Goal: Task Accomplishment & Management: Use online tool/utility

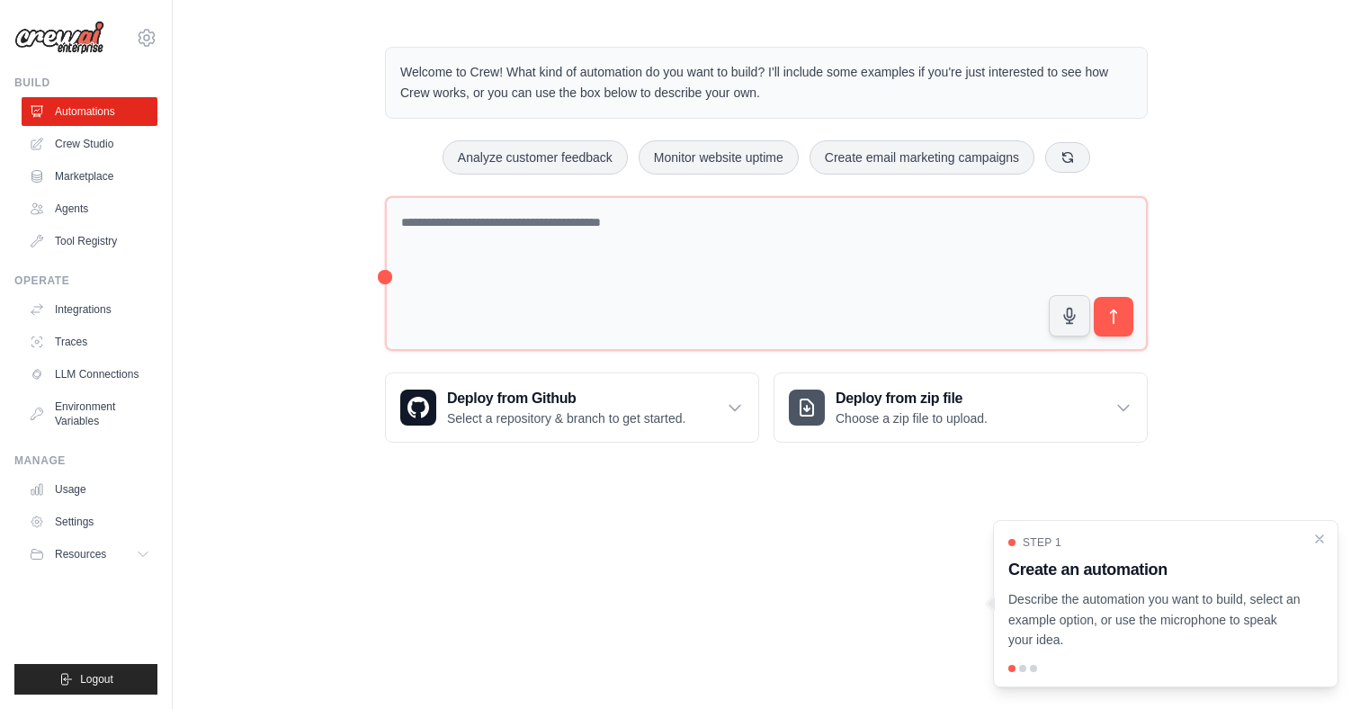
click at [463, 0] on html "[EMAIL_ADDRESS][DOMAIN_NAME] Settings Build Automations Crew Studio" at bounding box center [680, 354] width 1360 height 709
click at [256, 201] on div "Welcome to Crew! What kind of automation do you want to build? I'll include som…" at bounding box center [766, 244] width 1187 height 453
click at [599, 545] on body "[EMAIL_ADDRESS][DOMAIN_NAME] Settings Build Automations Crew Studio" at bounding box center [680, 354] width 1360 height 709
click at [1318, 539] on icon "Close walkthrough" at bounding box center [1319, 538] width 16 height 16
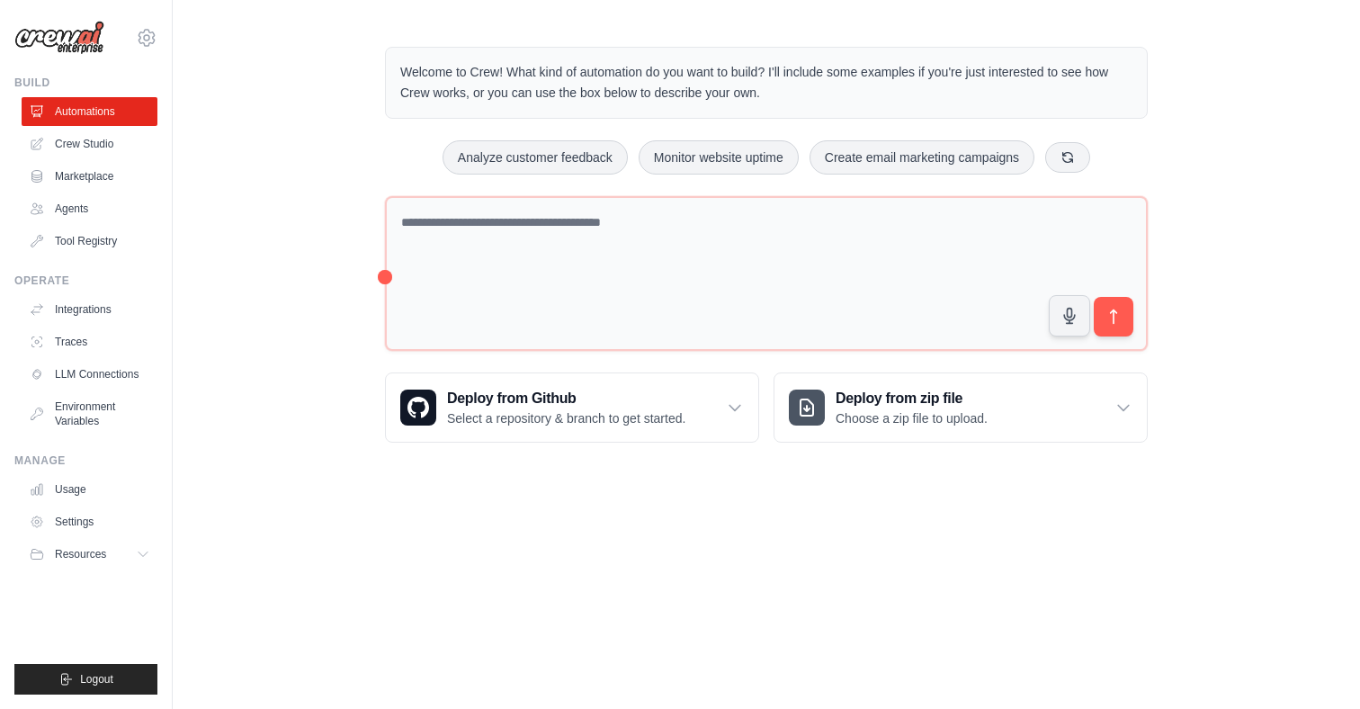
click at [559, 505] on body "[EMAIL_ADDRESS][DOMAIN_NAME] Settings Build Automations Crew Studio" at bounding box center [680, 354] width 1360 height 709
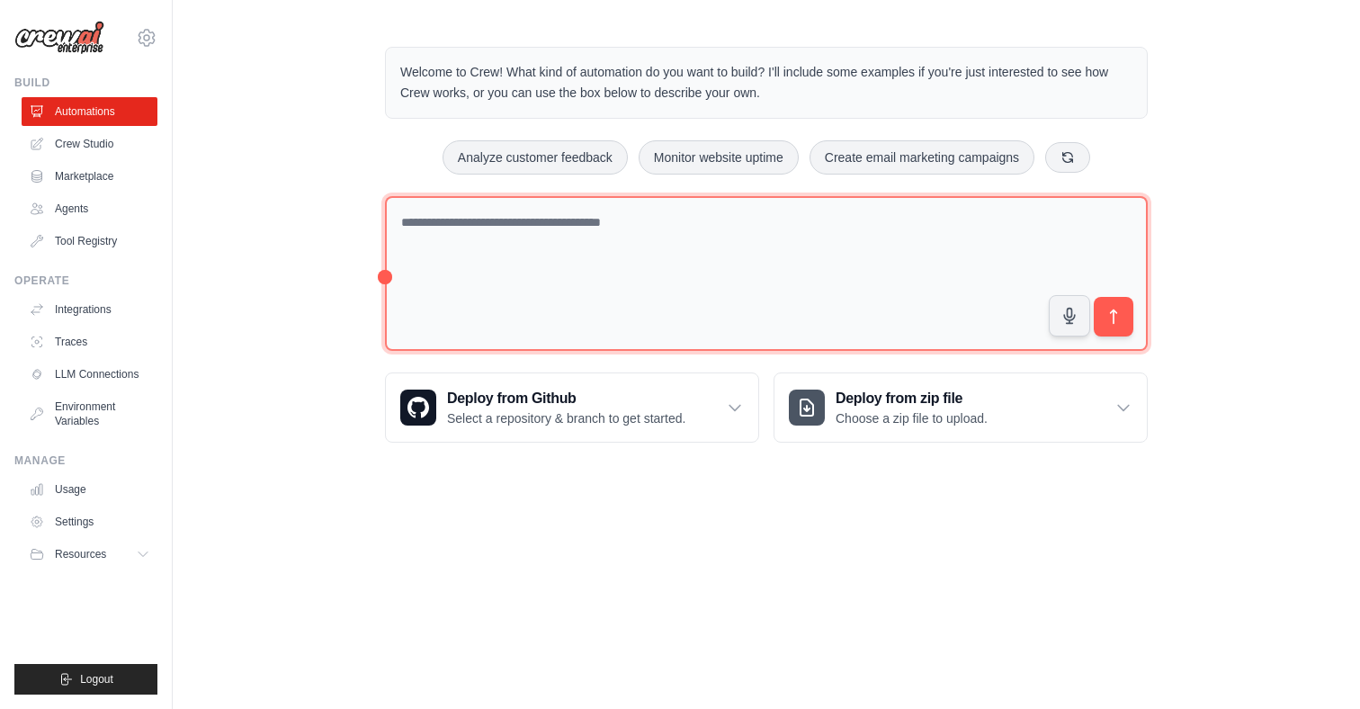
click at [468, 210] on textarea at bounding box center [766, 274] width 763 height 156
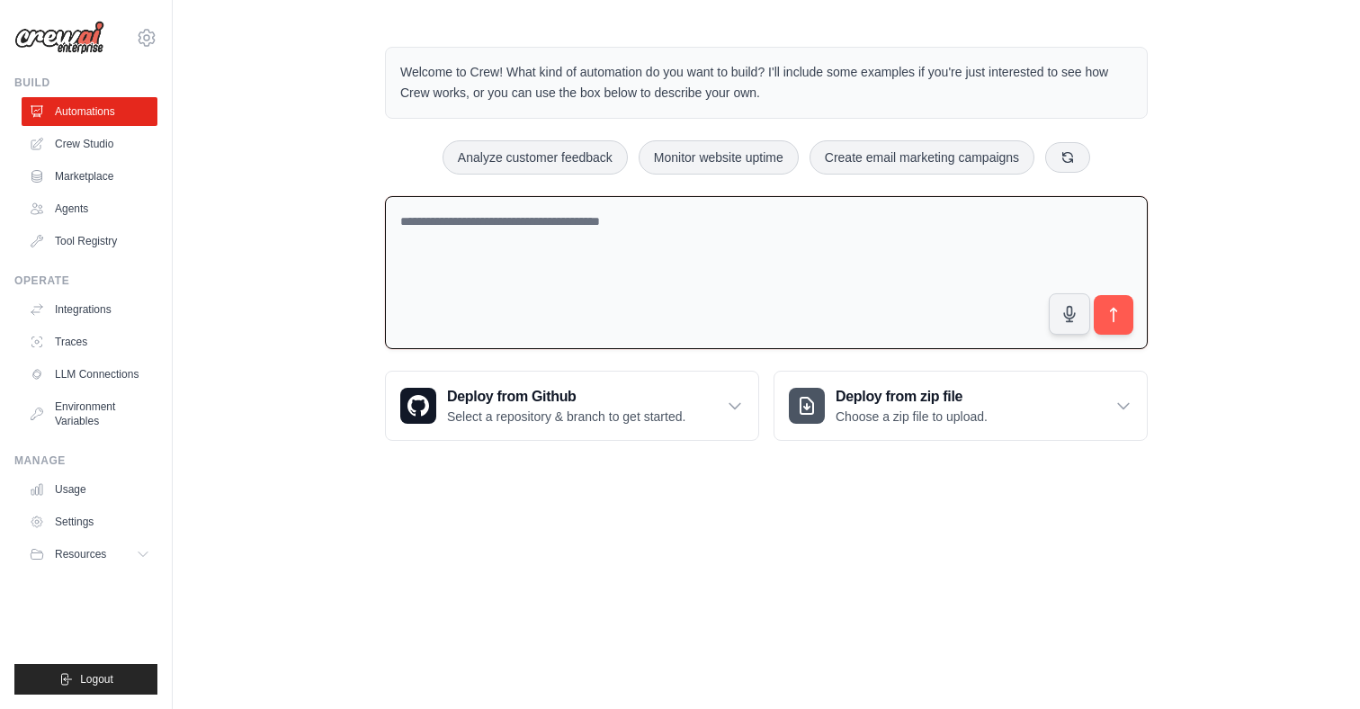
paste textarea "**********"
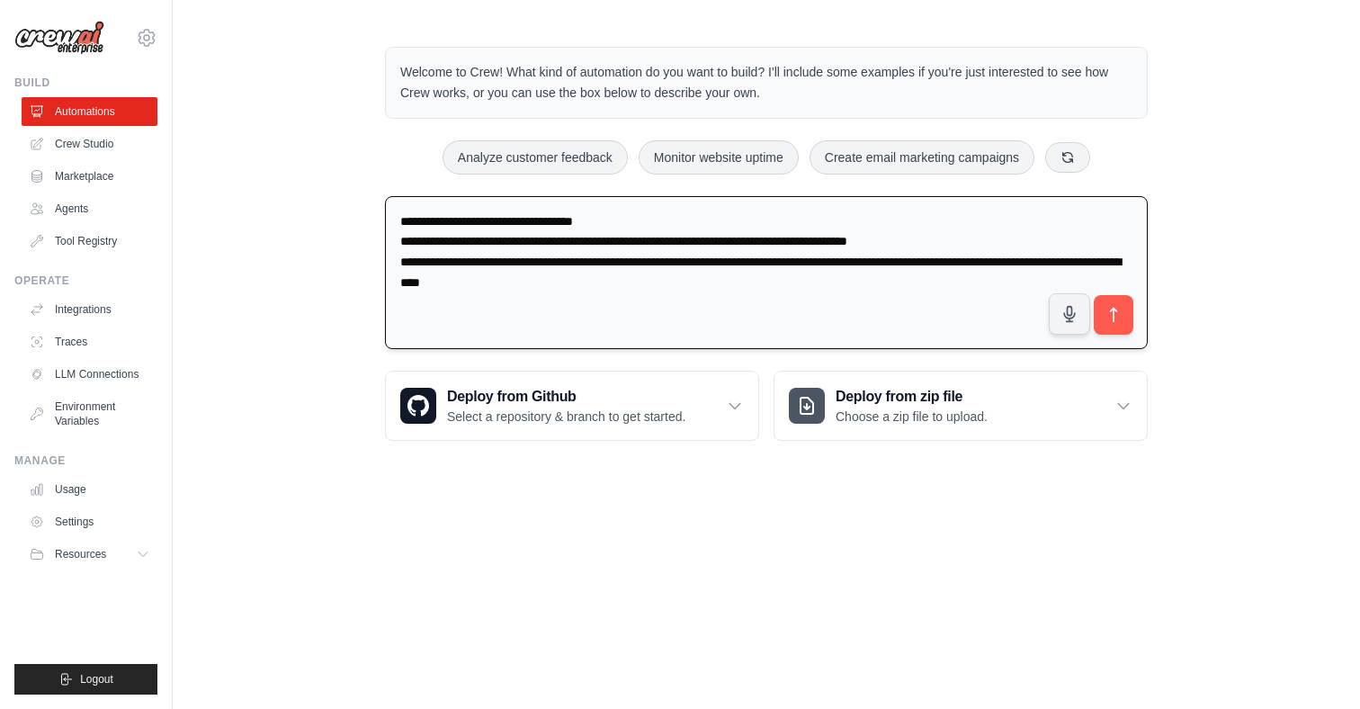
click at [442, 251] on textarea "**********" at bounding box center [766, 273] width 763 height 154
drag, startPoint x: 658, startPoint y: 219, endPoint x: 324, endPoint y: 219, distance: 334.6
click at [315, 220] on div "**********" at bounding box center [766, 243] width 1187 height 451
click at [485, 239] on textarea "**********" at bounding box center [766, 273] width 763 height 154
drag, startPoint x: 416, startPoint y: 215, endPoint x: 334, endPoint y: 215, distance: 82.7
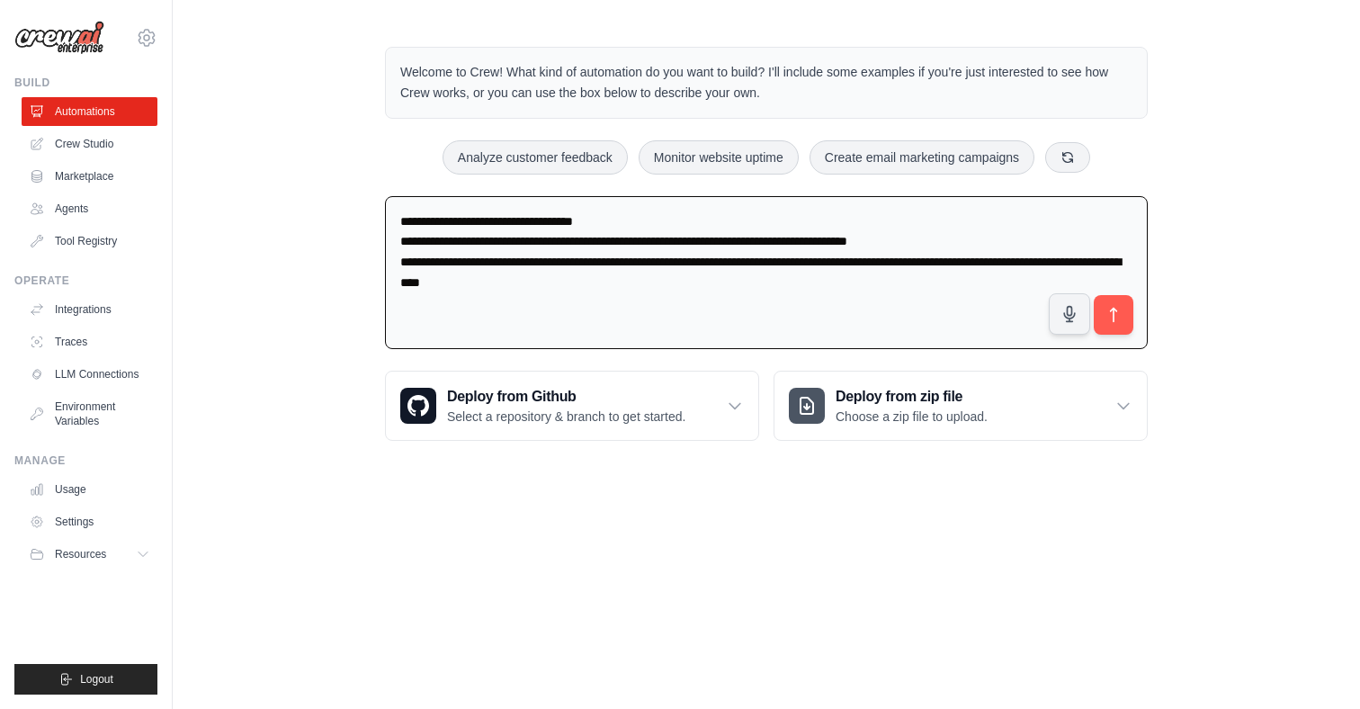
click at [334, 215] on div "**********" at bounding box center [766, 243] width 1187 height 451
type textarea "**********"
click at [1284, 347] on div "**********" at bounding box center [766, 243] width 1187 height 451
click at [1126, 310] on button "submit" at bounding box center [1113, 314] width 41 height 41
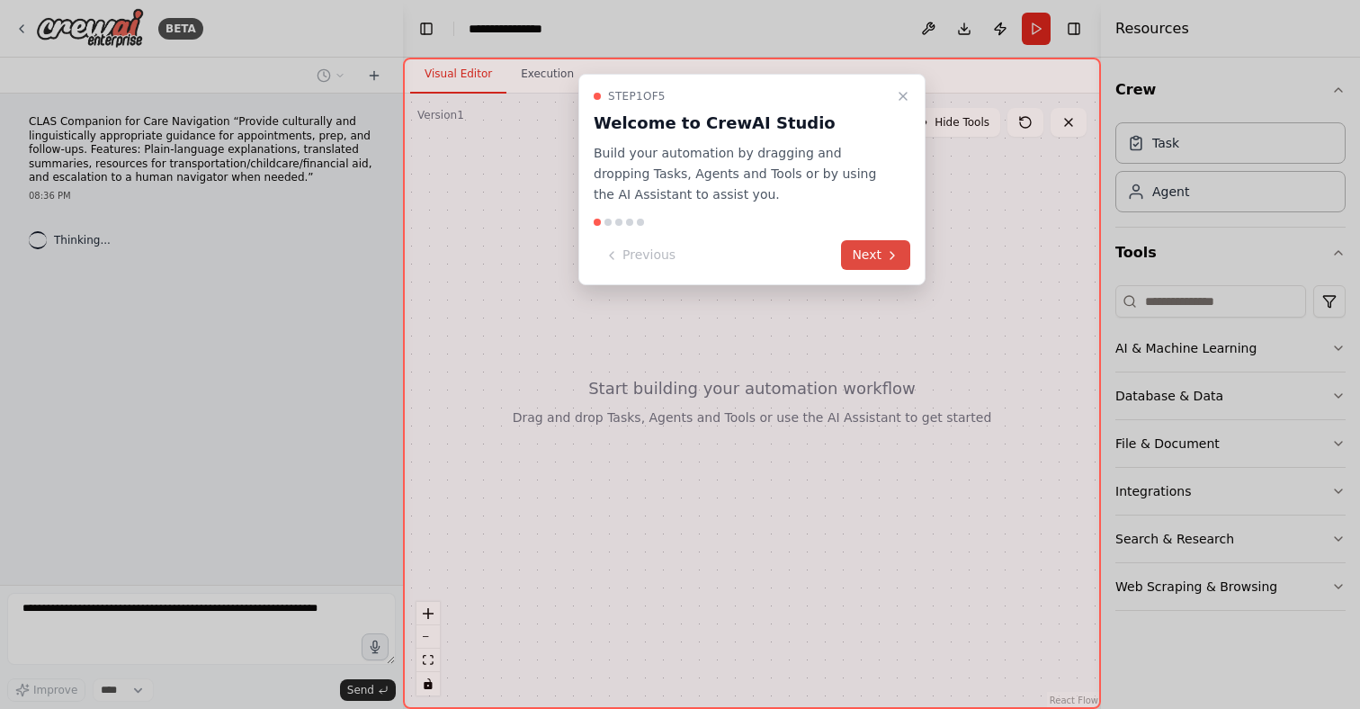
click at [875, 249] on button "Next" at bounding box center [875, 255] width 69 height 30
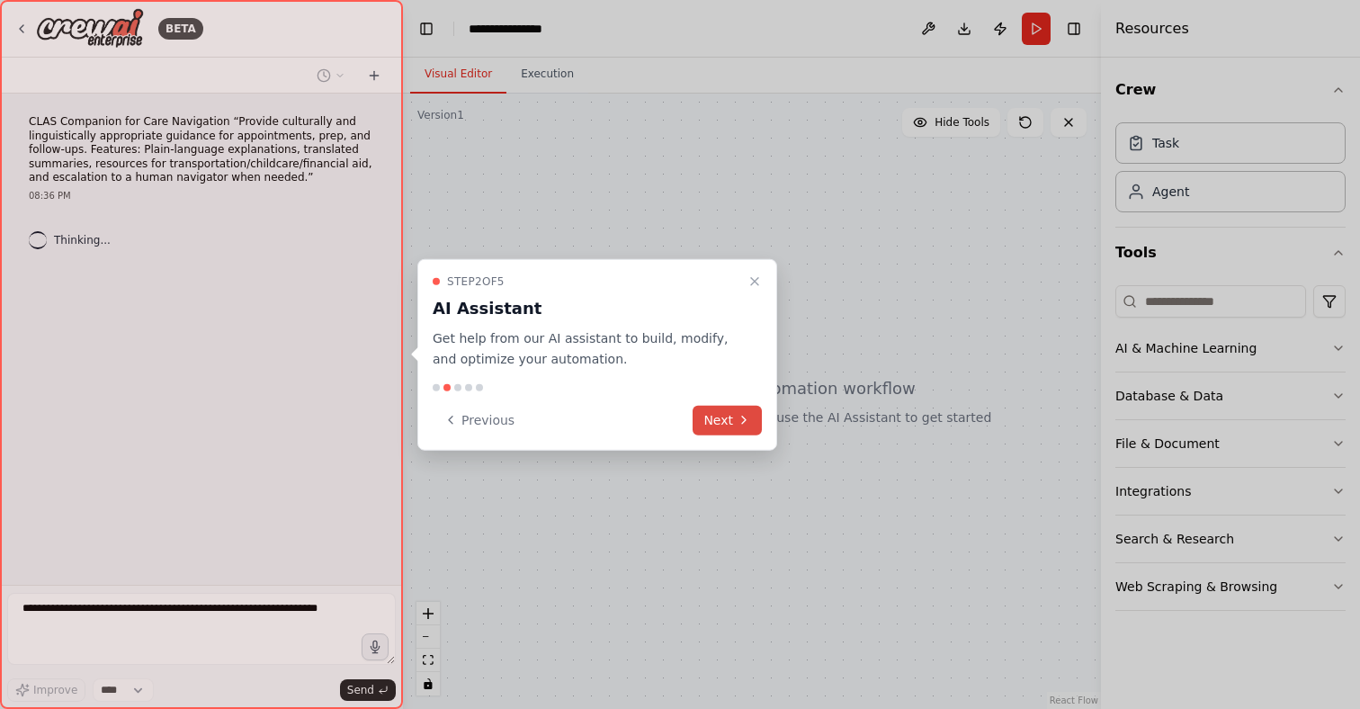
click at [735, 425] on button "Next" at bounding box center [727, 420] width 69 height 30
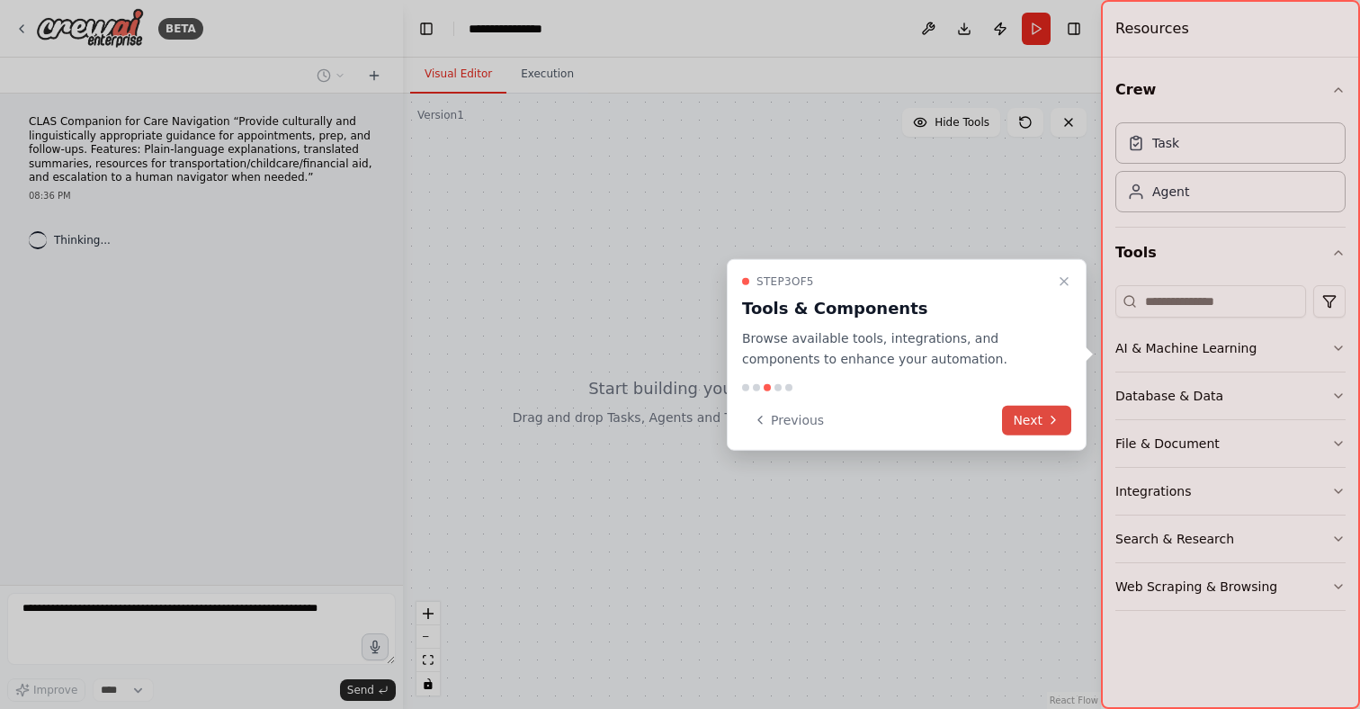
click at [1042, 412] on button "Next" at bounding box center [1036, 420] width 69 height 30
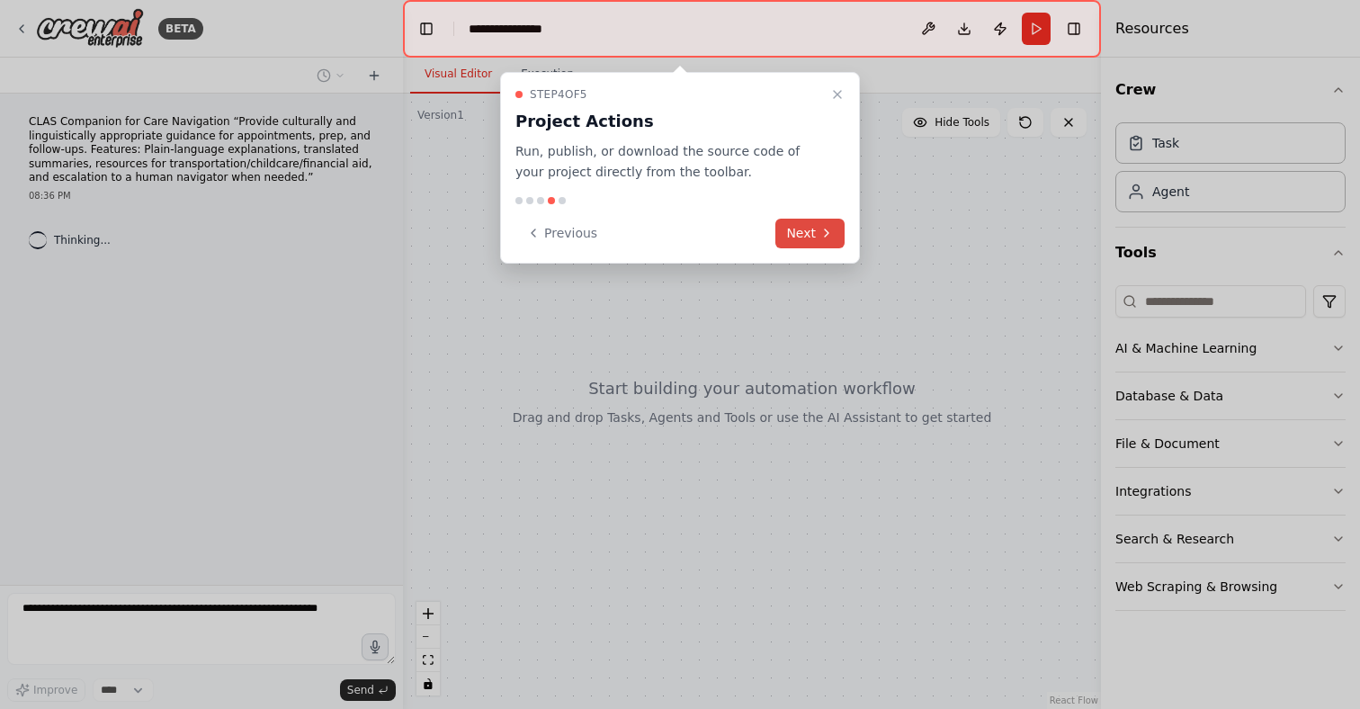
click at [828, 234] on icon at bounding box center [826, 233] width 14 height 14
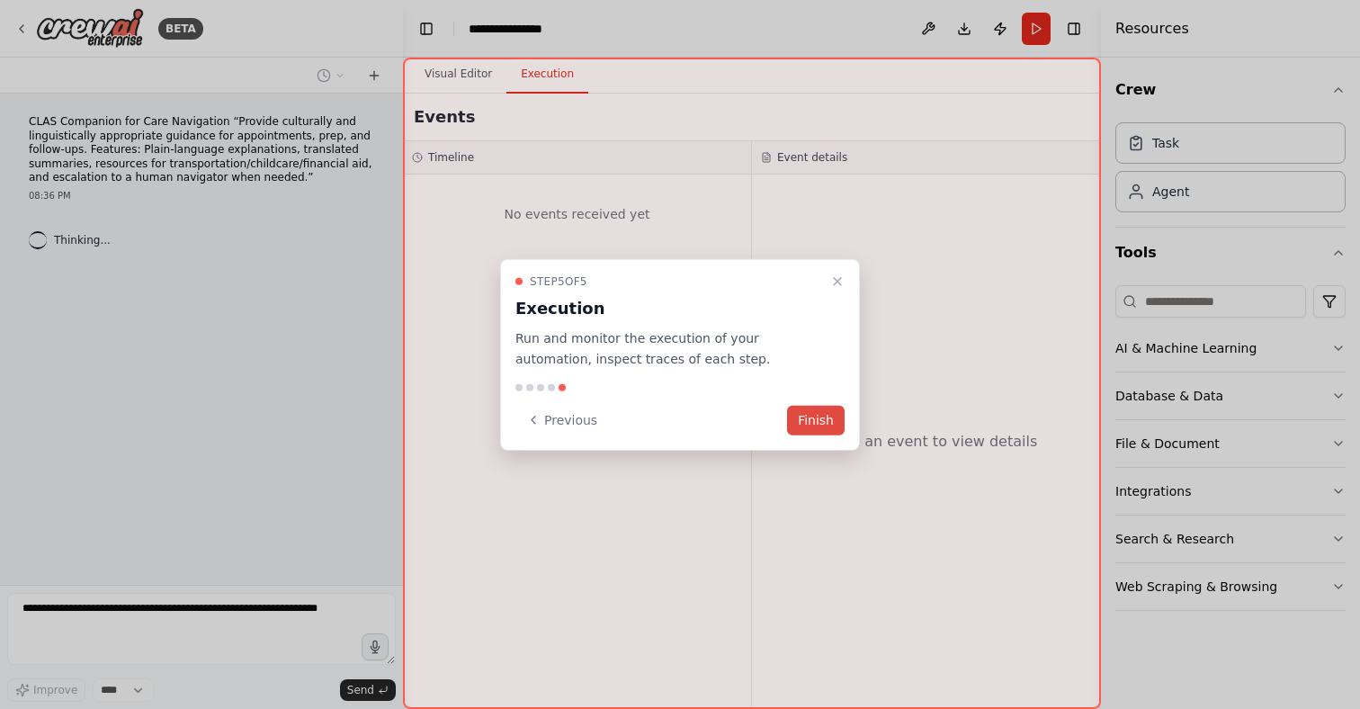
click at [798, 419] on button "Finish" at bounding box center [816, 420] width 58 height 30
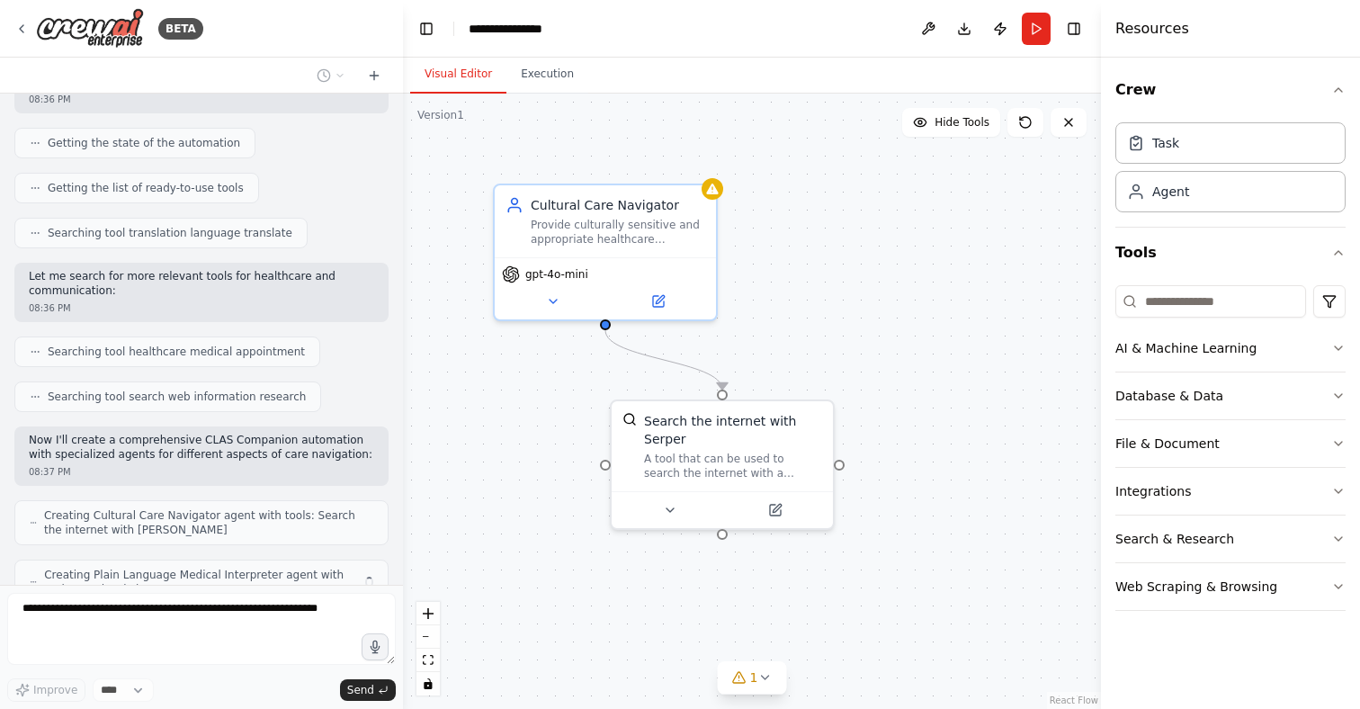
scroll to position [304, 0]
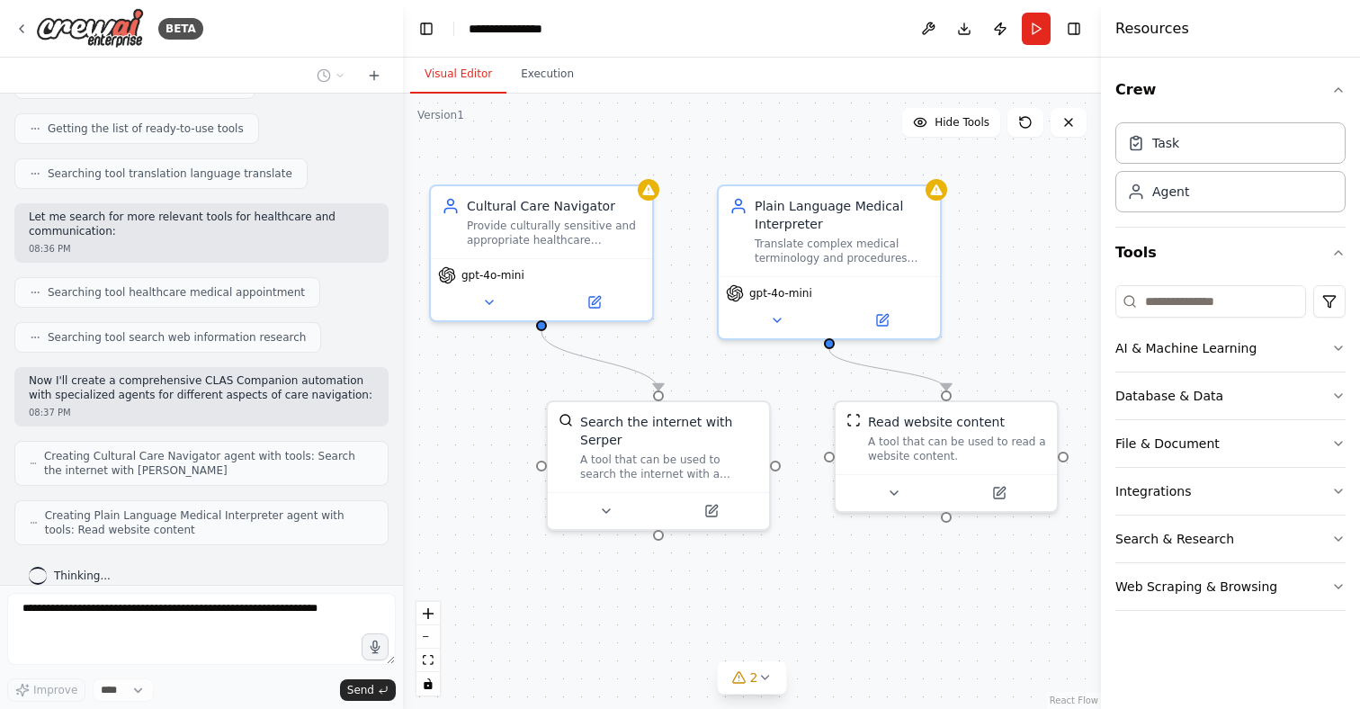
drag, startPoint x: 878, startPoint y: 568, endPoint x: 814, endPoint y: 569, distance: 63.9
click at [814, 569] on div ".deletable-edge-delete-btn { width: 20px; height: 20px; border: 0px solid #ffff…" at bounding box center [752, 401] width 698 height 615
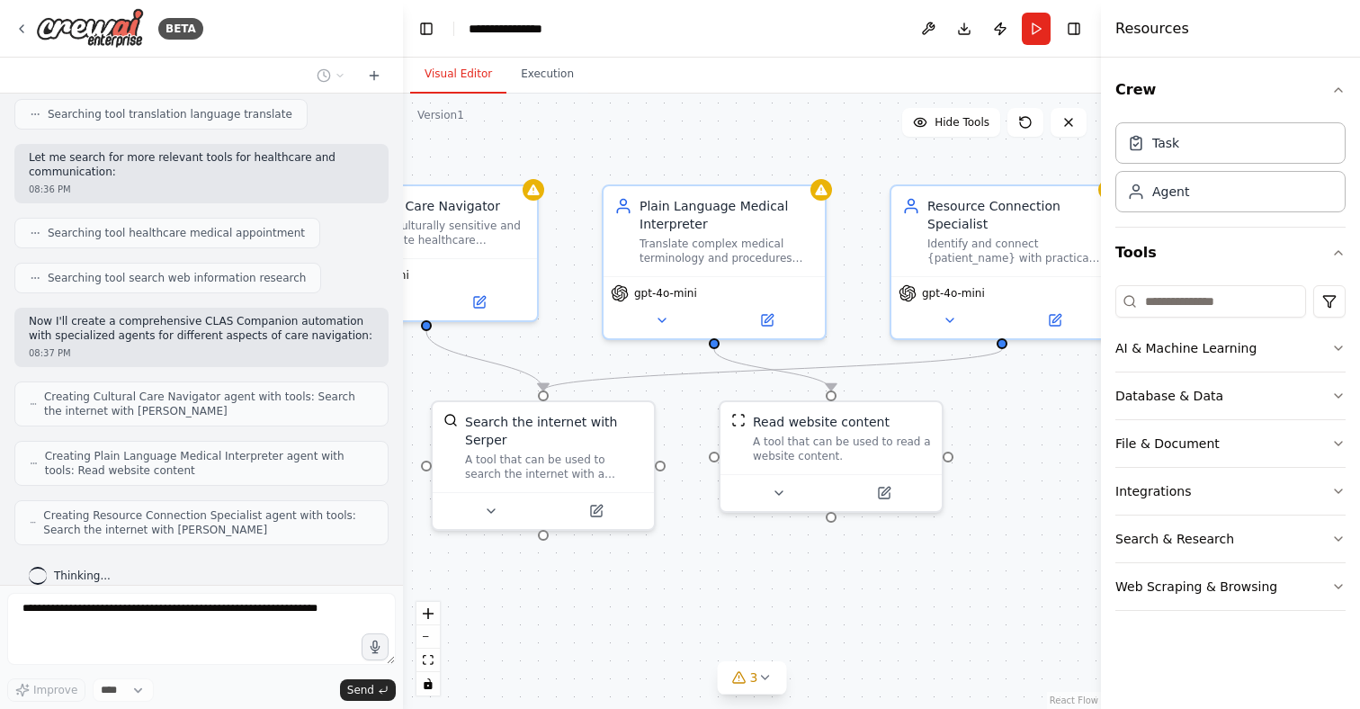
drag, startPoint x: 956, startPoint y: 577, endPoint x: 802, endPoint y: 570, distance: 154.0
click at [802, 570] on div ".deletable-edge-delete-btn { width: 20px; height: 20px; border: 0px solid #ffff…" at bounding box center [752, 401] width 698 height 615
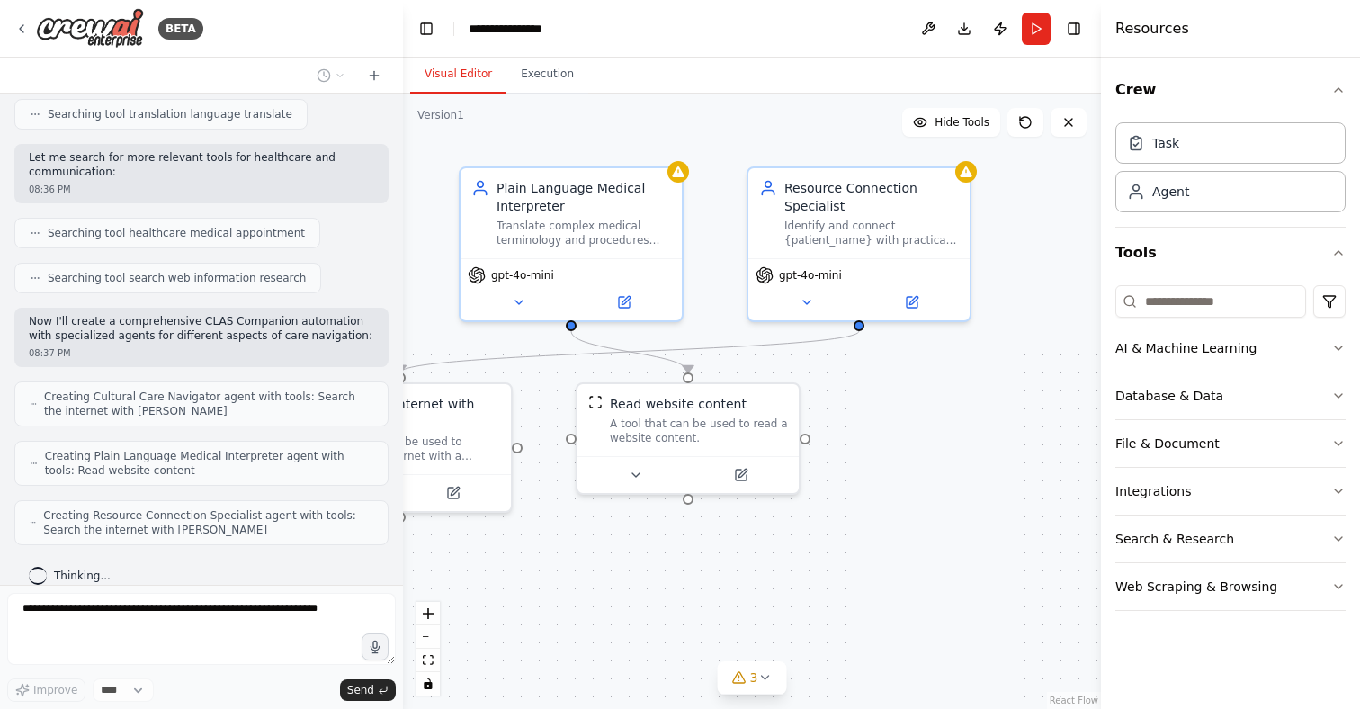
drag, startPoint x: 985, startPoint y: 562, endPoint x: 882, endPoint y: 550, distance: 103.2
click at [882, 550] on div ".deletable-edge-delete-btn { width: 20px; height: 20px; border: 0px solid #ffff…" at bounding box center [752, 401] width 698 height 615
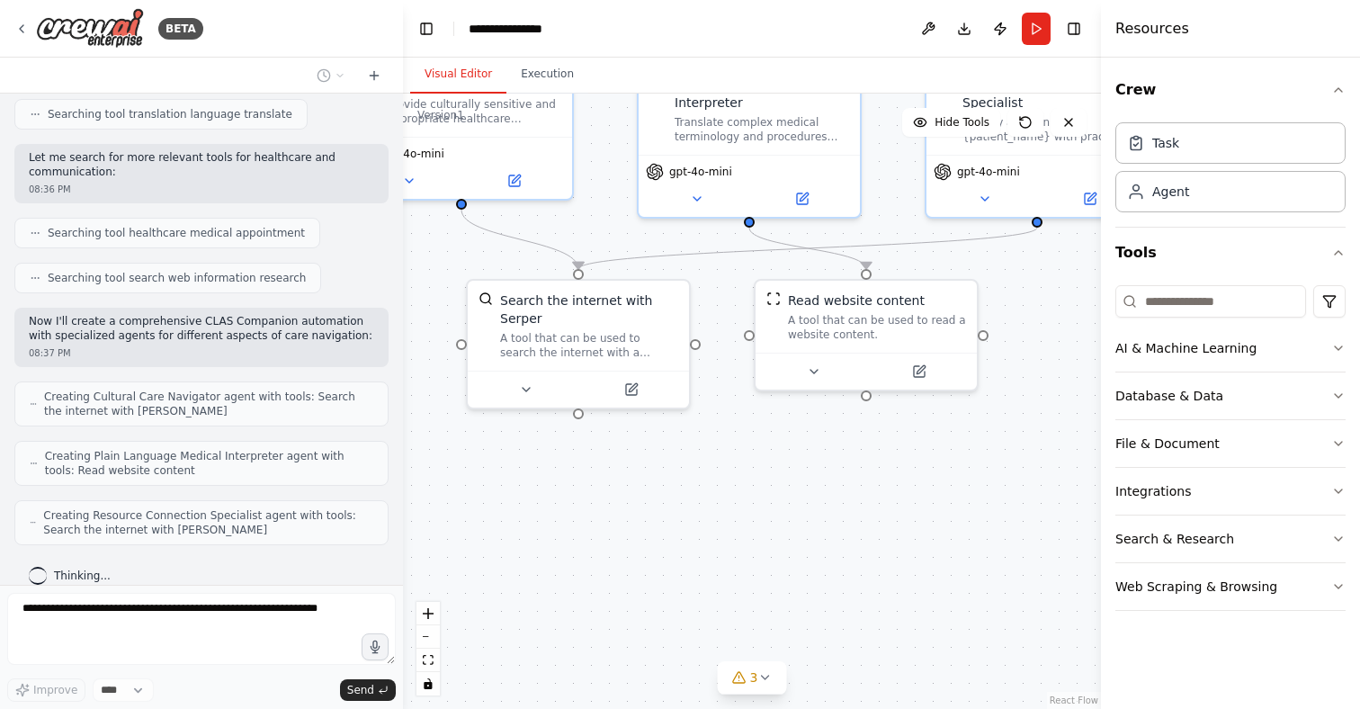
drag, startPoint x: 882, startPoint y: 550, endPoint x: 1063, endPoint y: 448, distance: 207.8
click at [1063, 448] on div ".deletable-edge-delete-btn { width: 20px; height: 20px; border: 0px solid #ffff…" at bounding box center [752, 401] width 698 height 615
drag, startPoint x: 972, startPoint y: 467, endPoint x: 840, endPoint y: 497, distance: 135.7
click at [840, 497] on div ".deletable-edge-delete-btn { width: 20px; height: 20px; border: 0px solid #ffff…" at bounding box center [752, 401] width 698 height 615
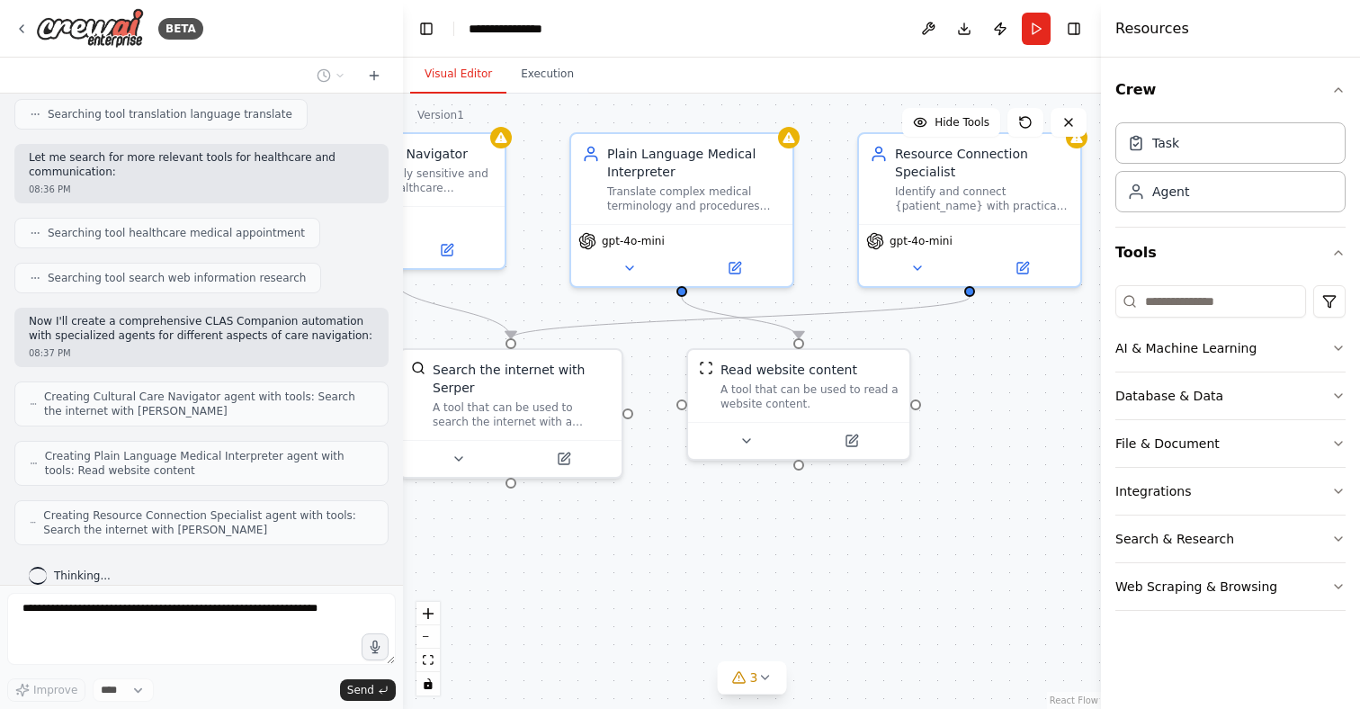
drag, startPoint x: 840, startPoint y: 497, endPoint x: 916, endPoint y: 541, distance: 87.0
click at [916, 541] on div ".deletable-edge-delete-btn { width: 20px; height: 20px; border: 0px solid #ffff…" at bounding box center [752, 401] width 698 height 615
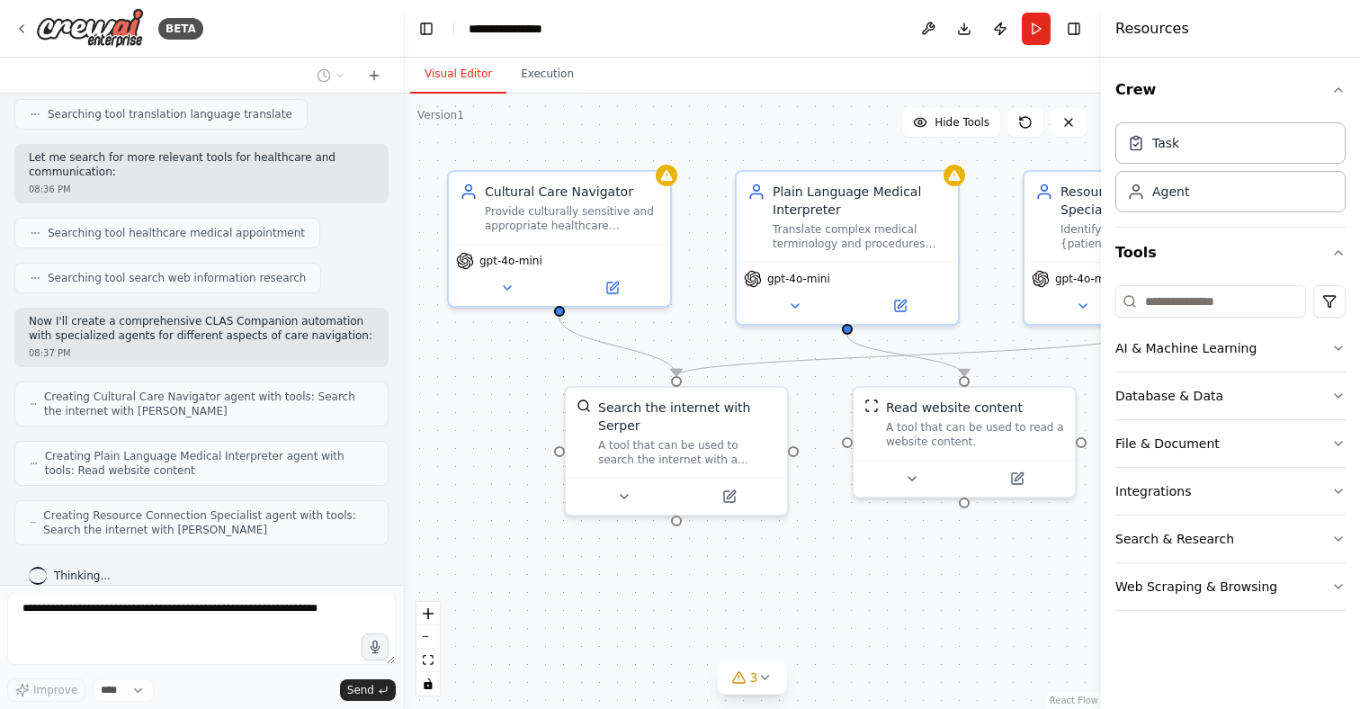
drag, startPoint x: 693, startPoint y: 533, endPoint x: 843, endPoint y: 568, distance: 154.2
click at [843, 568] on div ".deletable-edge-delete-btn { width: 20px; height: 20px; border: 0px solid #ffff…" at bounding box center [752, 401] width 698 height 615
click at [528, 20] on div "**********" at bounding box center [515, 29] width 93 height 18
click at [530, 35] on div "**********" at bounding box center [536, 29] width 135 height 18
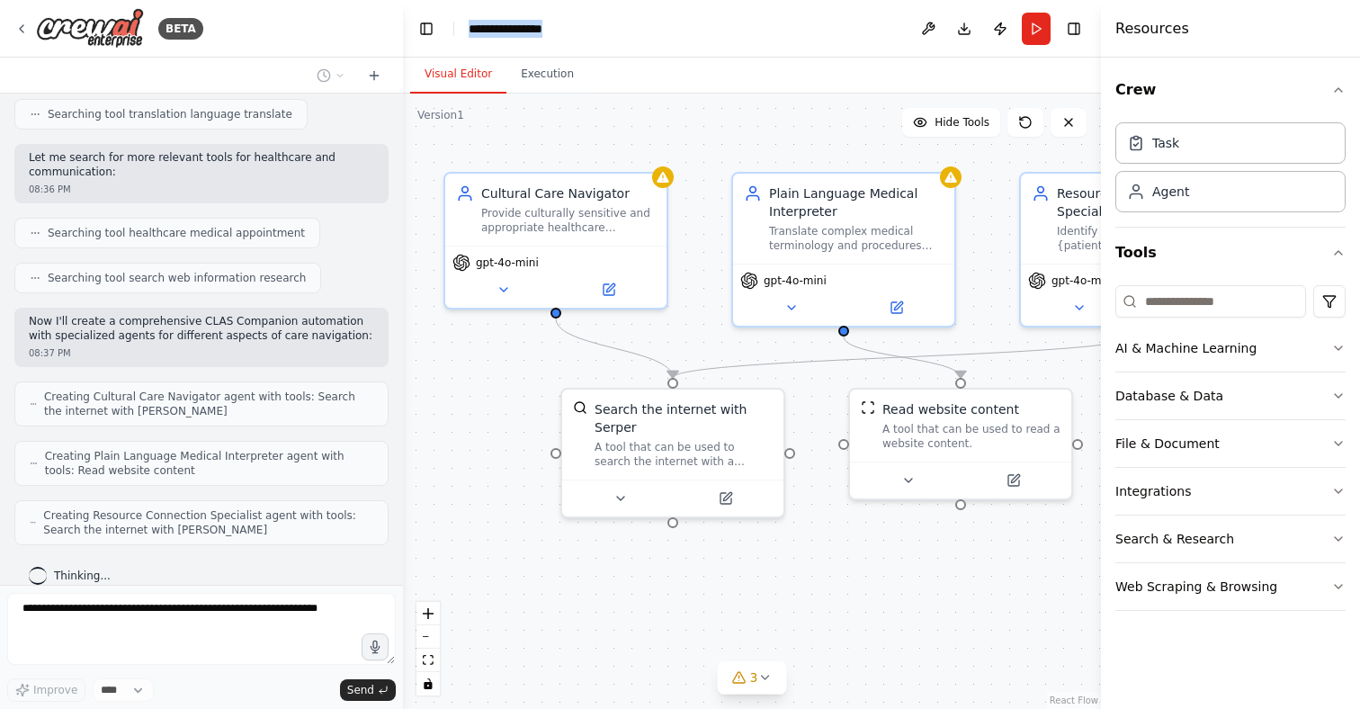
click at [530, 35] on div "**********" at bounding box center [536, 29] width 135 height 18
click at [728, 130] on div ".deletable-edge-delete-btn { width: 20px; height: 20px; border: 0px solid #ffff…" at bounding box center [752, 401] width 698 height 615
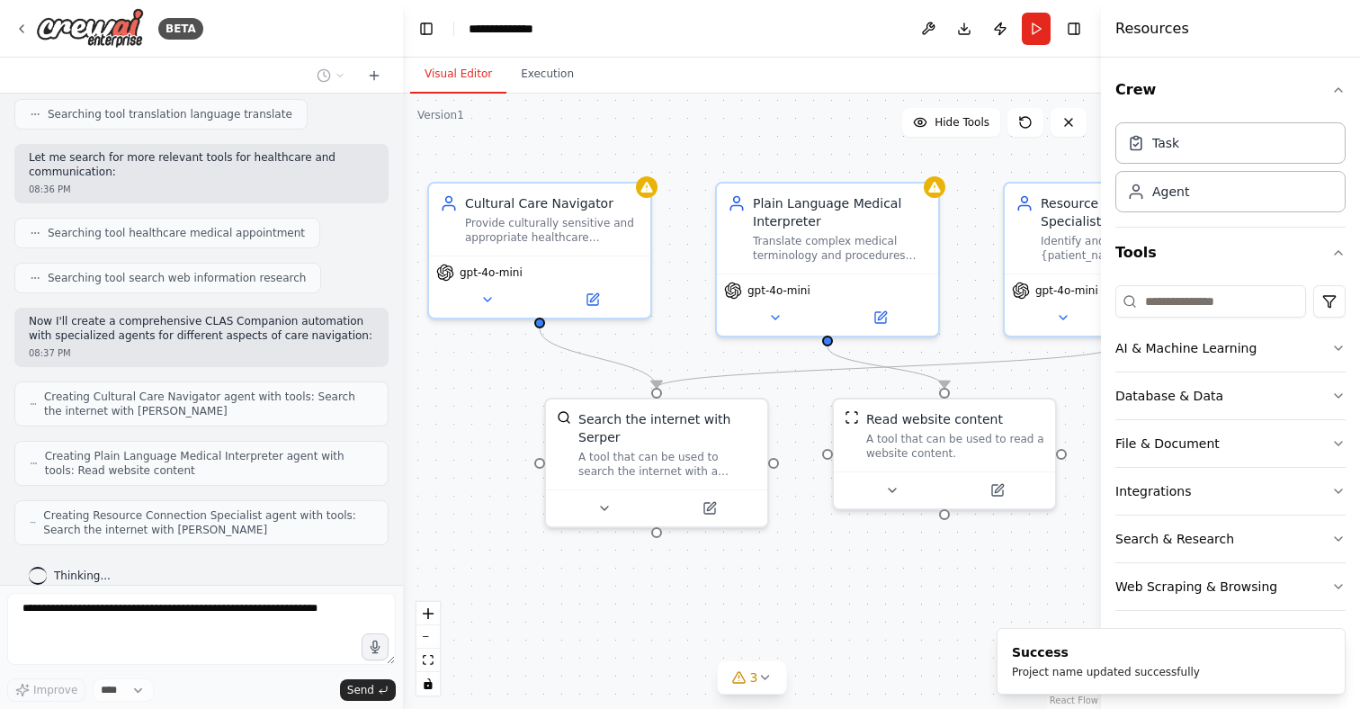
drag, startPoint x: 865, startPoint y: 552, endPoint x: 849, endPoint y: 562, distance: 19.0
click at [849, 562] on div ".deletable-edge-delete-btn { width: 20px; height: 20px; border: 0px solid #ffff…" at bounding box center [752, 401] width 698 height 615
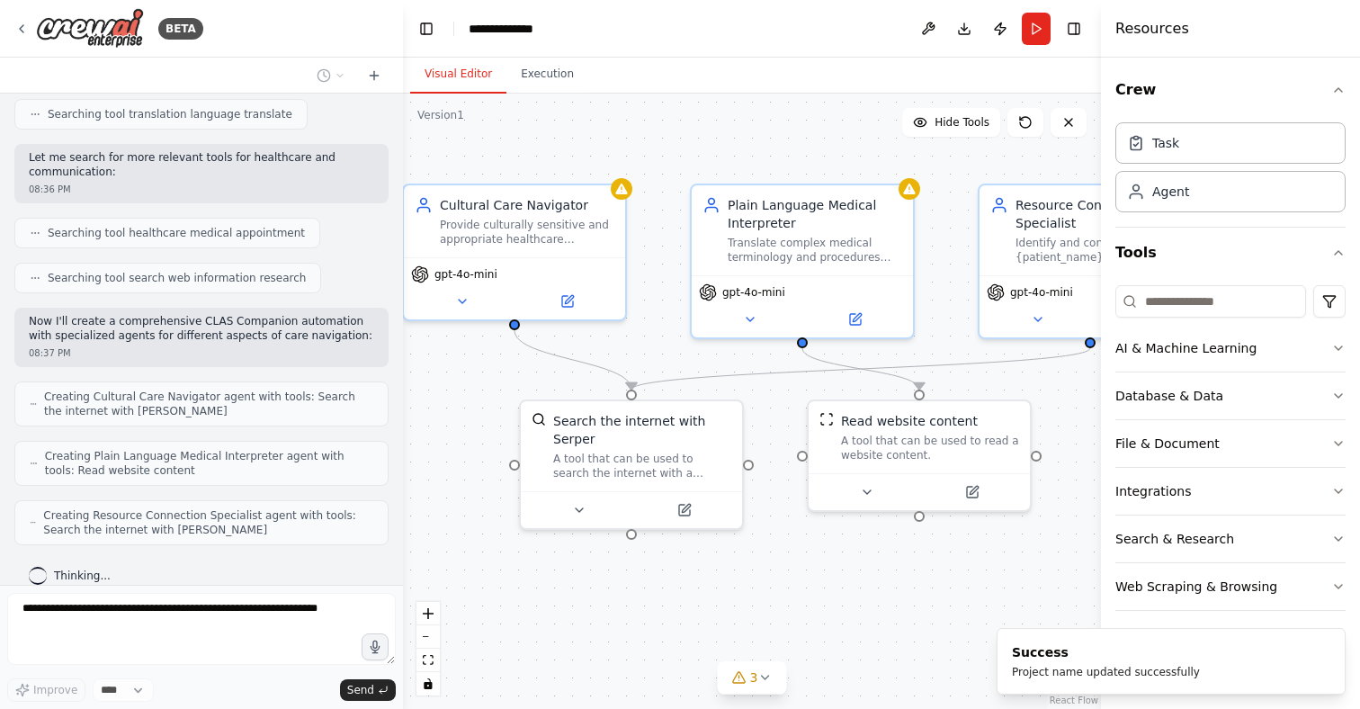
drag, startPoint x: 799, startPoint y: 566, endPoint x: 778, endPoint y: 569, distance: 21.0
click at [778, 569] on div ".deletable-edge-delete-btn { width: 20px; height: 20px; border: 0px solid #ffff…" at bounding box center [752, 401] width 698 height 615
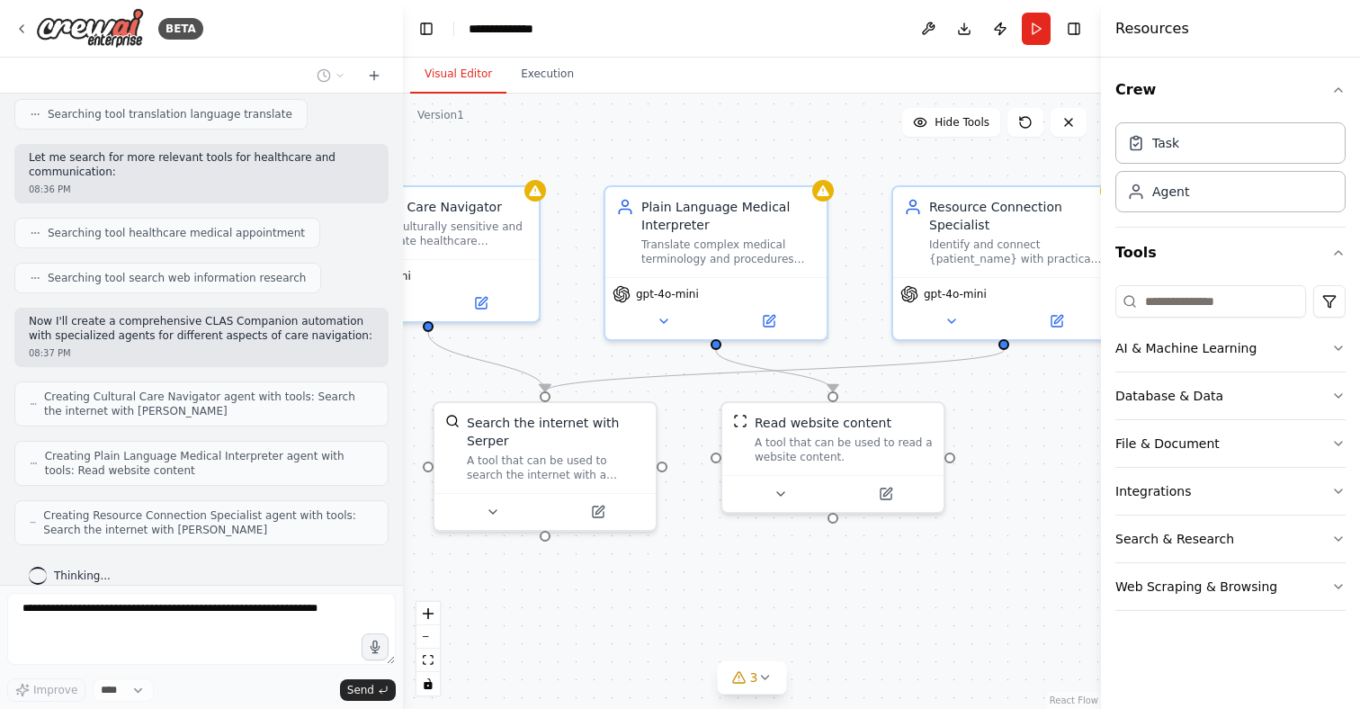
drag, startPoint x: 820, startPoint y: 628, endPoint x: 729, endPoint y: 628, distance: 90.8
click at [729, 628] on div ".deletable-edge-delete-btn { width: 20px; height: 20px; border: 0px solid #ffff…" at bounding box center [752, 401] width 698 height 615
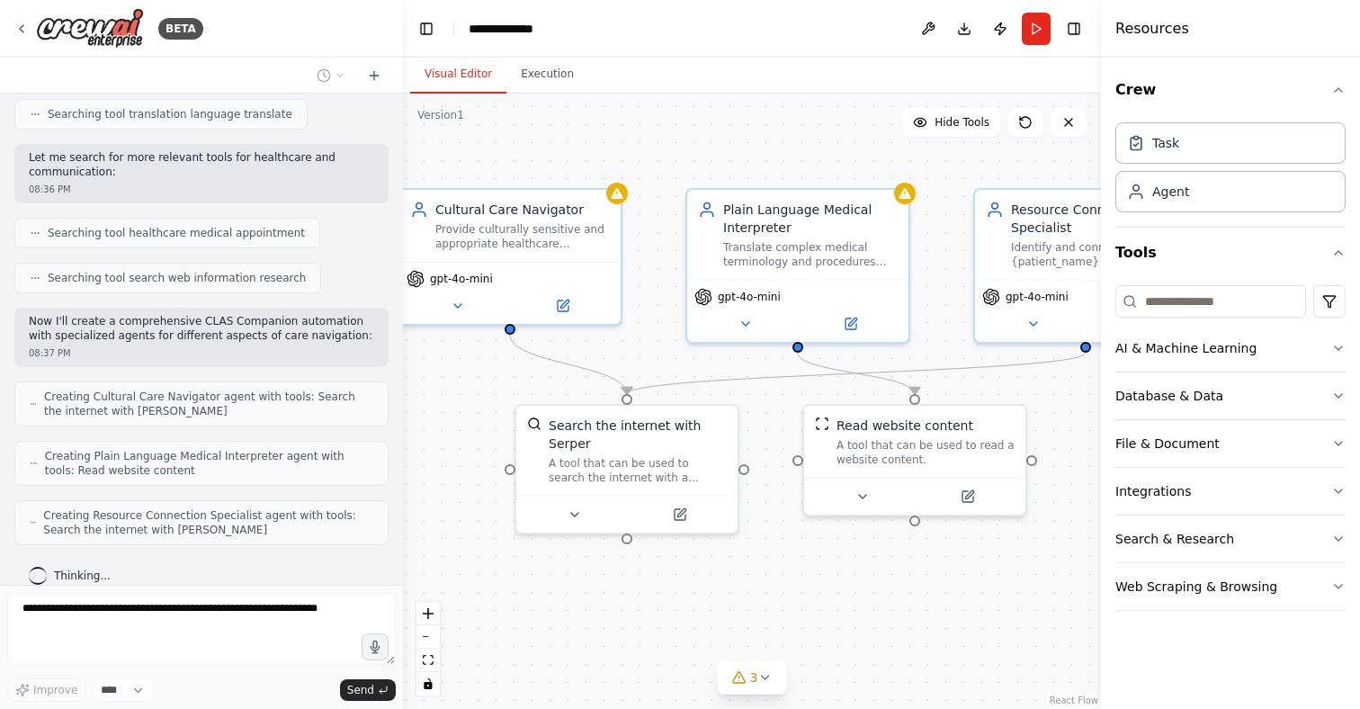
drag, startPoint x: 732, startPoint y: 621, endPoint x: 874, endPoint y: 640, distance: 143.5
click at [874, 640] on div ".deletable-edge-delete-btn { width: 20px; height: 20px; border: 0px solid #ffff…" at bounding box center [752, 401] width 698 height 615
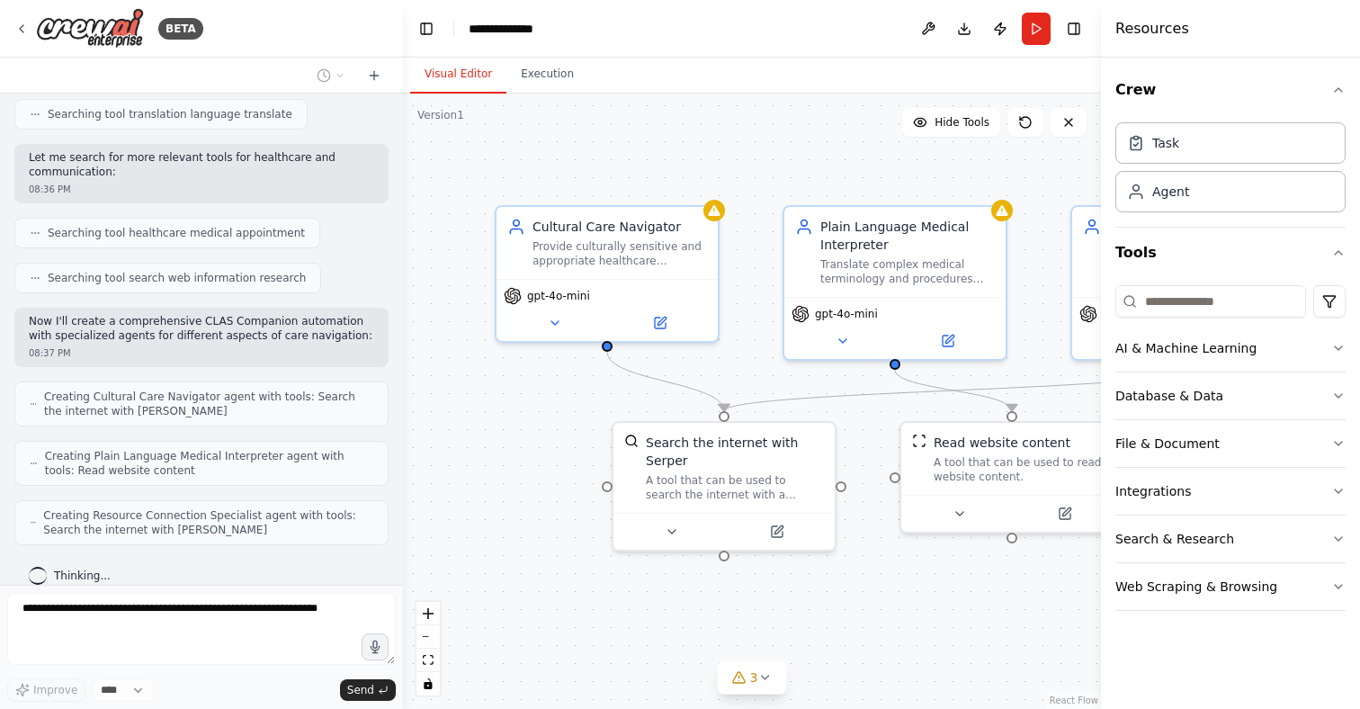
drag, startPoint x: 896, startPoint y: 605, endPoint x: 933, endPoint y: 605, distance: 36.9
click at [933, 605] on div ".deletable-edge-delete-btn { width: 20px; height: 20px; border: 0px solid #ffff…" at bounding box center [752, 401] width 698 height 615
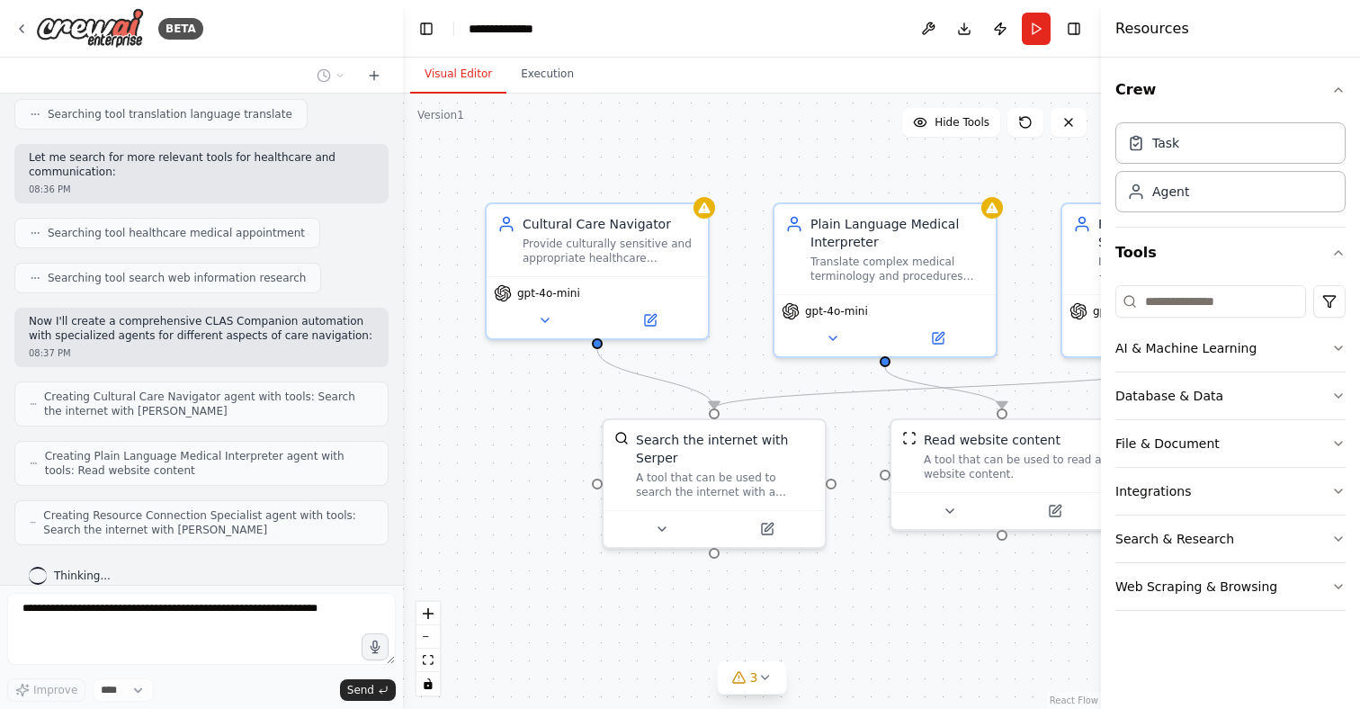
drag, startPoint x: 949, startPoint y: 629, endPoint x: 863, endPoint y: 606, distance: 88.3
click at [864, 607] on div ".deletable-edge-delete-btn { width: 20px; height: 20px; border: 0px solid #ffff…" at bounding box center [752, 401] width 698 height 615
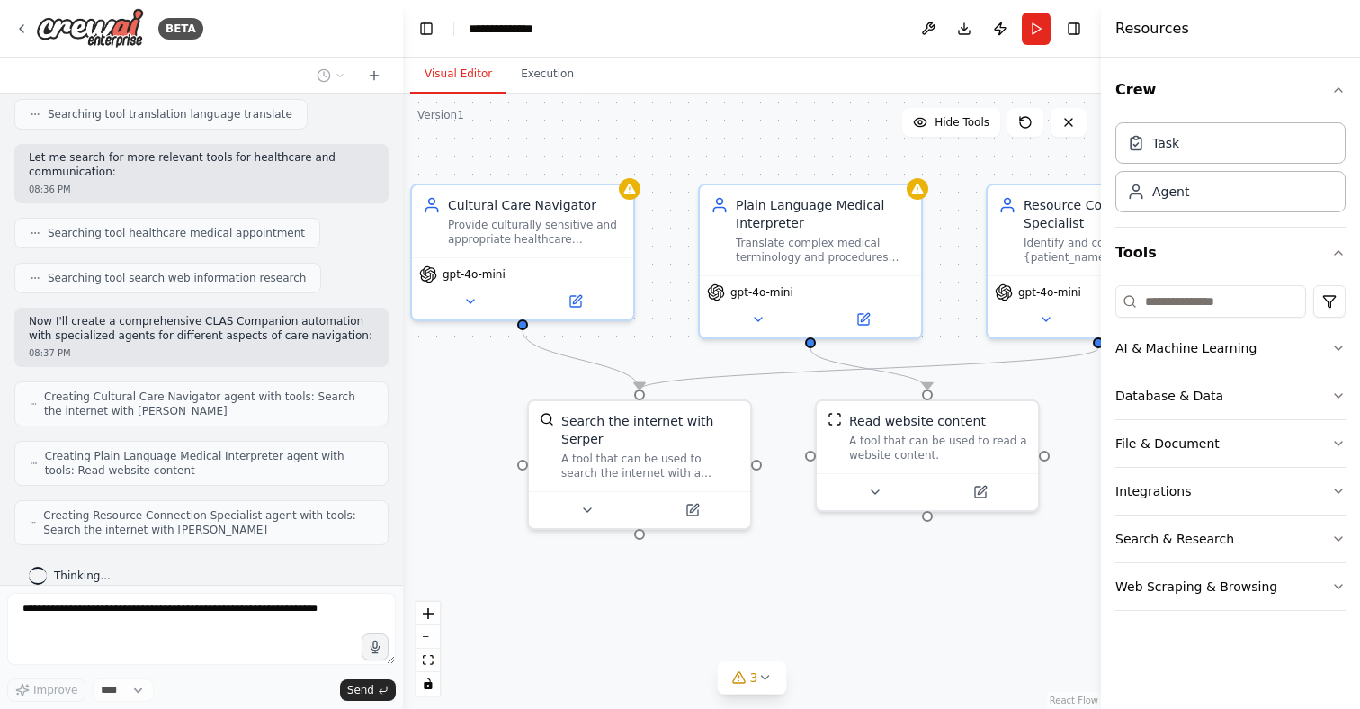
drag, startPoint x: 831, startPoint y: 567, endPoint x: 886, endPoint y: 568, distance: 54.9
click at [886, 568] on div ".deletable-edge-delete-btn { width: 20px; height: 20px; border: 0px solid #ffff…" at bounding box center [752, 401] width 698 height 615
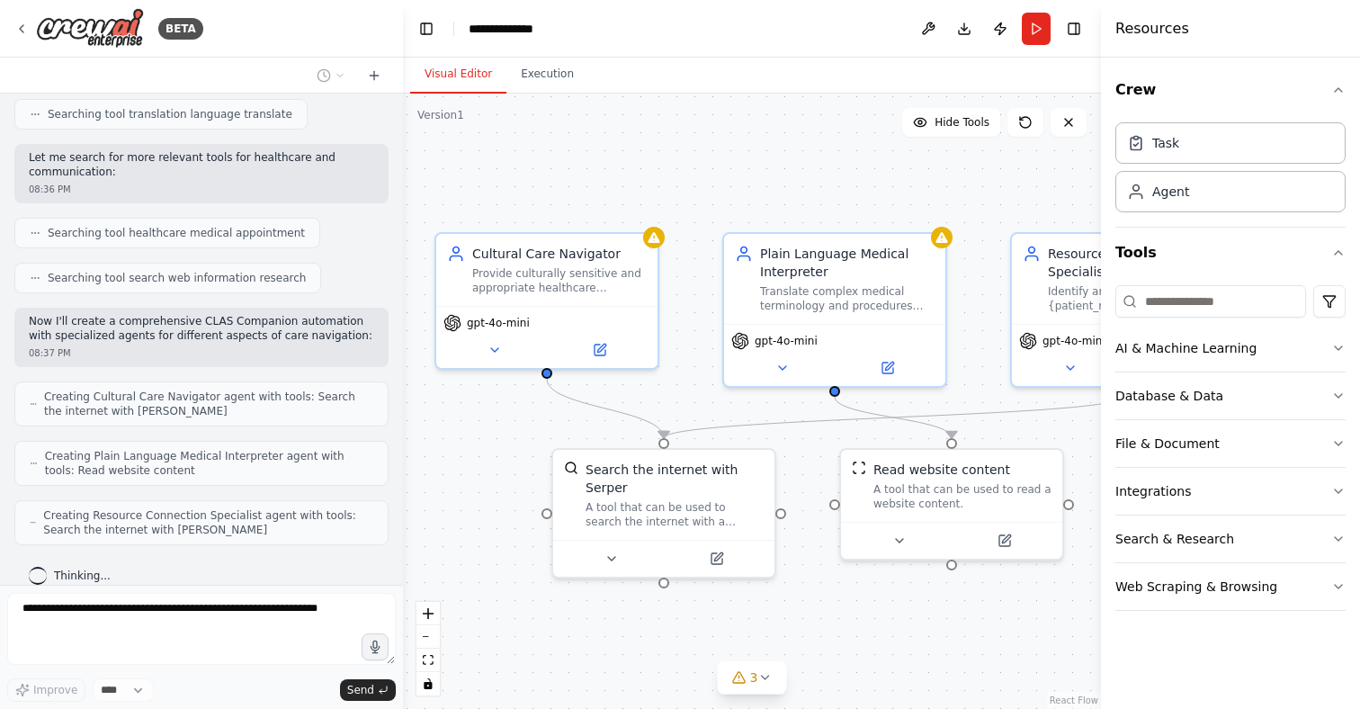
drag, startPoint x: 828, startPoint y: 577, endPoint x: 798, endPoint y: 624, distance: 55.9
click at [798, 624] on div ".deletable-edge-delete-btn { width: 20px; height: 20px; border: 0px solid #ffff…" at bounding box center [752, 401] width 698 height 615
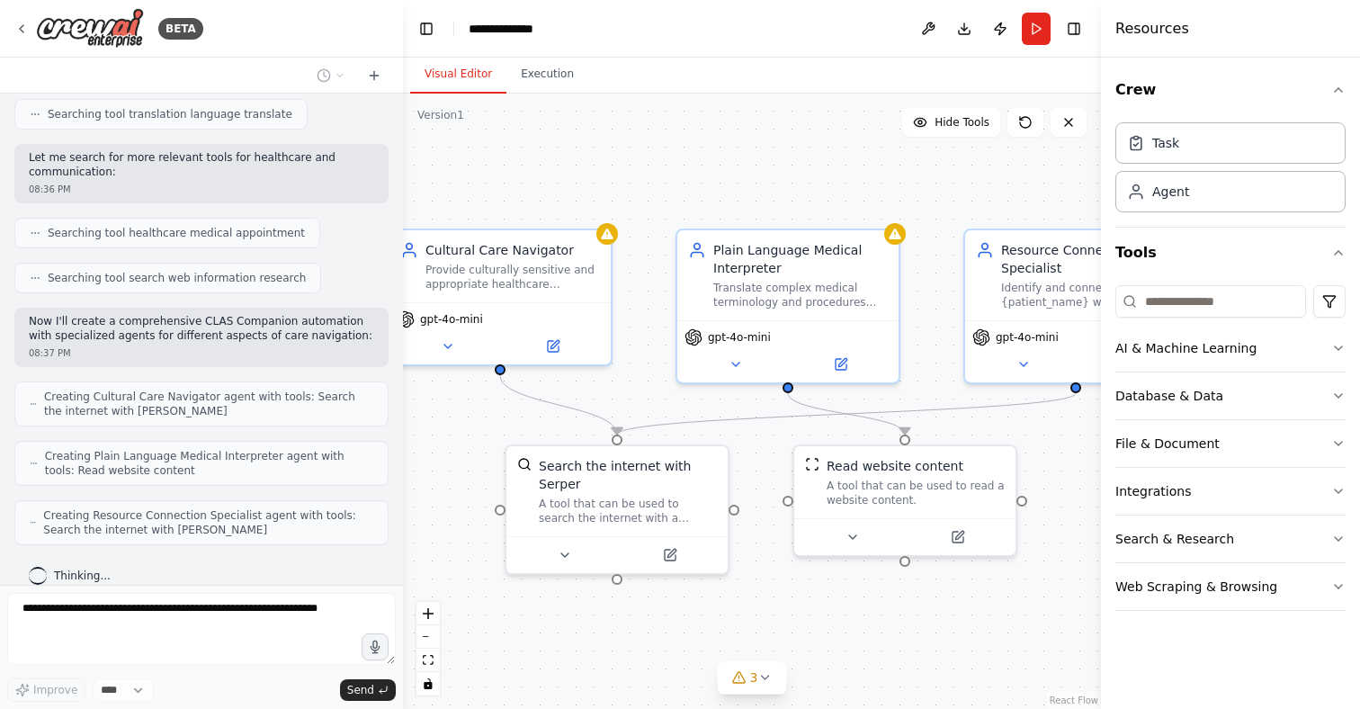
drag, startPoint x: 889, startPoint y: 614, endPoint x: 839, endPoint y: 610, distance: 49.7
click at [839, 610] on div ".deletable-edge-delete-btn { width: 20px; height: 20px; border: 0px solid #ffff…" at bounding box center [752, 401] width 698 height 615
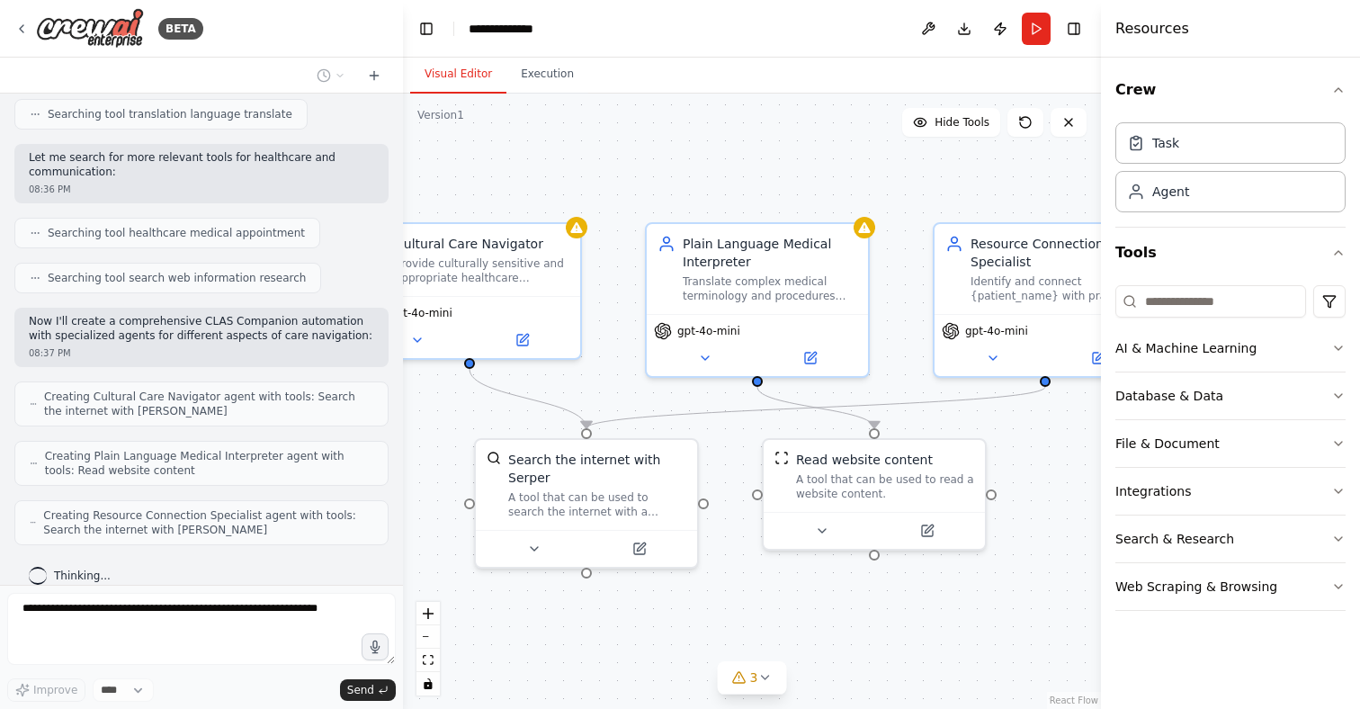
drag, startPoint x: 898, startPoint y: 611, endPoint x: 871, endPoint y: 605, distance: 28.4
click at [871, 605] on div ".deletable-edge-delete-btn { width: 20px; height: 20px; border: 0px solid #ffff…" at bounding box center [752, 401] width 698 height 615
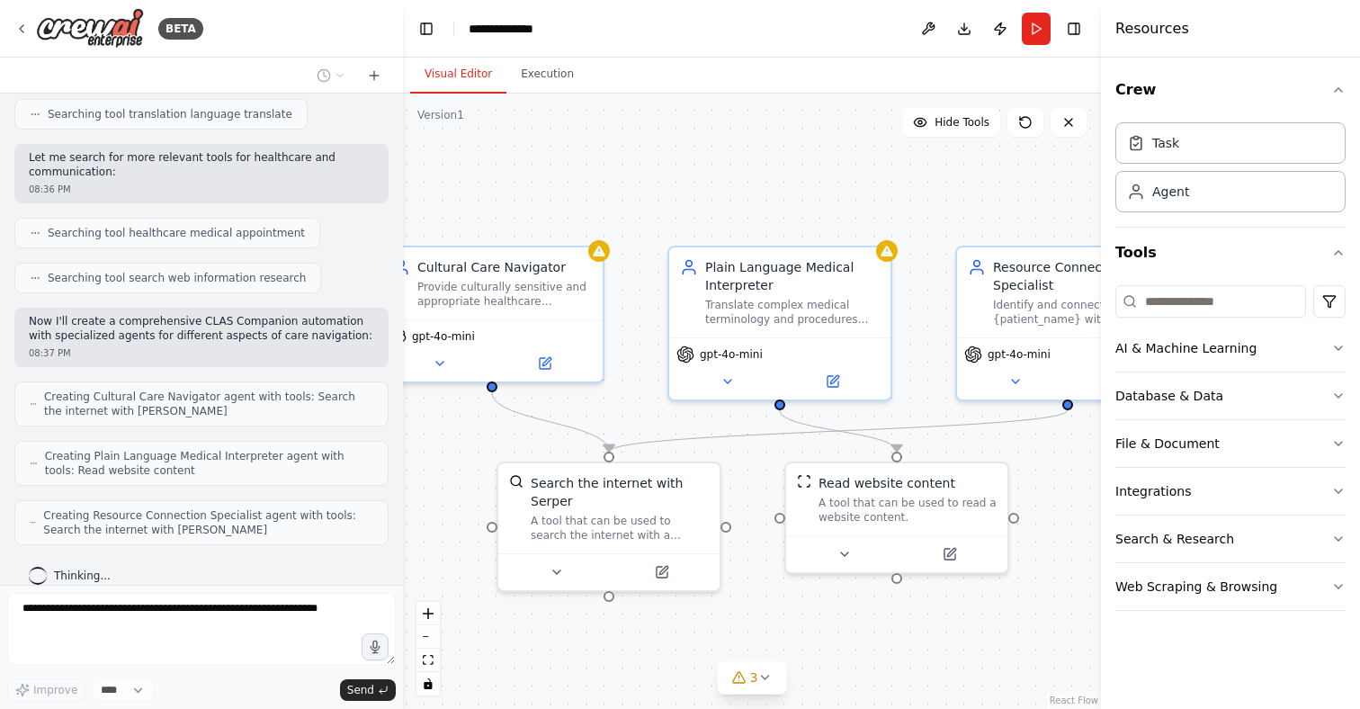
drag, startPoint x: 854, startPoint y: 639, endPoint x: 876, endPoint y: 665, distance: 34.4
click at [876, 665] on div ".deletable-edge-delete-btn { width: 20px; height: 20px; border: 0px solid #ffff…" at bounding box center [752, 401] width 698 height 615
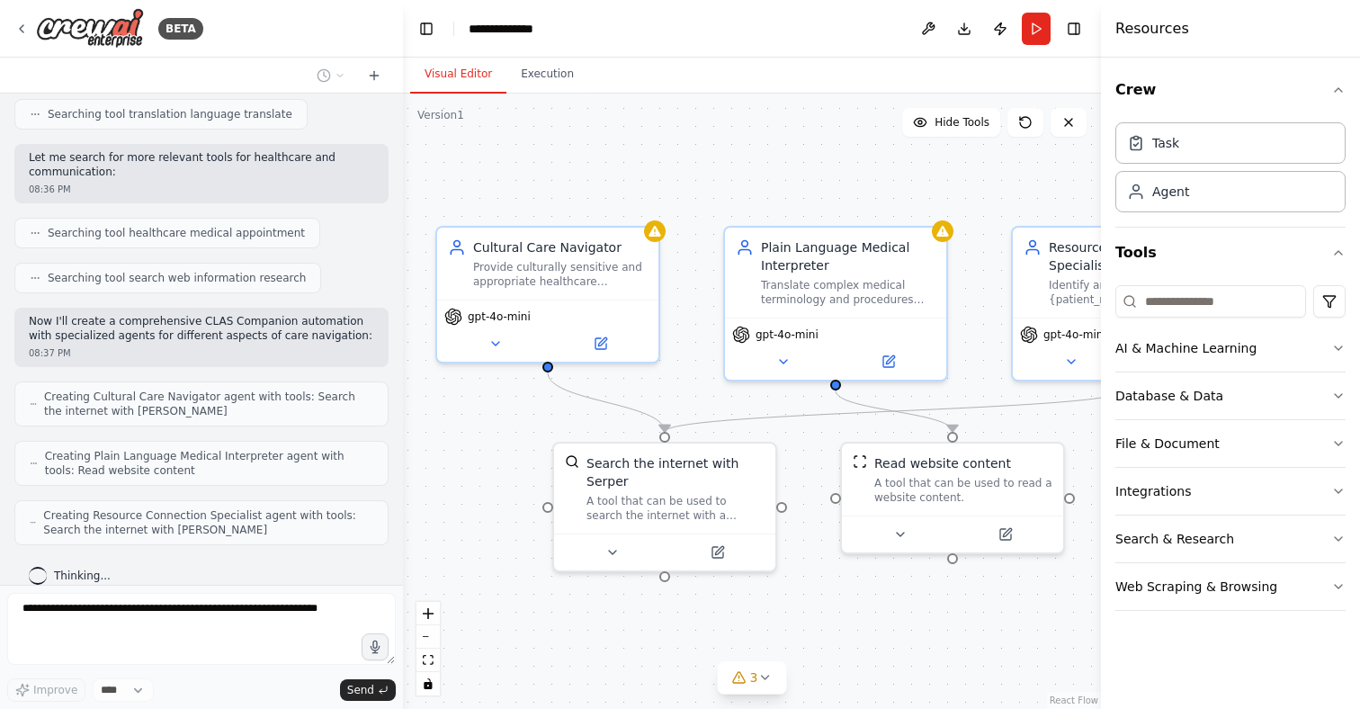
drag, startPoint x: 722, startPoint y: 166, endPoint x: 784, endPoint y: 144, distance: 66.0
click at [784, 144] on div ".deletable-edge-delete-btn { width: 20px; height: 20px; border: 0px solid #ffff…" at bounding box center [752, 401] width 698 height 615
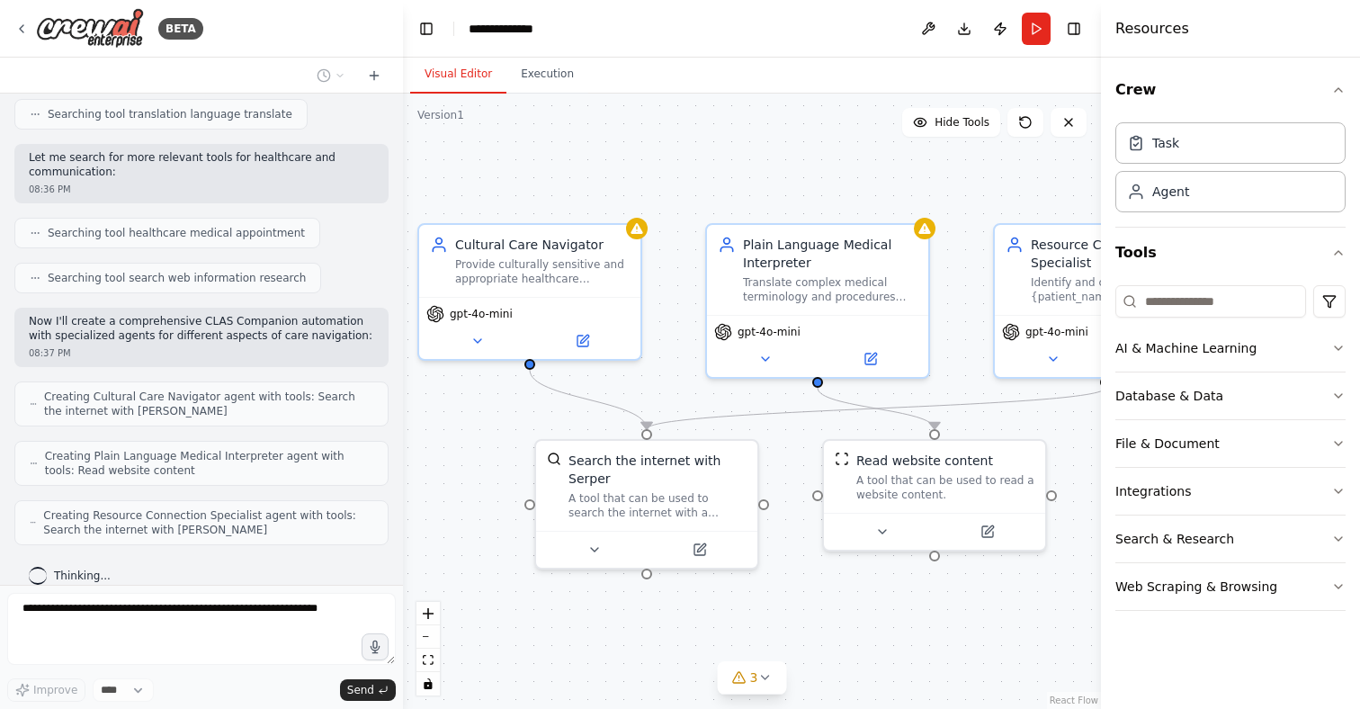
drag, startPoint x: 802, startPoint y: 629, endPoint x: 776, endPoint y: 623, distance: 26.6
click at [776, 623] on div ".deletable-edge-delete-btn { width: 20px; height: 20px; border: 0px solid #ffff…" at bounding box center [752, 401] width 698 height 615
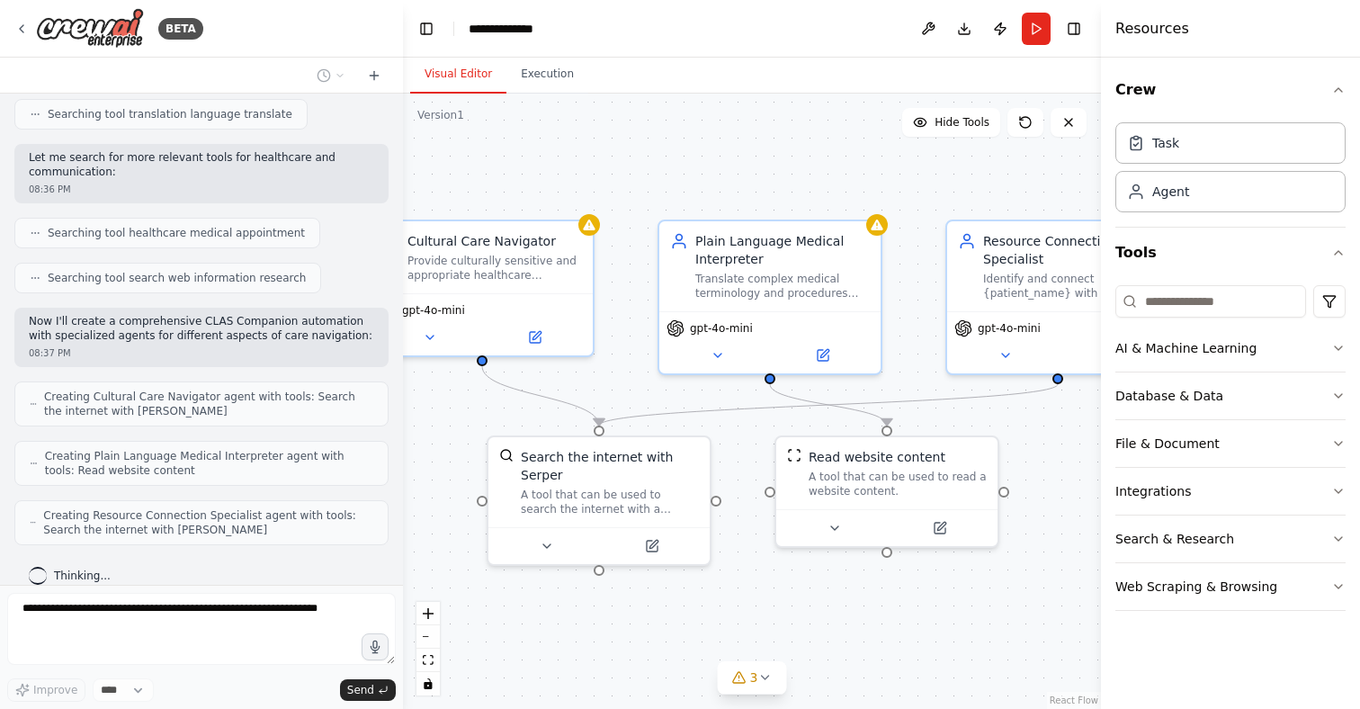
drag, startPoint x: 818, startPoint y: 591, endPoint x: 772, endPoint y: 590, distance: 45.9
click at [772, 590] on div ".deletable-edge-delete-btn { width: 20px; height: 20px; border: 0px solid #ffff…" at bounding box center [752, 401] width 698 height 615
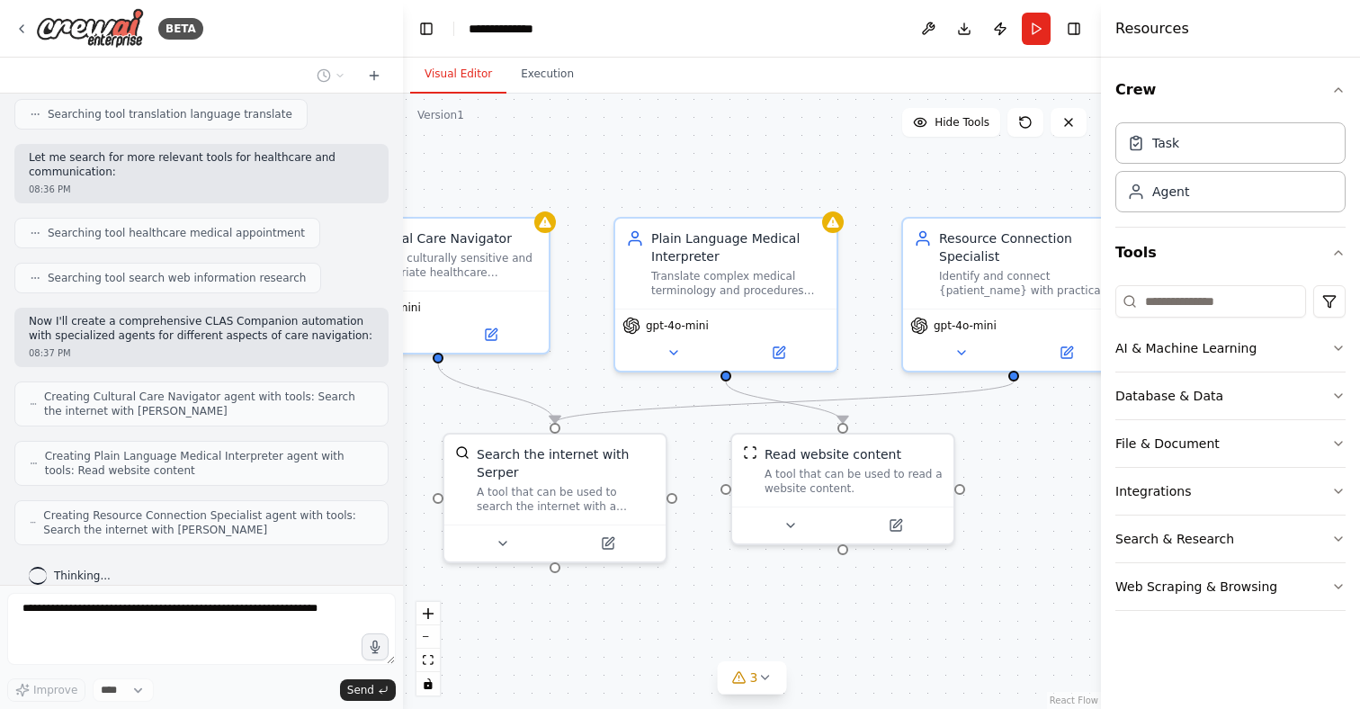
drag, startPoint x: 881, startPoint y: 630, endPoint x: 779, endPoint y: 618, distance: 103.3
click at [779, 618] on div ".deletable-edge-delete-btn { width: 20px; height: 20px; border: 0px solid #ffff…" at bounding box center [752, 401] width 698 height 615
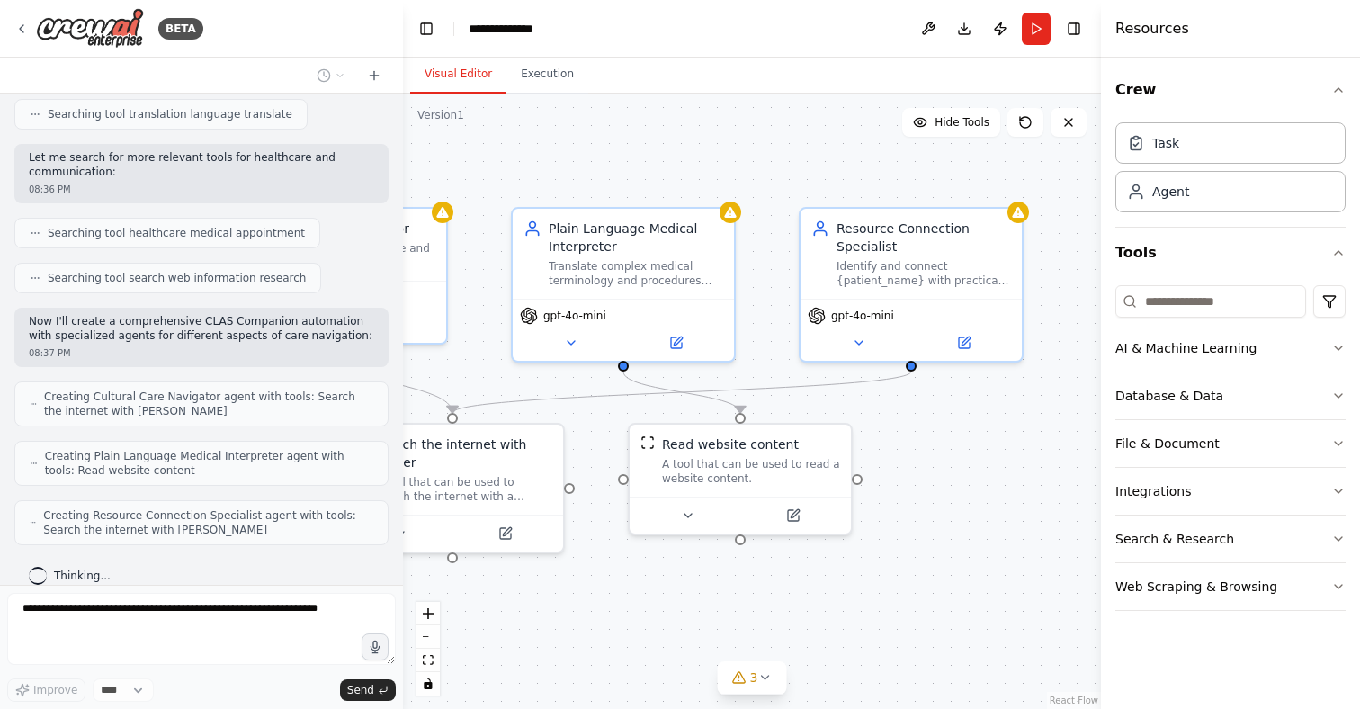
drag, startPoint x: 807, startPoint y: 632, endPoint x: 763, endPoint y: 632, distance: 44.1
click at [763, 632] on div ".deletable-edge-delete-btn { width: 20px; height: 20px; border: 0px solid #ffff…" at bounding box center [752, 401] width 698 height 615
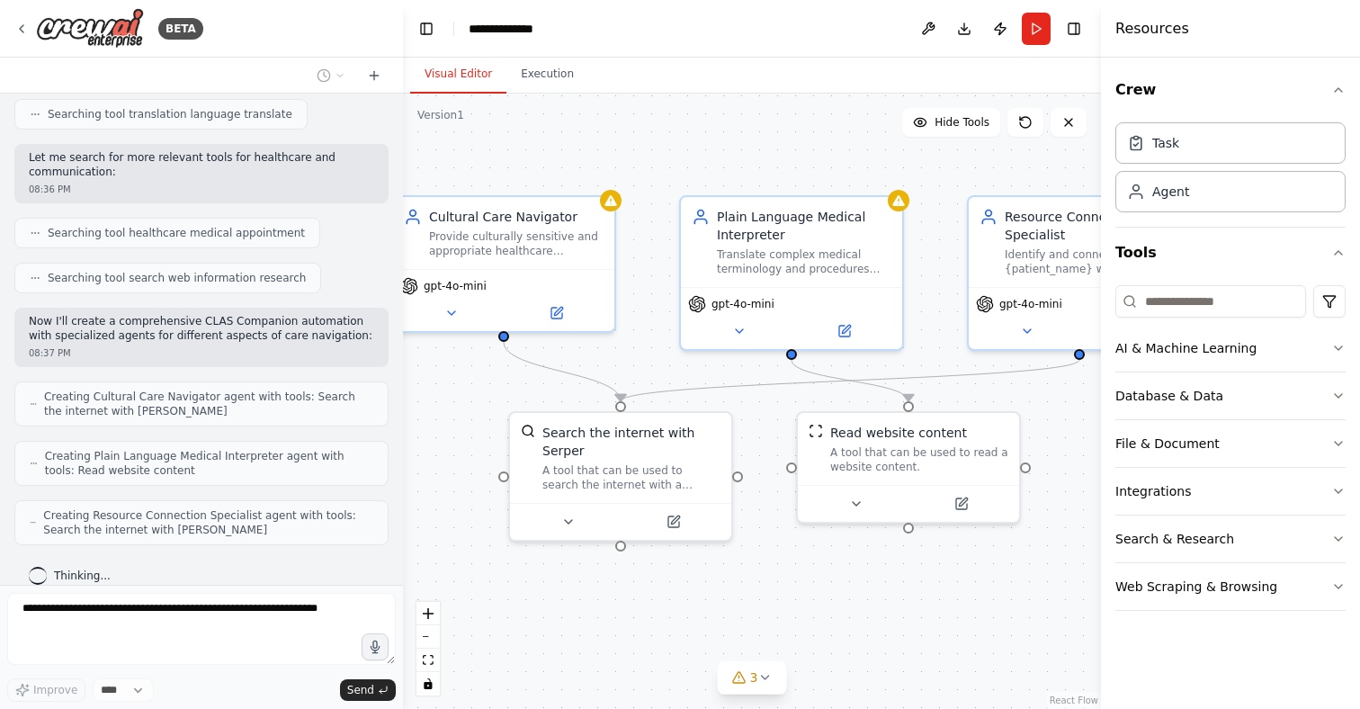
drag, startPoint x: 754, startPoint y: 571, endPoint x: 913, endPoint y: 572, distance: 159.2
click at [914, 572] on div ".deletable-edge-delete-btn { width: 20px; height: 20px; border: 0px solid #ffff…" at bounding box center [752, 401] width 698 height 615
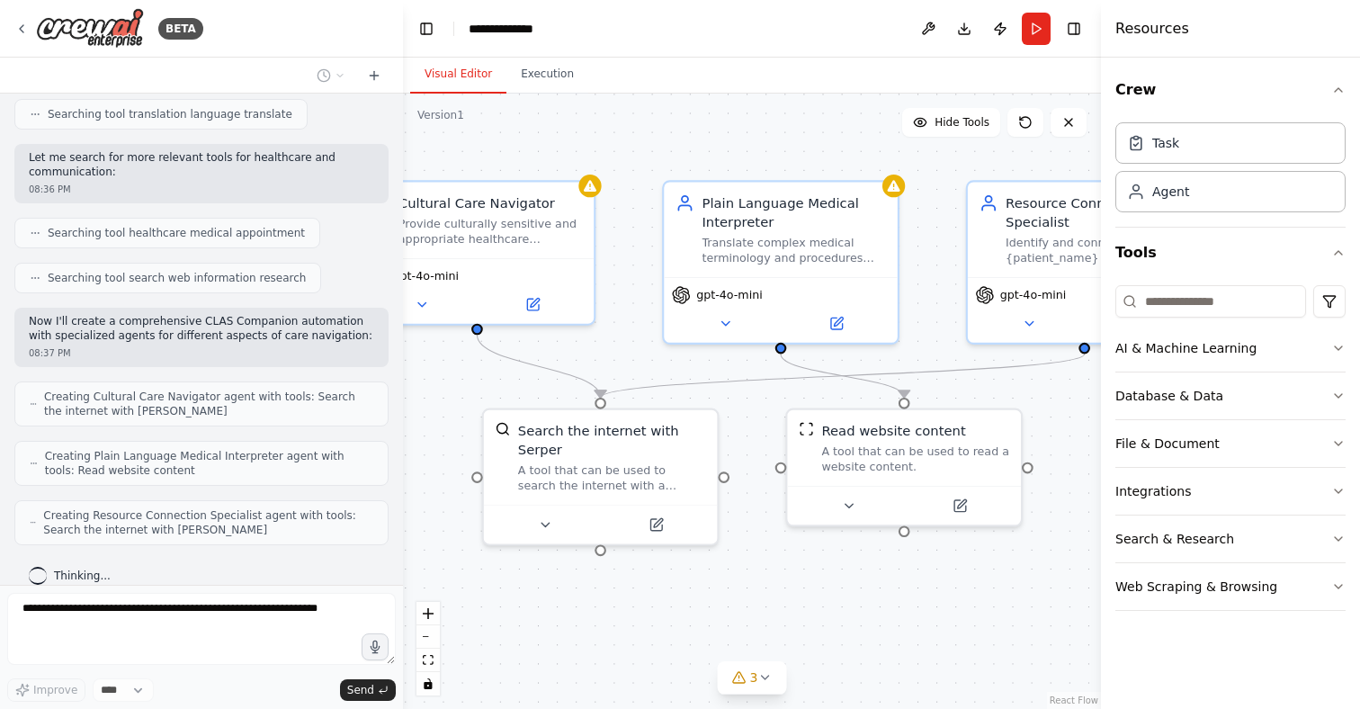
scroll to position [423, 0]
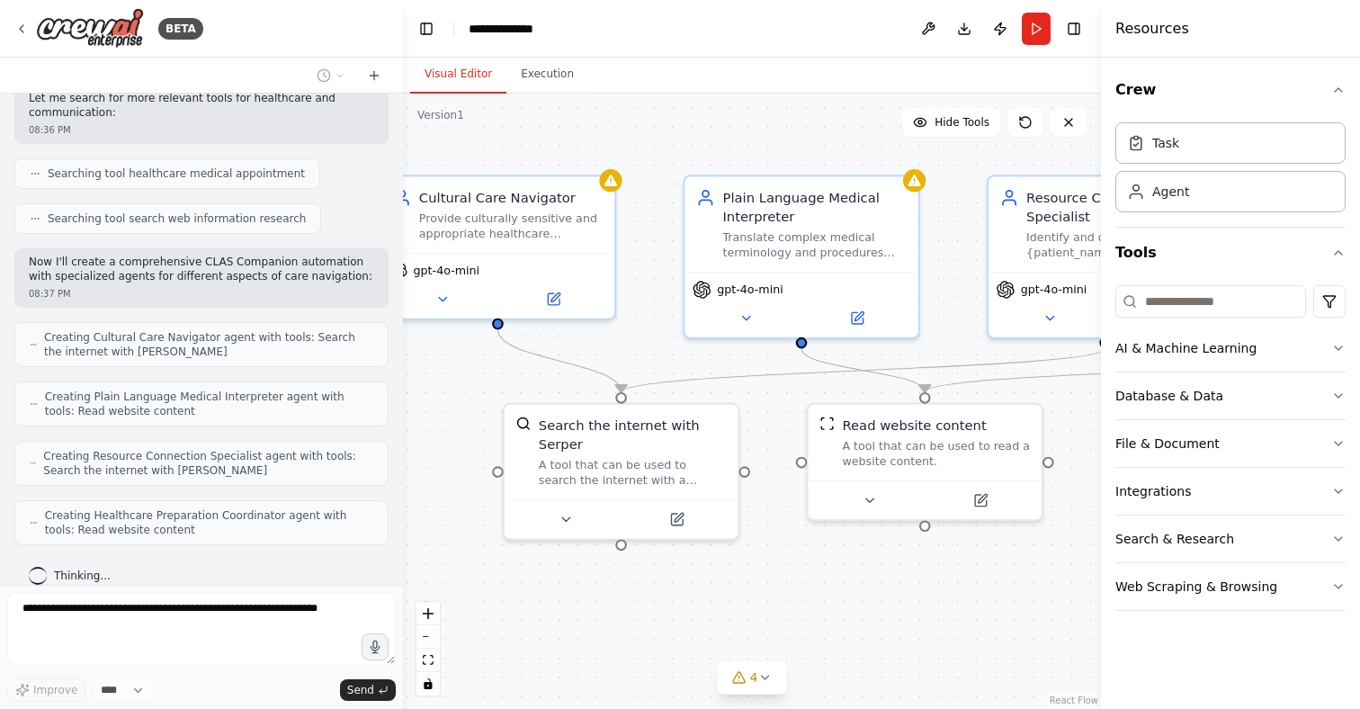
drag, startPoint x: 911, startPoint y: 587, endPoint x: 933, endPoint y: 582, distance: 22.2
click at [933, 582] on div ".deletable-edge-delete-btn { width: 20px; height: 20px; border: 0px solid #ffff…" at bounding box center [752, 401] width 698 height 615
click at [747, 679] on div "4" at bounding box center [745, 677] width 26 height 18
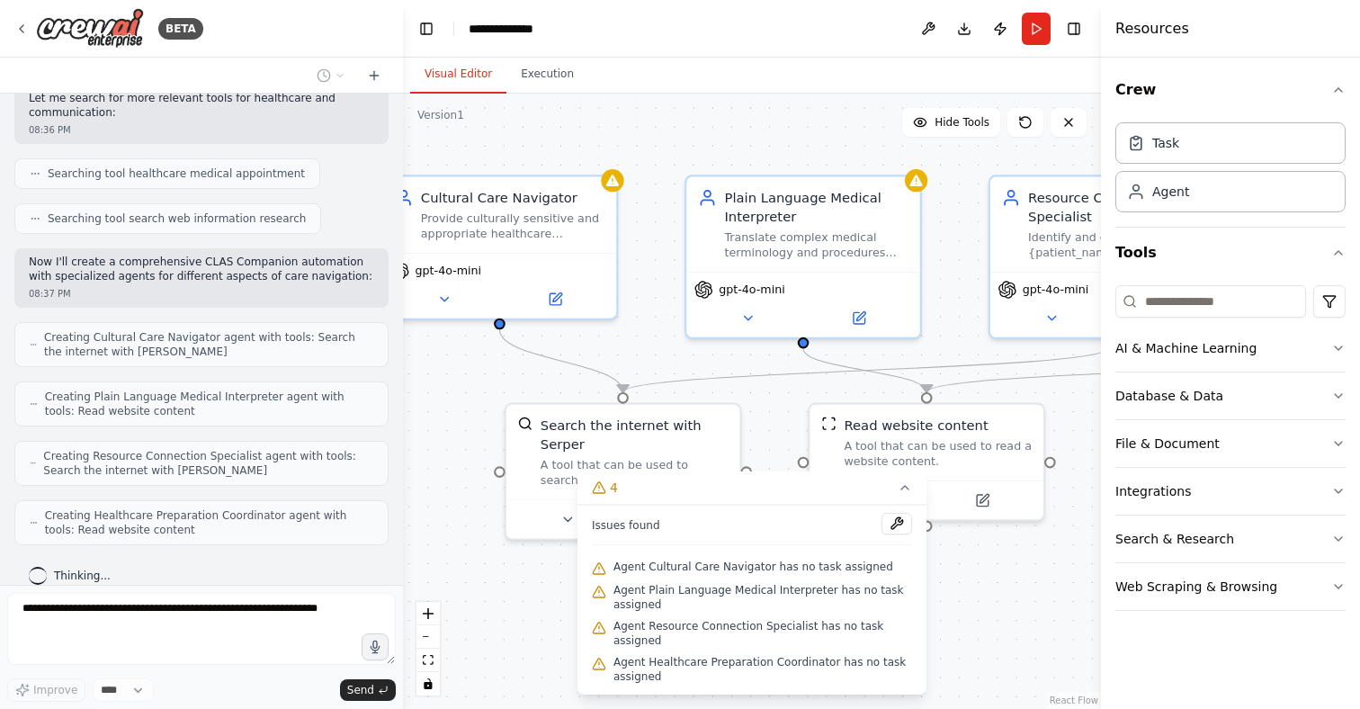
click at [999, 619] on div ".deletable-edge-delete-btn { width: 20px; height: 20px; border: 0px solid #ffff…" at bounding box center [752, 401] width 698 height 615
click at [997, 612] on div ".deletable-edge-delete-btn { width: 20px; height: 20px; border: 0px solid #ffff…" at bounding box center [752, 401] width 698 height 615
click at [911, 493] on icon at bounding box center [905, 487] width 14 height 14
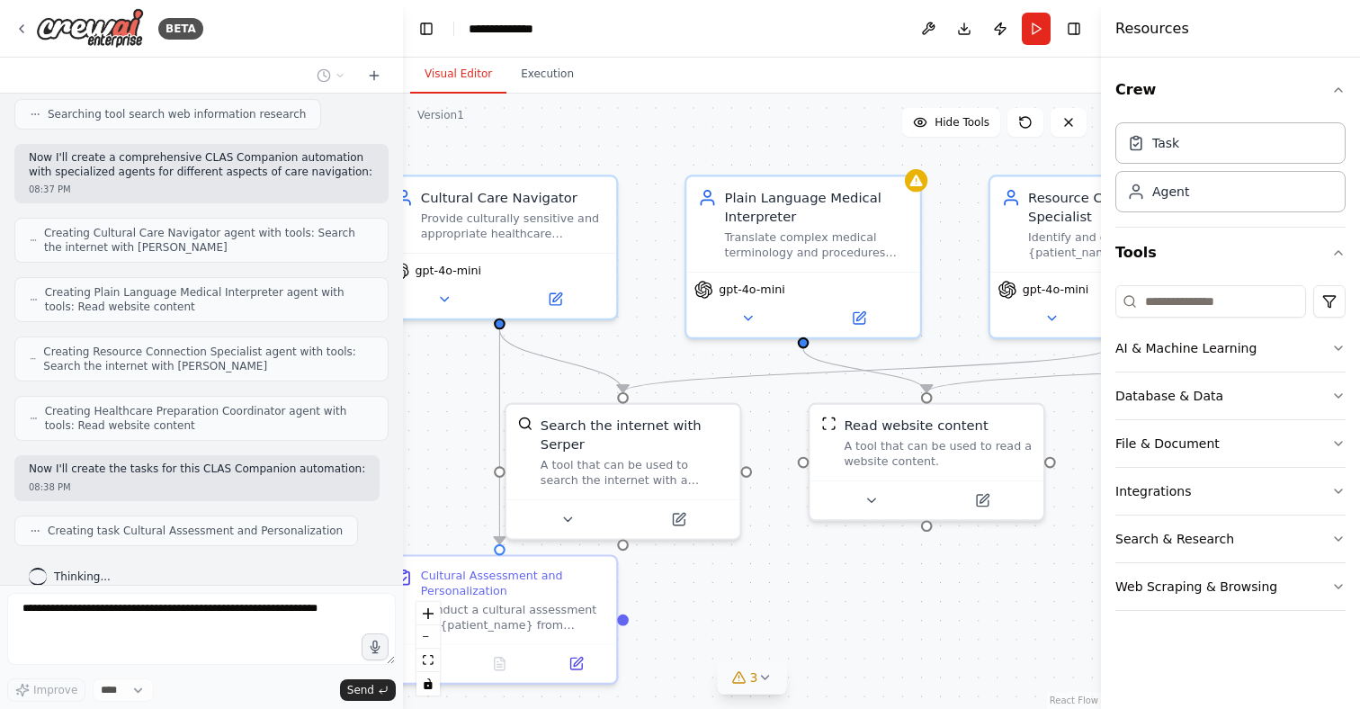
scroll to position [0, 0]
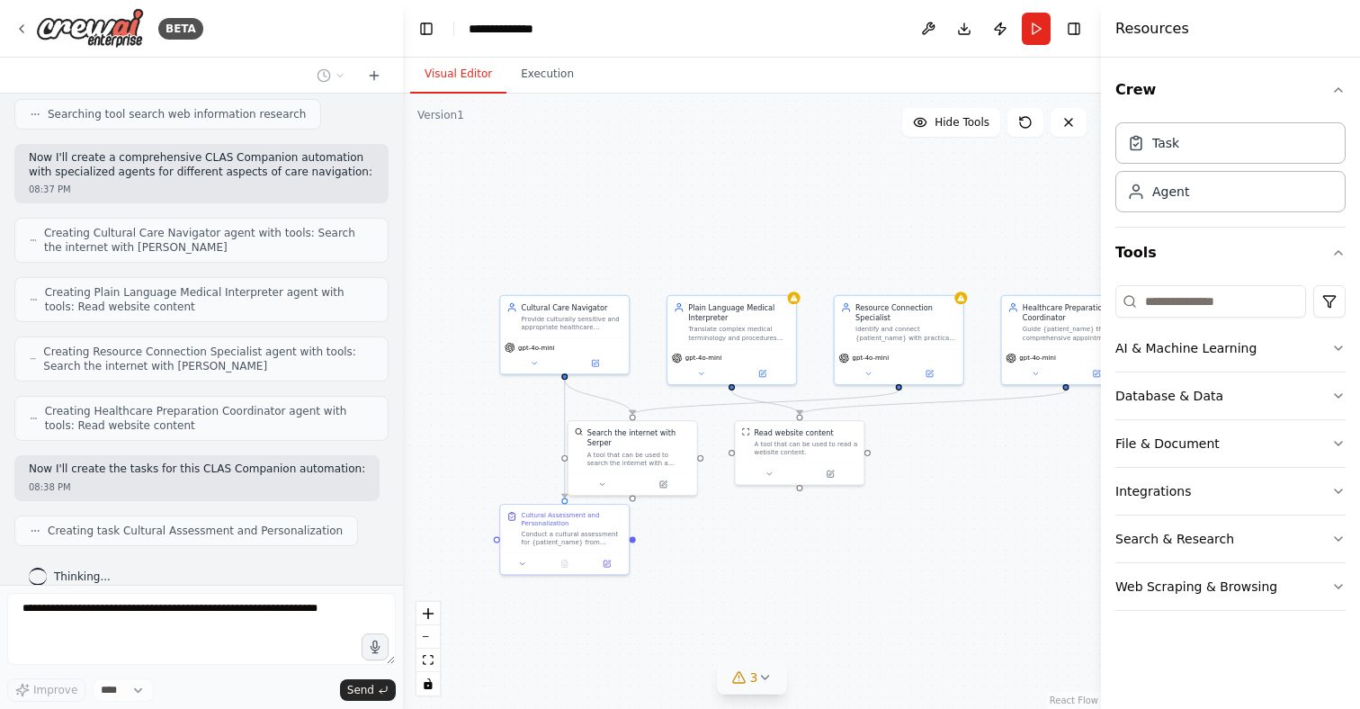
drag, startPoint x: 884, startPoint y: 627, endPoint x: 805, endPoint y: 565, distance: 100.6
click at [805, 565] on div ".deletable-edge-delete-btn { width: 20px; height: 20px; border: 0px solid #ffff…" at bounding box center [752, 401] width 698 height 615
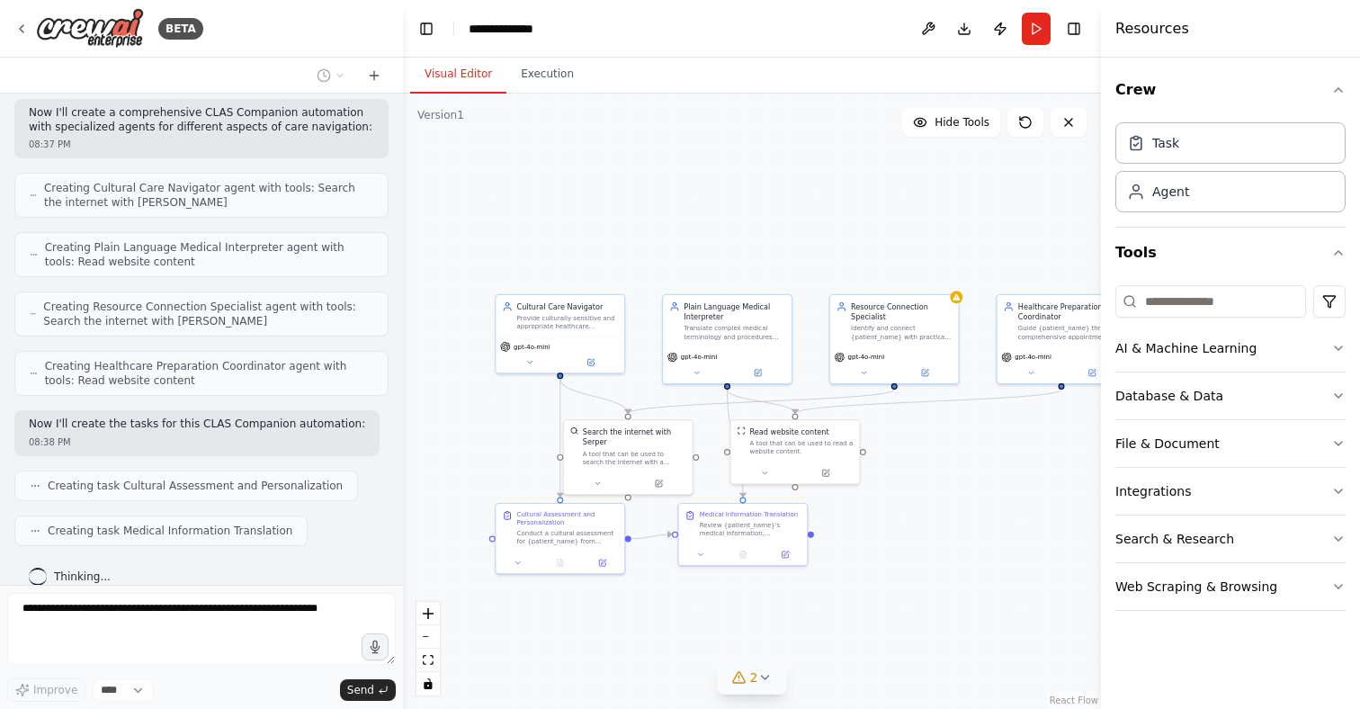
scroll to position [617, 0]
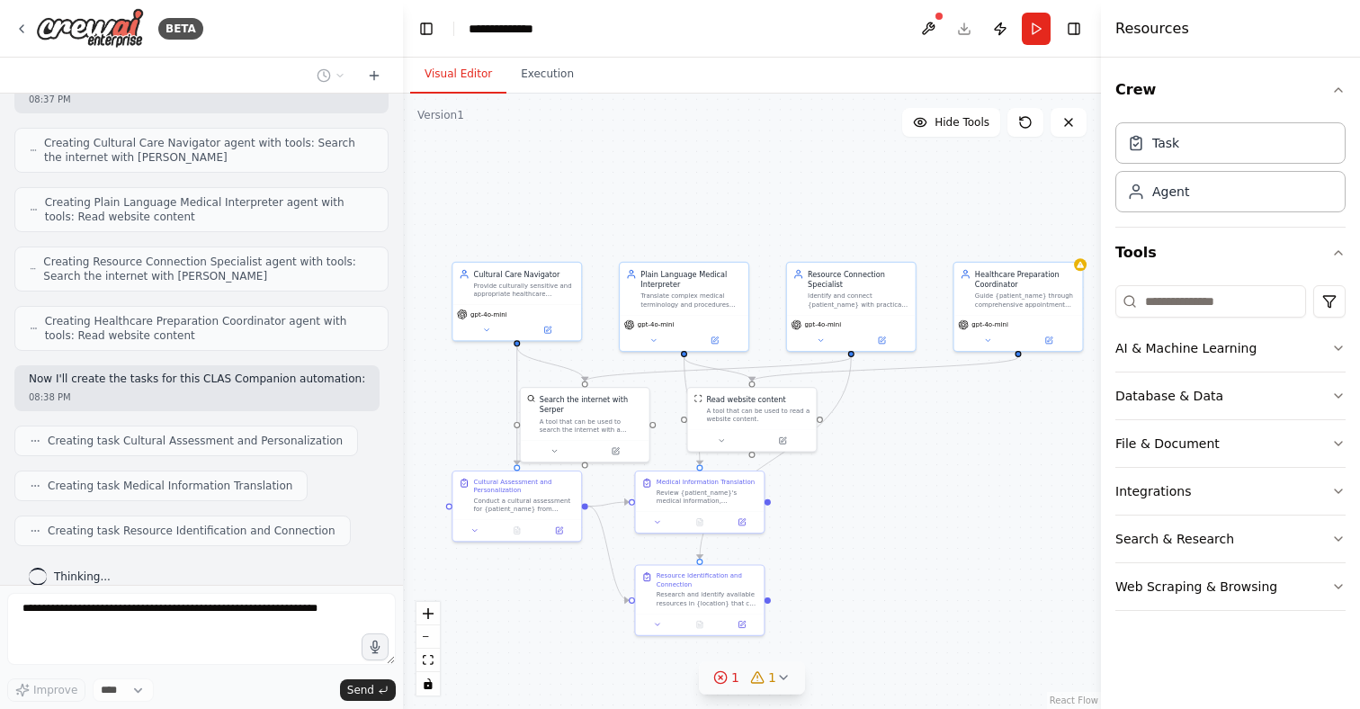
drag, startPoint x: 910, startPoint y: 575, endPoint x: 867, endPoint y: 542, distance: 54.0
click at [867, 542] on div ".deletable-edge-delete-btn { width: 20px; height: 20px; border: 0px solid #ffff…" at bounding box center [752, 401] width 698 height 615
click at [1267, 346] on button "AI & Machine Learning" at bounding box center [1230, 348] width 230 height 47
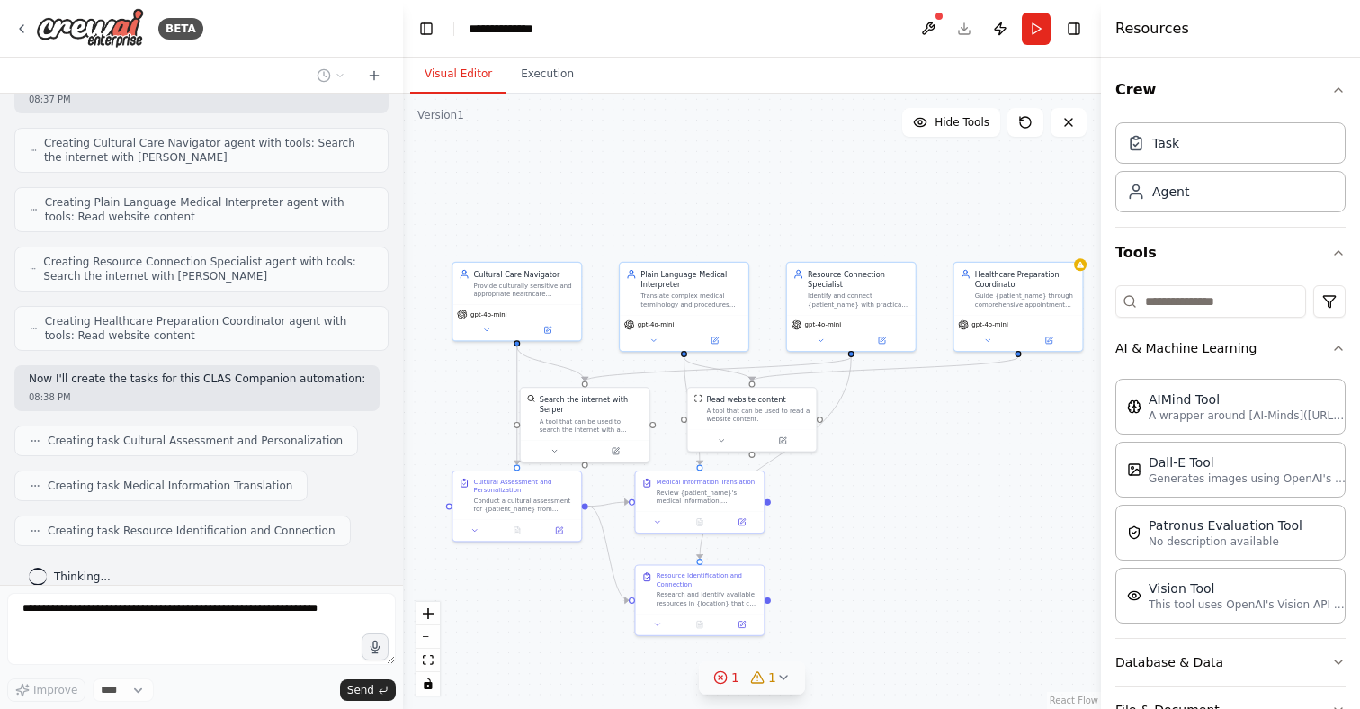
click at [1267, 346] on button "AI & Machine Learning" at bounding box center [1230, 348] width 230 height 47
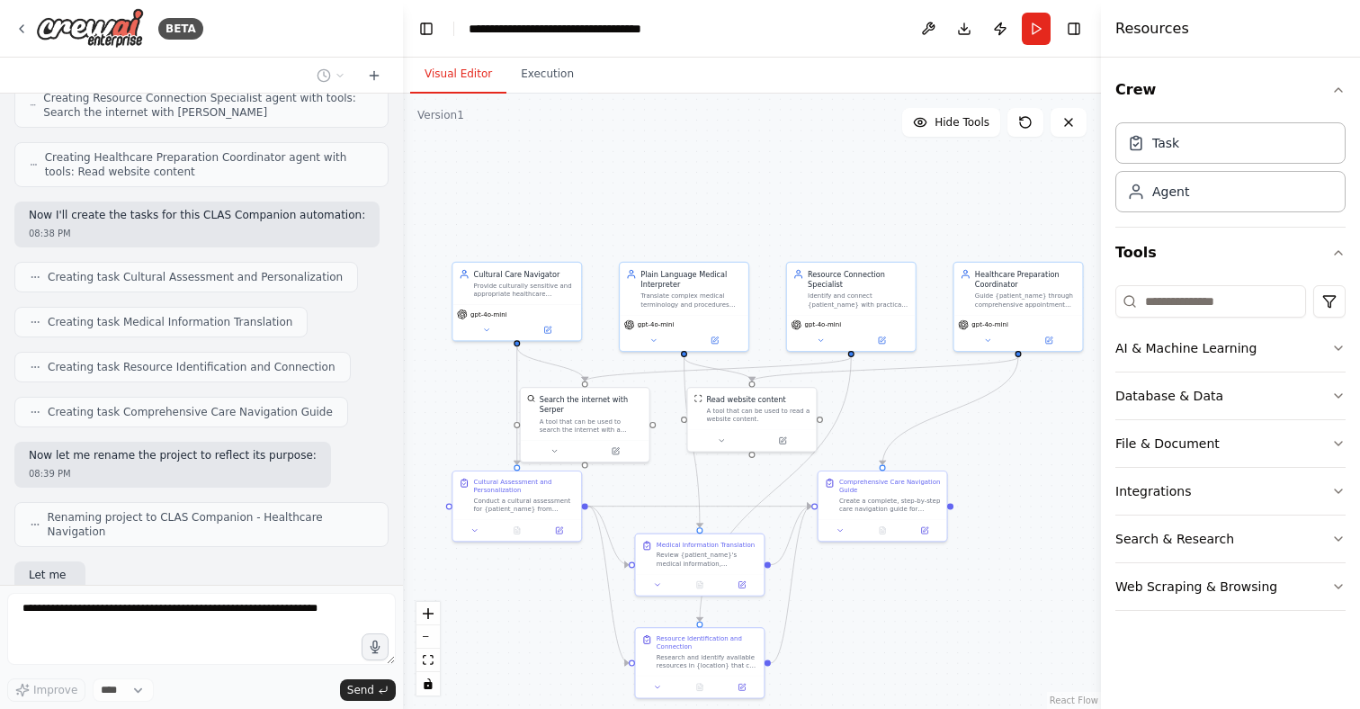
scroll to position [871, 0]
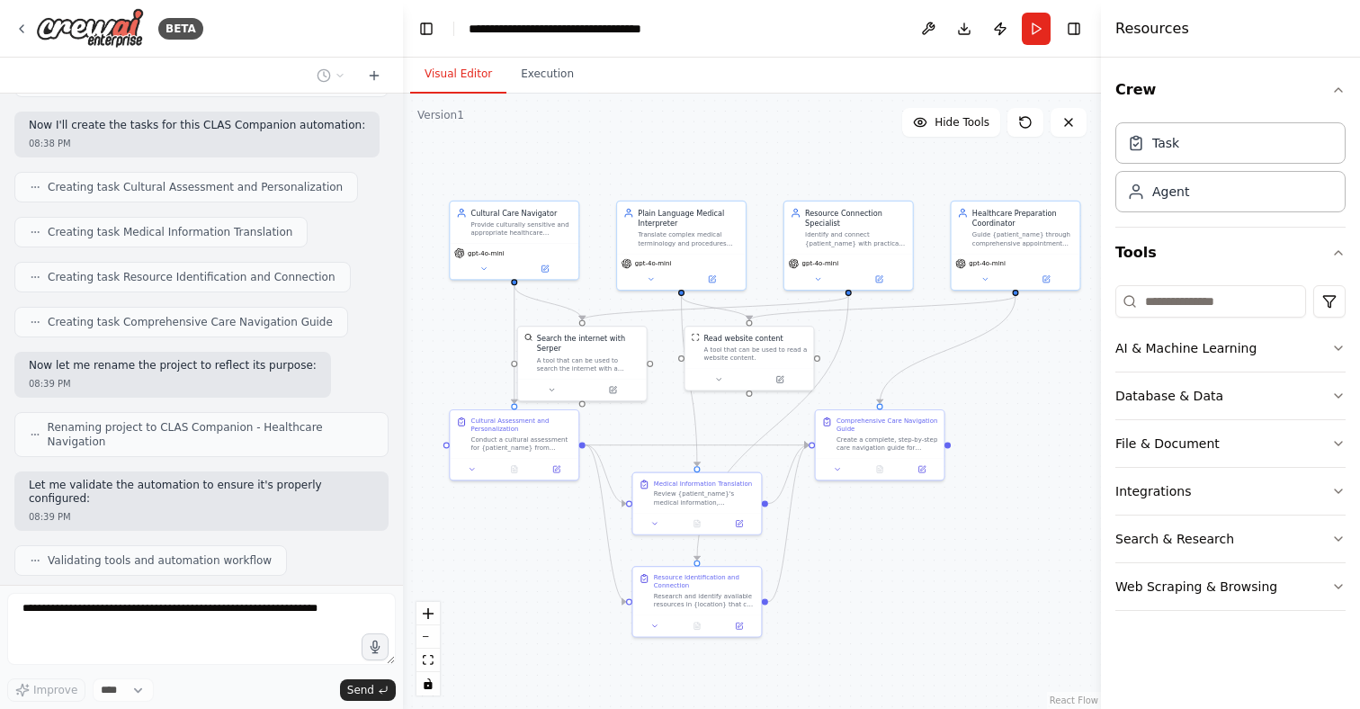
drag, startPoint x: 972, startPoint y: 604, endPoint x: 970, endPoint y: 558, distance: 46.8
click at [970, 558] on div ".deletable-edge-delete-btn { width: 20px; height: 20px; border: 0px solid #ffff…" at bounding box center [752, 401] width 698 height 615
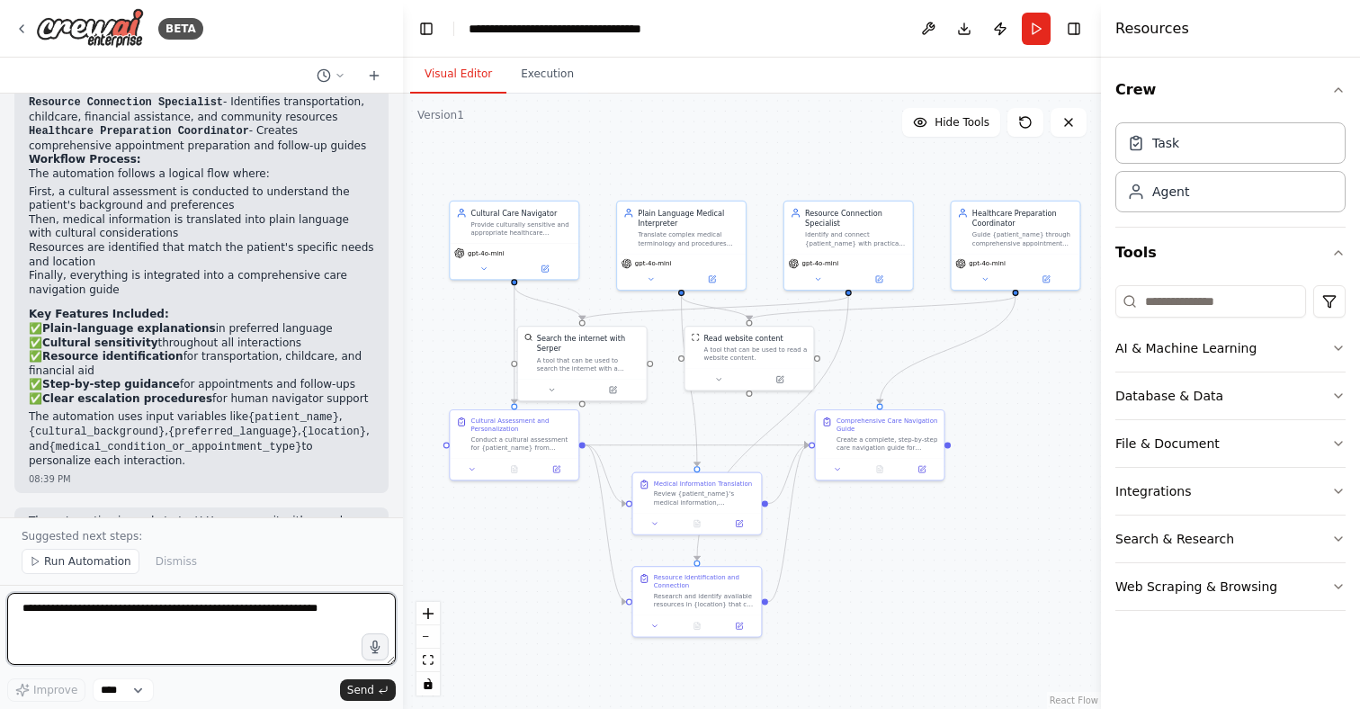
scroll to position [0, 0]
click at [85, 572] on button "Run Automation" at bounding box center [81, 561] width 118 height 25
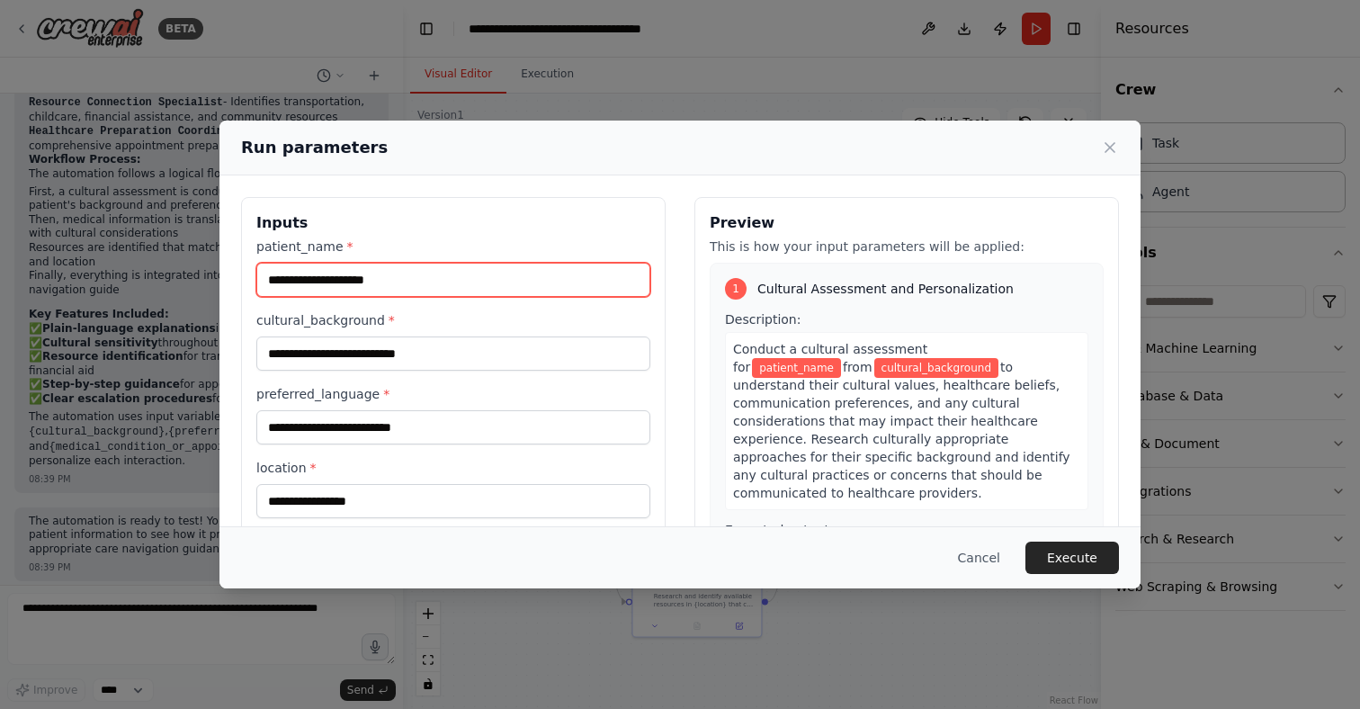
click at [393, 277] on input "patient_name *" at bounding box center [453, 280] width 394 height 34
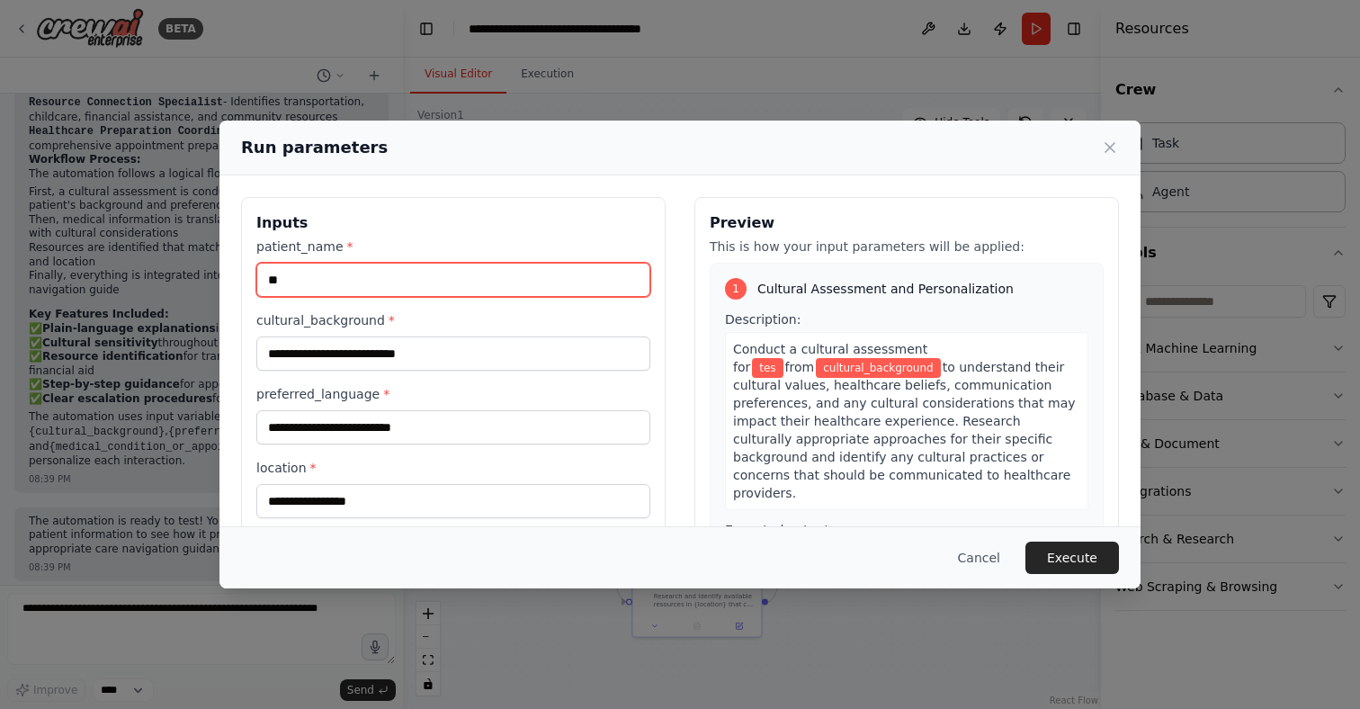
type input "*"
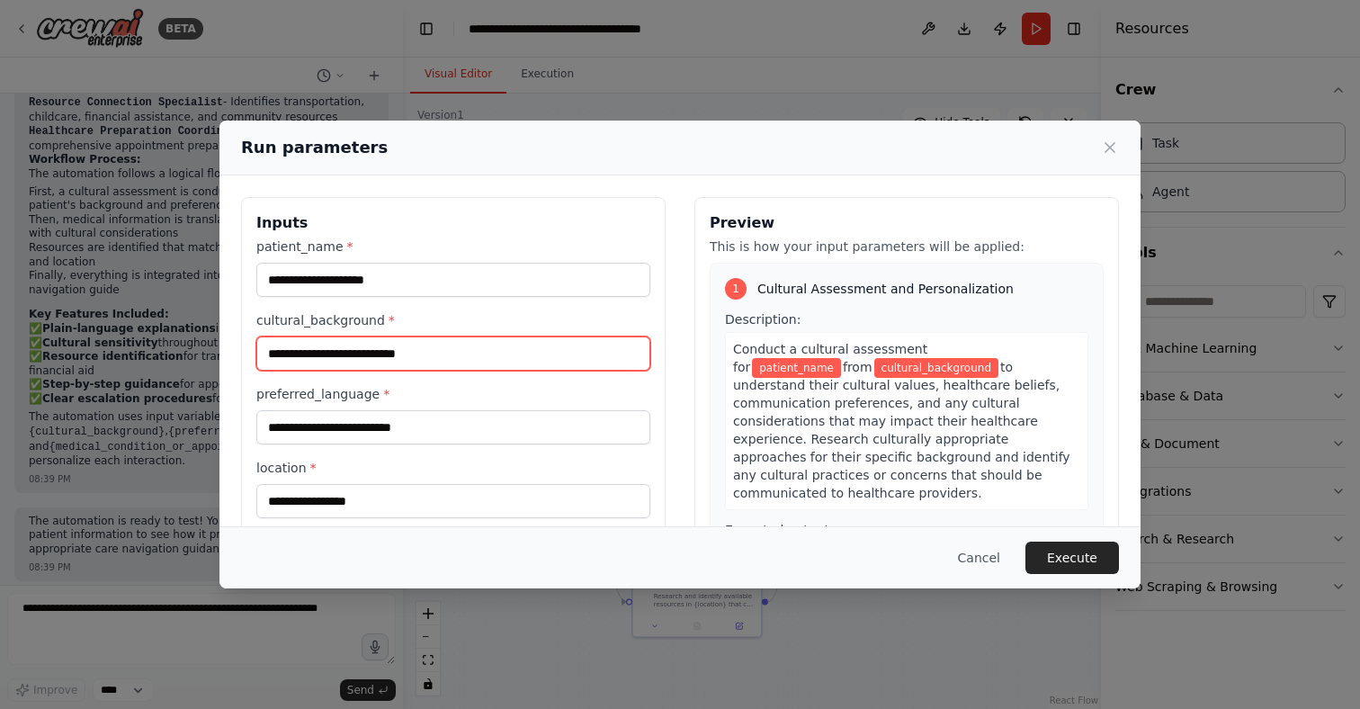
click at [374, 347] on input "cultural_background *" at bounding box center [453, 353] width 394 height 34
click at [485, 362] on input "cultural_background *" at bounding box center [453, 353] width 394 height 34
type input "*"
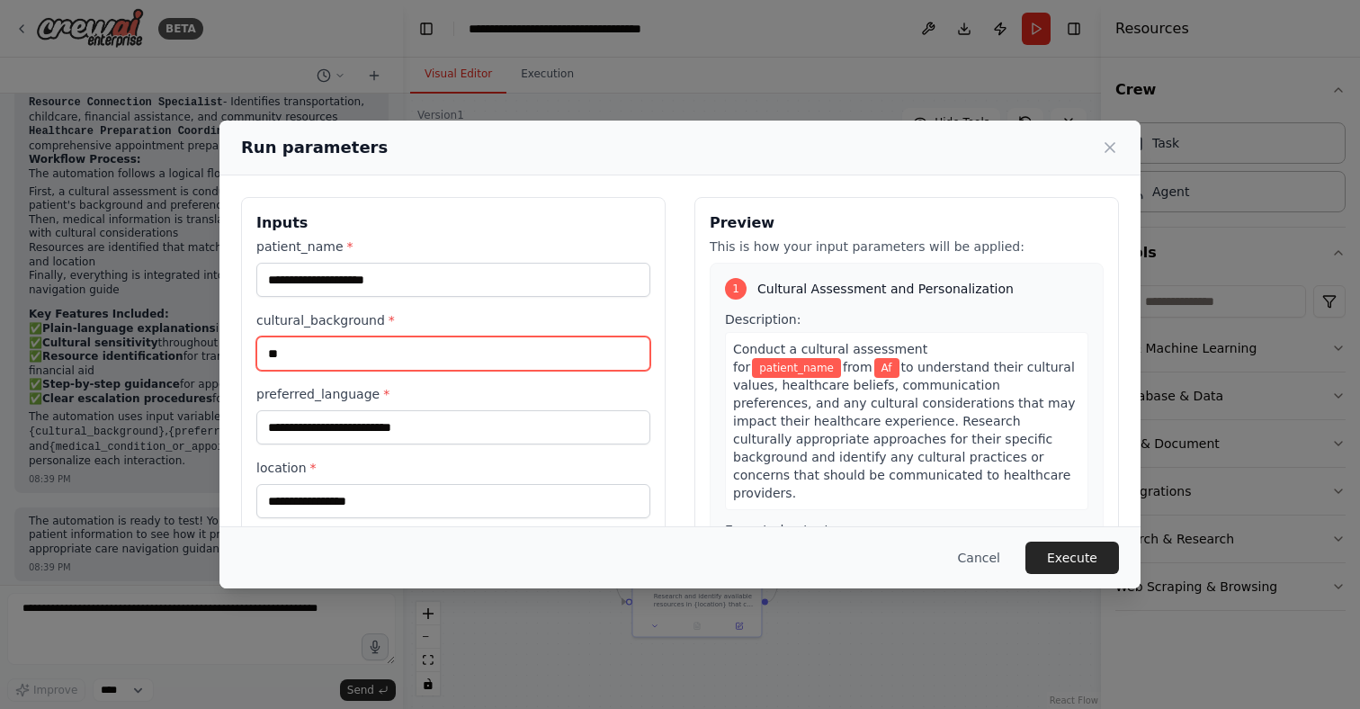
type input "*"
type input "******"
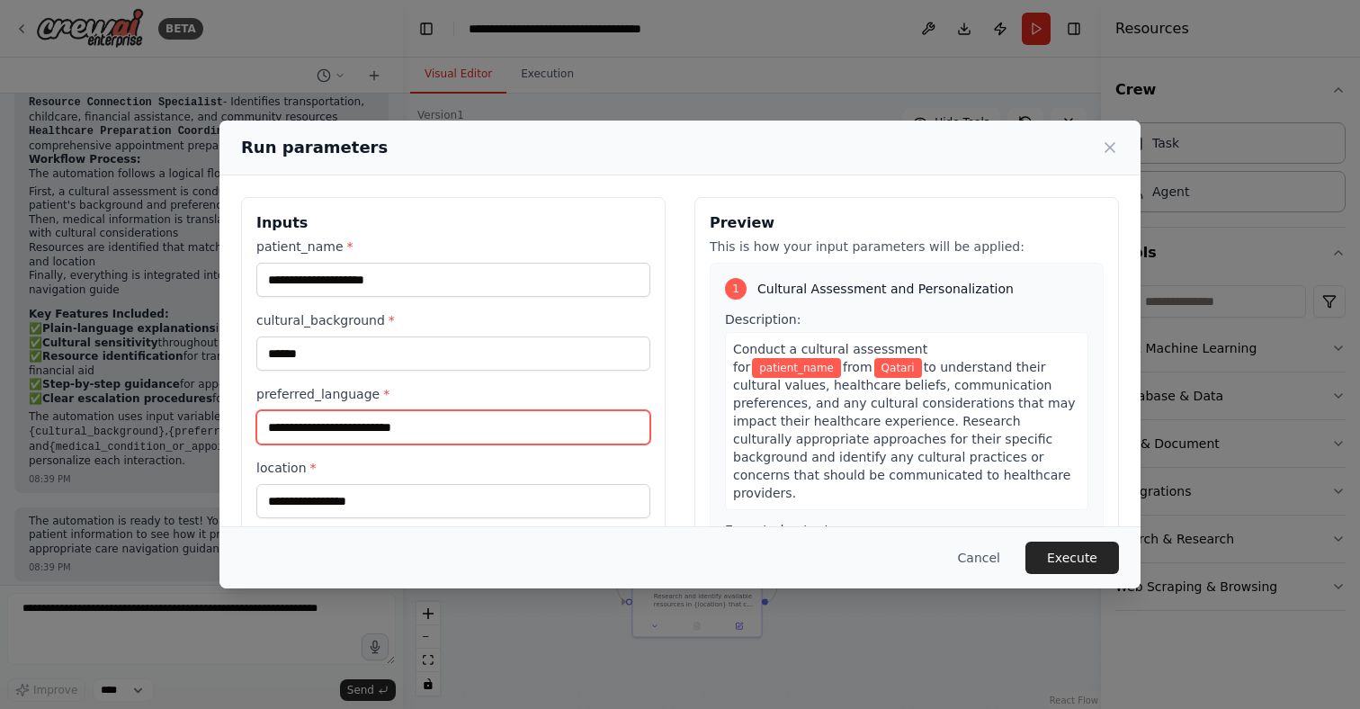
click at [393, 415] on input "preferred_language *" at bounding box center [453, 427] width 394 height 34
type input "******"
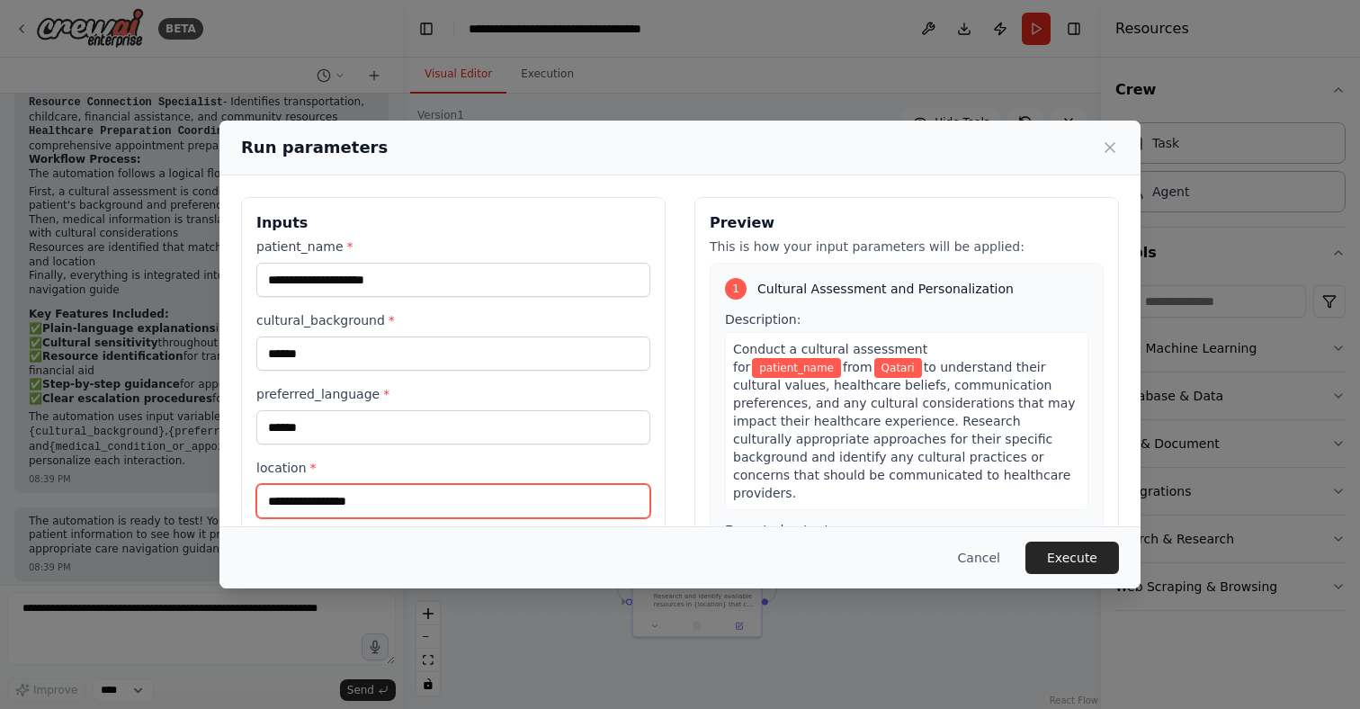
click at [413, 493] on input "location *" at bounding box center [453, 501] width 394 height 34
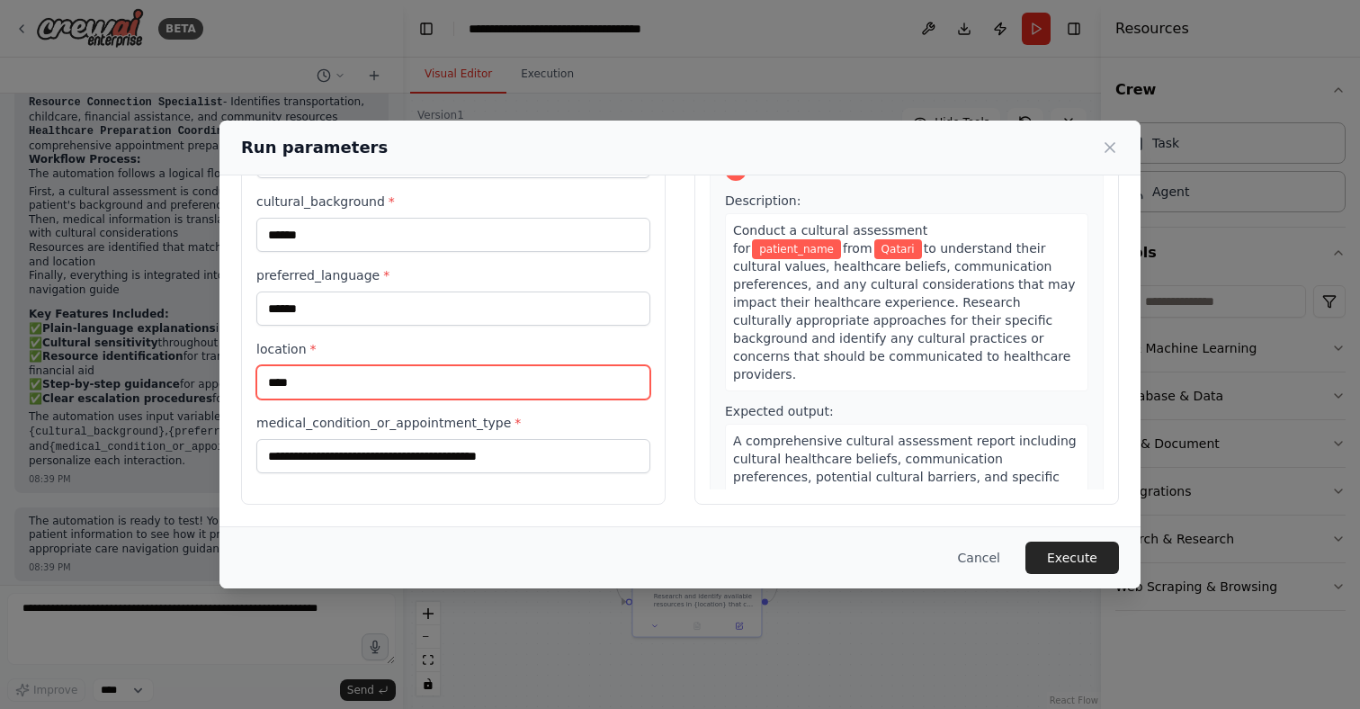
type input "****"
click at [541, 351] on label "location *" at bounding box center [453, 349] width 394 height 18
click at [541, 365] on input "****" at bounding box center [453, 382] width 394 height 34
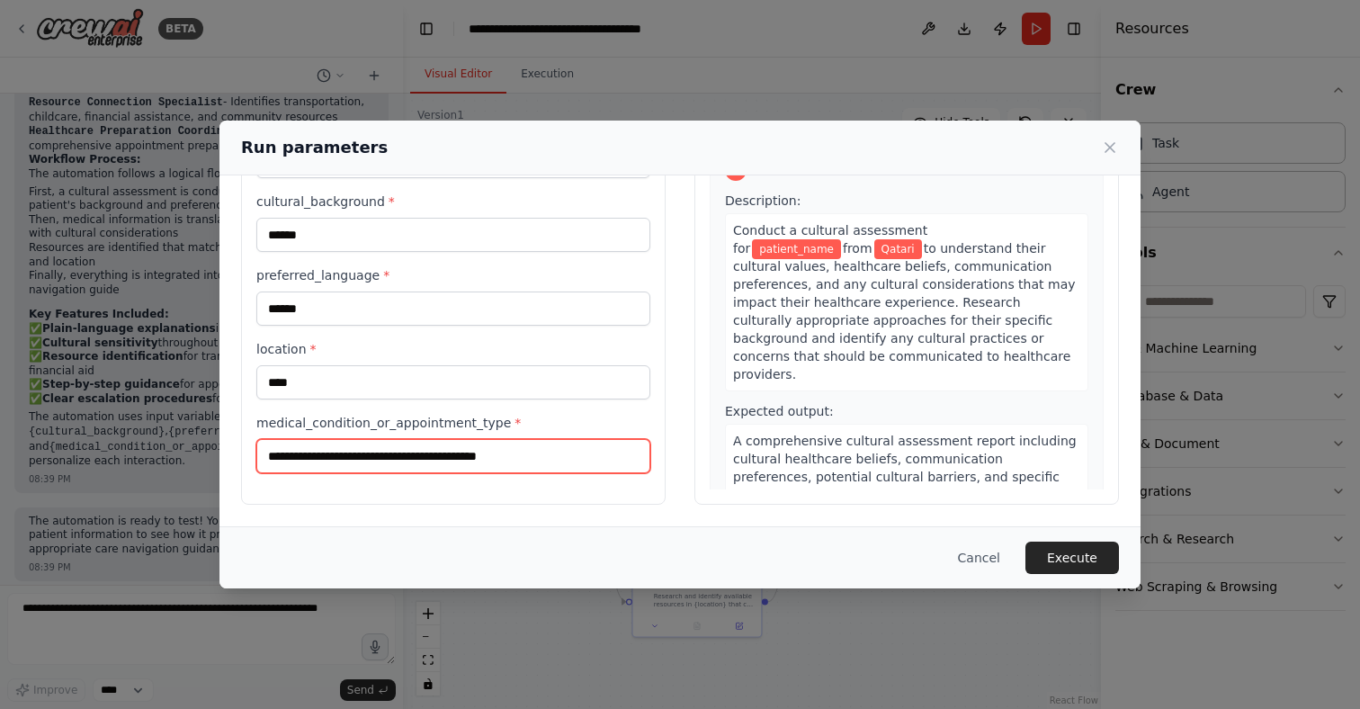
click at [363, 446] on input "medical_condition_or_appointment_type *" at bounding box center [453, 456] width 394 height 34
click at [271, 454] on input "**********" at bounding box center [453, 456] width 394 height 34
type input "**********"
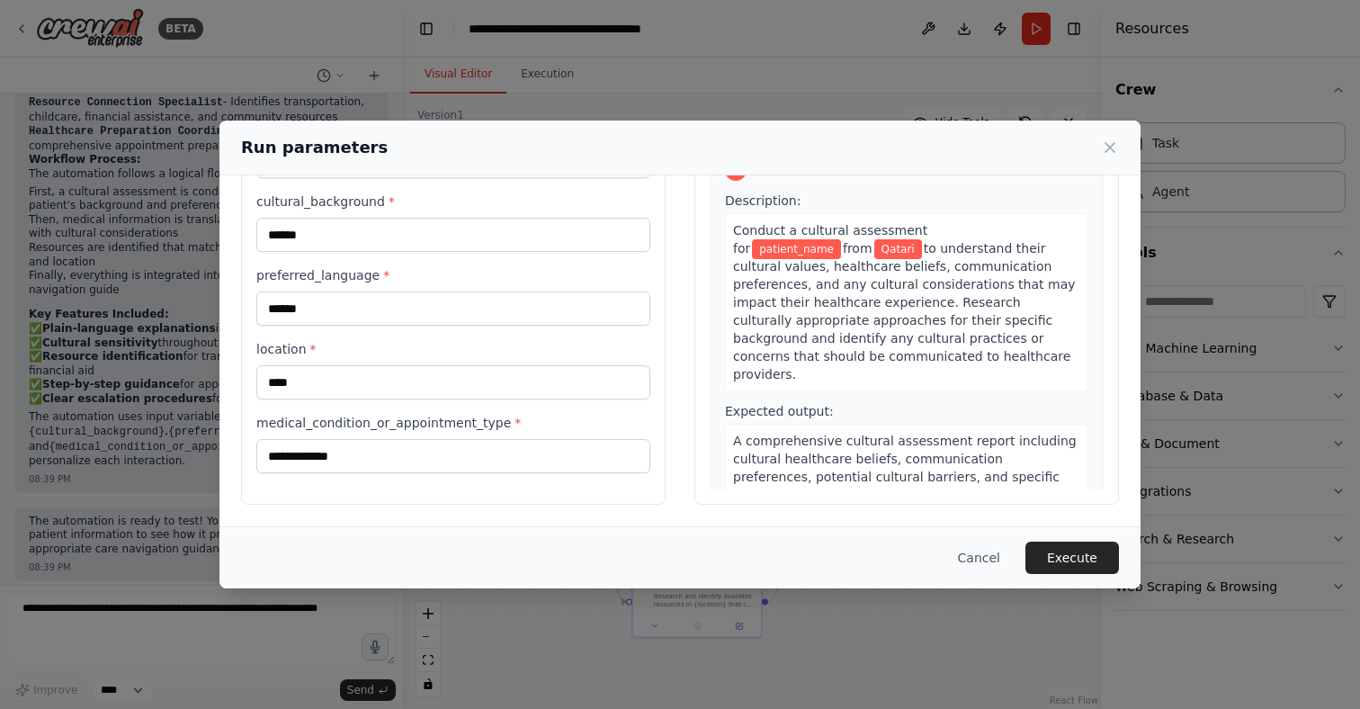
click at [658, 319] on div "**********" at bounding box center [453, 291] width 425 height 426
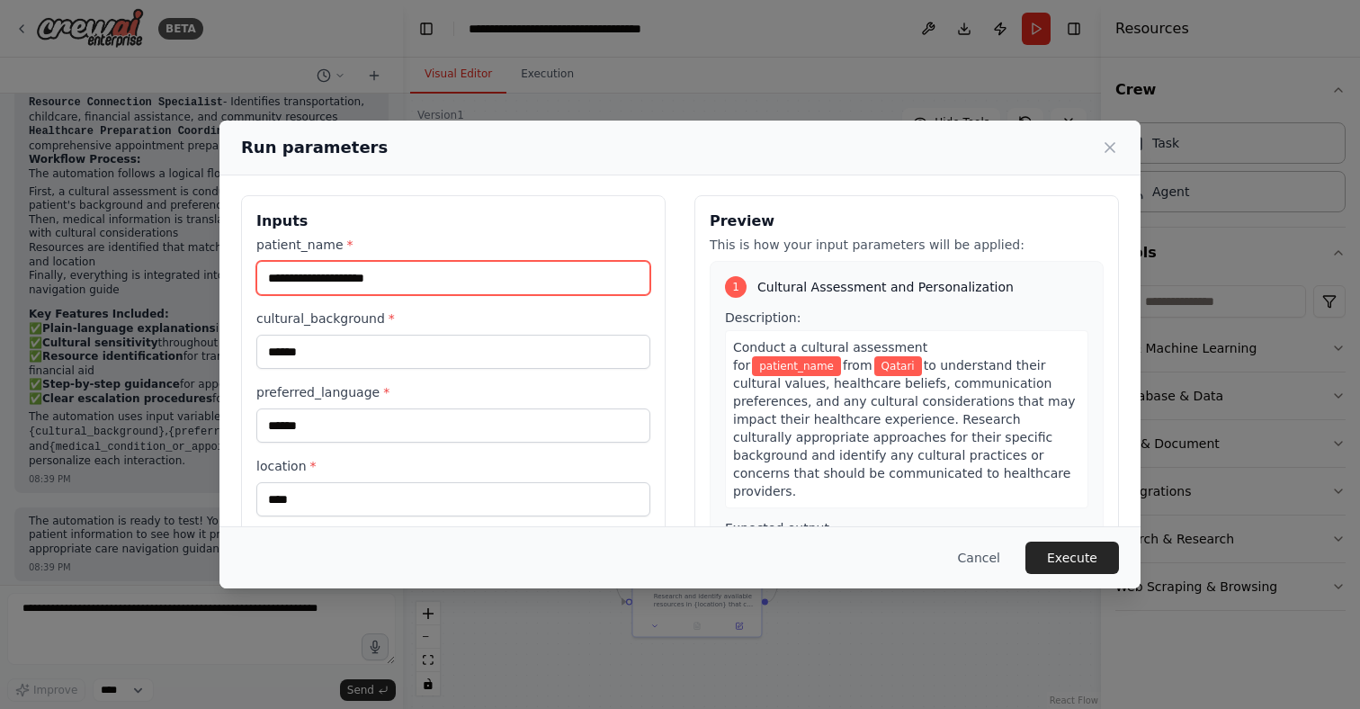
scroll to position [1, 0]
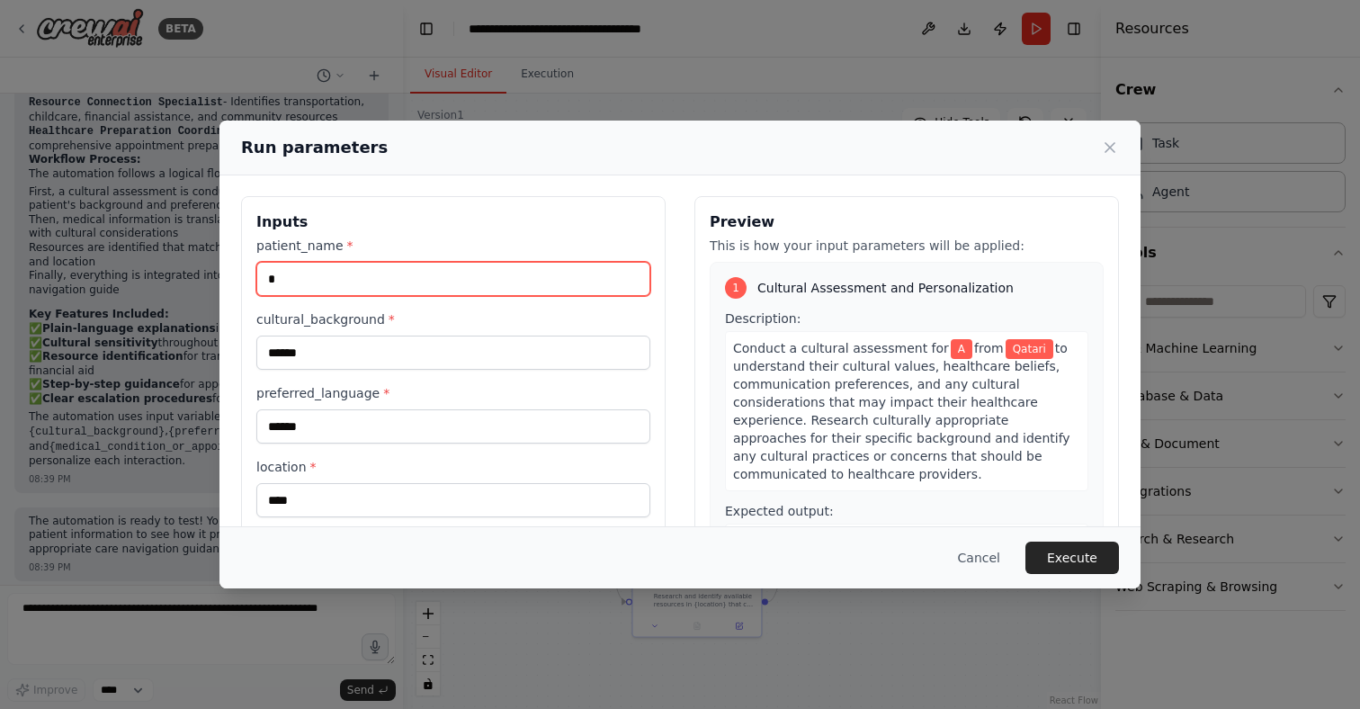
type input "*"
click at [487, 262] on input "*" at bounding box center [453, 279] width 394 height 34
click at [581, 251] on label "patient_name *" at bounding box center [453, 246] width 394 height 18
click at [581, 262] on input "*" at bounding box center [453, 279] width 394 height 34
click at [432, 281] on input "*" at bounding box center [453, 279] width 394 height 34
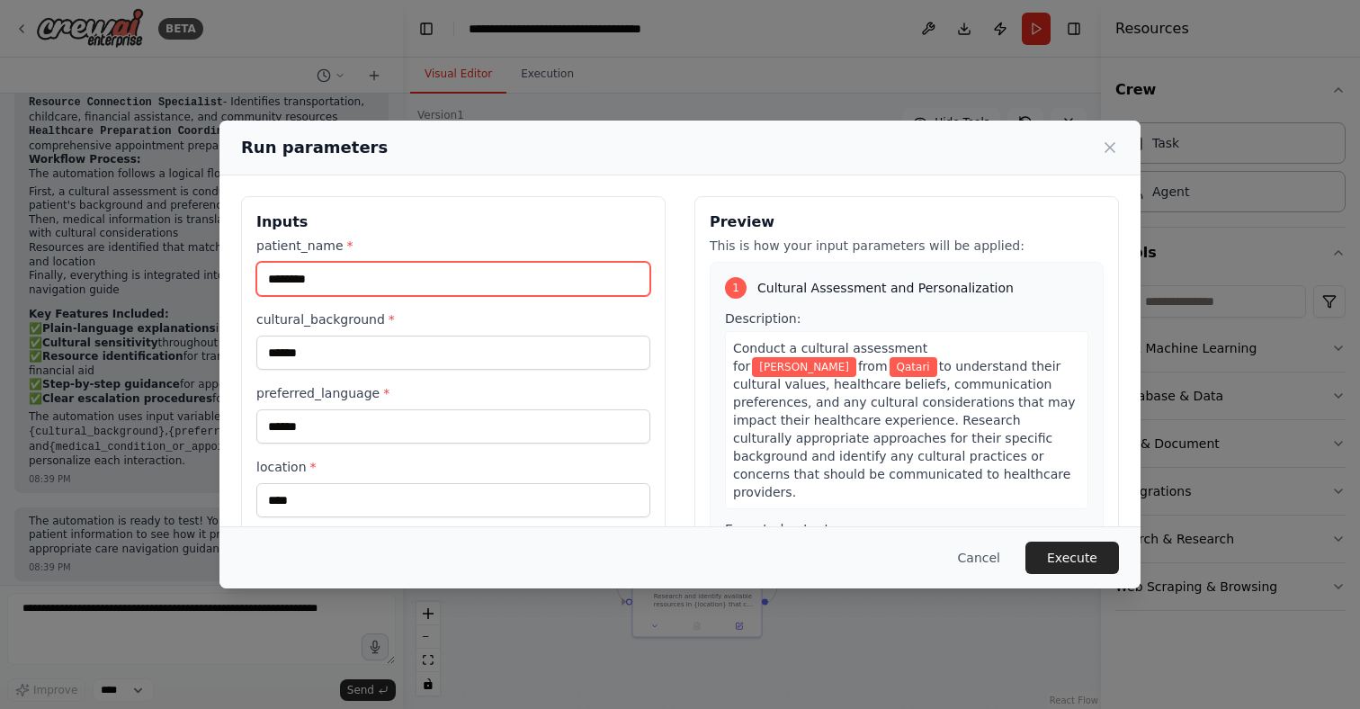
type input "********"
click at [538, 230] on h3 "Inputs" at bounding box center [453, 222] width 394 height 22
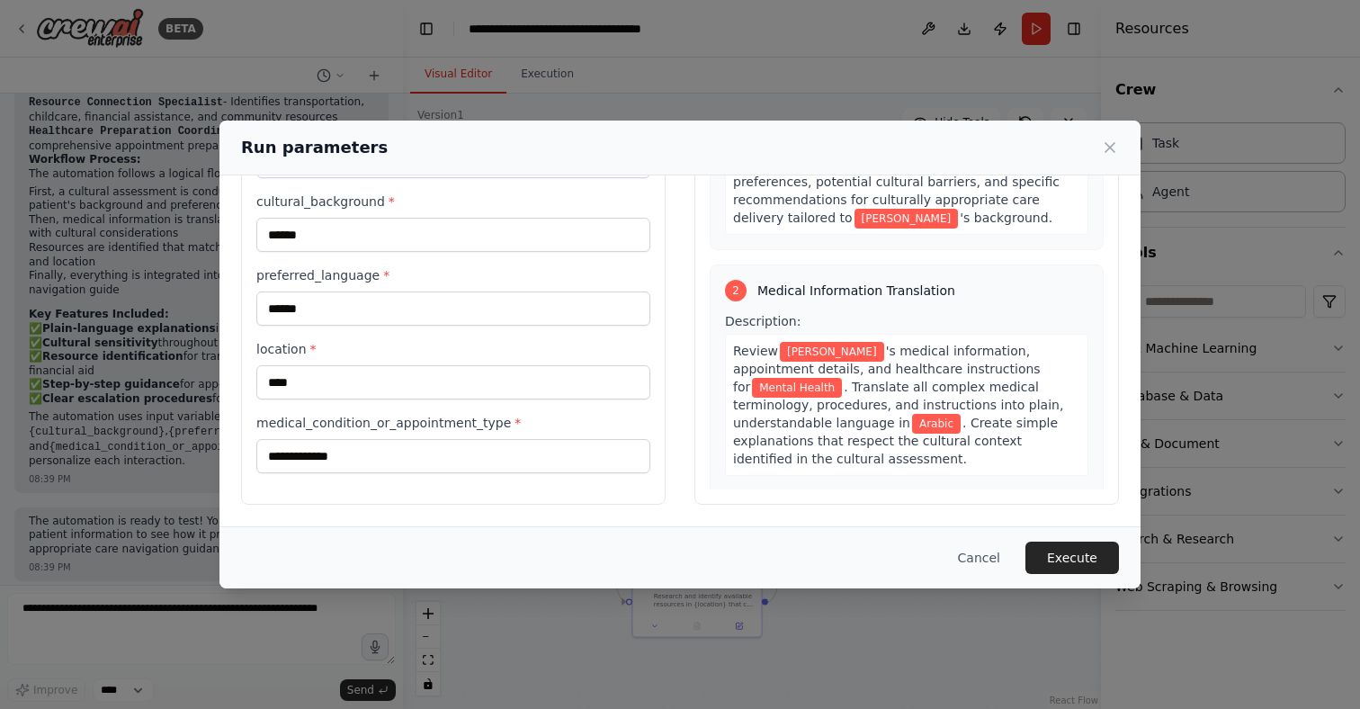
scroll to position [297, 0]
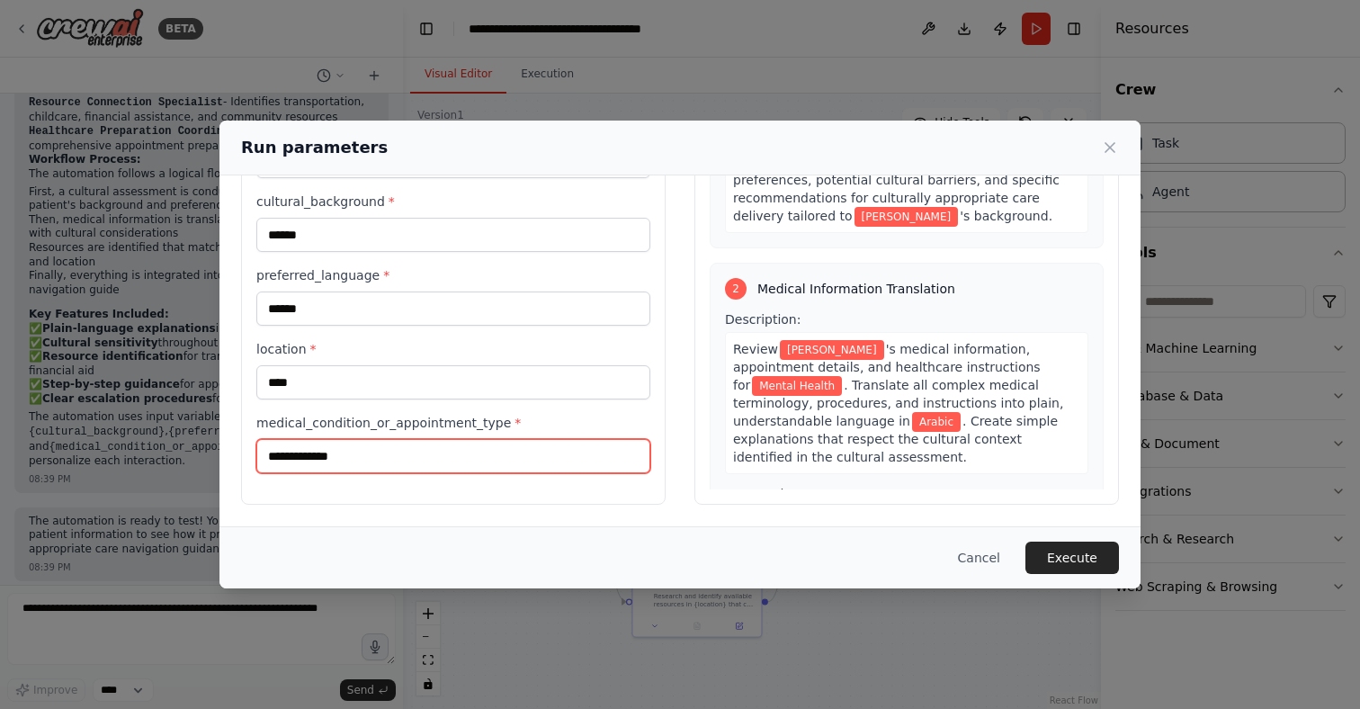
click at [403, 456] on input "**********" at bounding box center [453, 456] width 394 height 34
type input "**********"
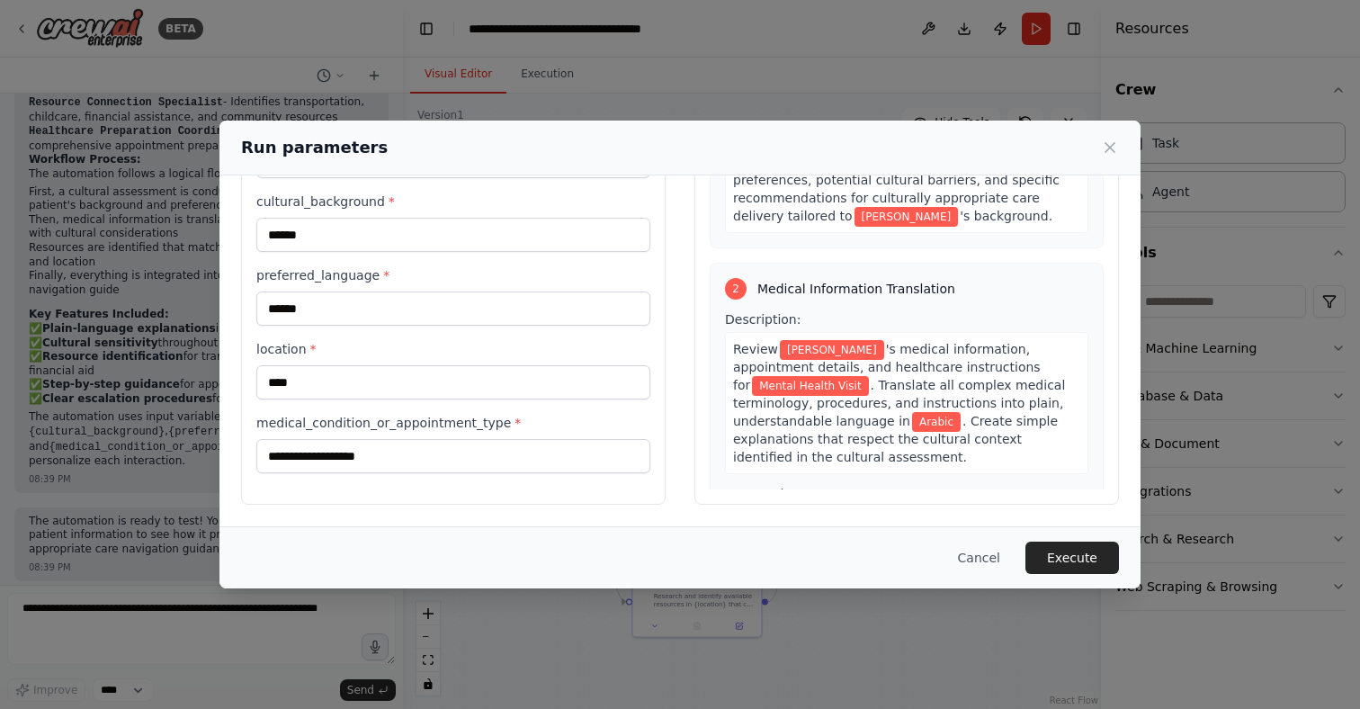
click at [584, 487] on div "**********" at bounding box center [453, 291] width 425 height 426
click at [1100, 568] on button "Execute" at bounding box center [1072, 557] width 94 height 32
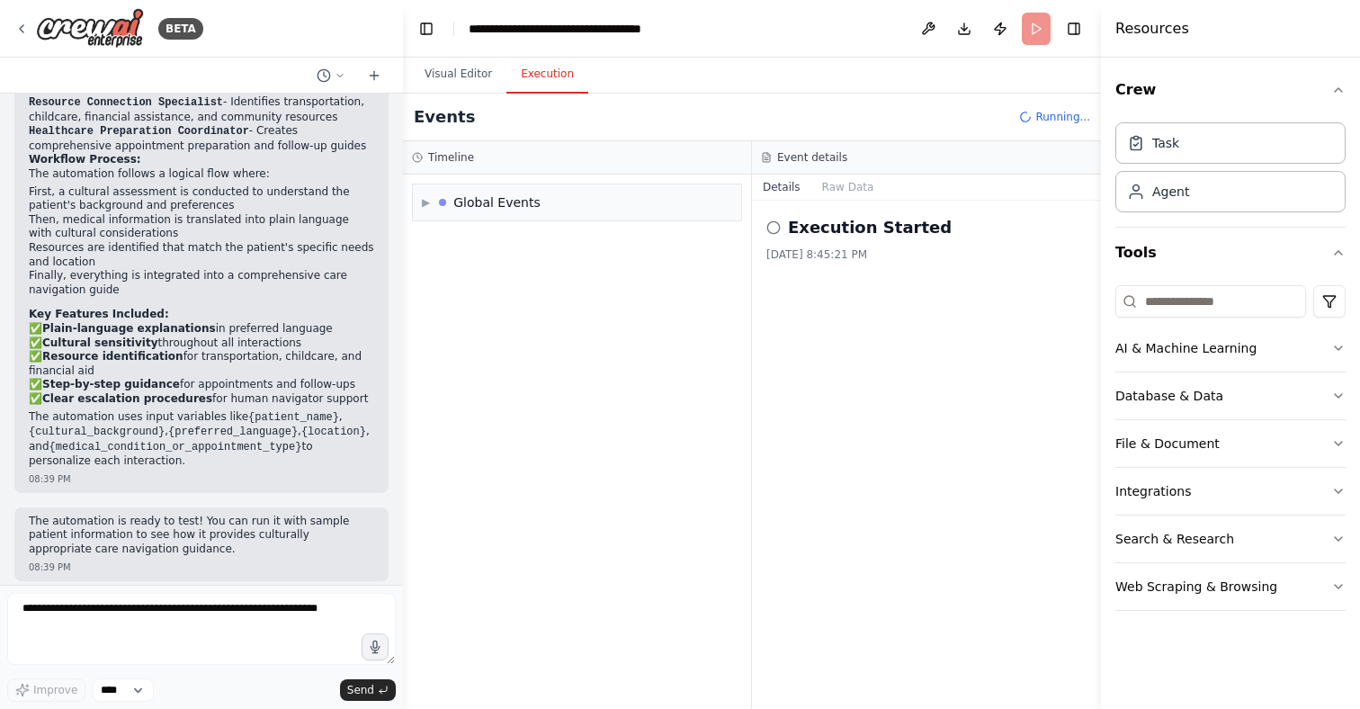
click at [541, 68] on button "Execution" at bounding box center [547, 75] width 82 height 38
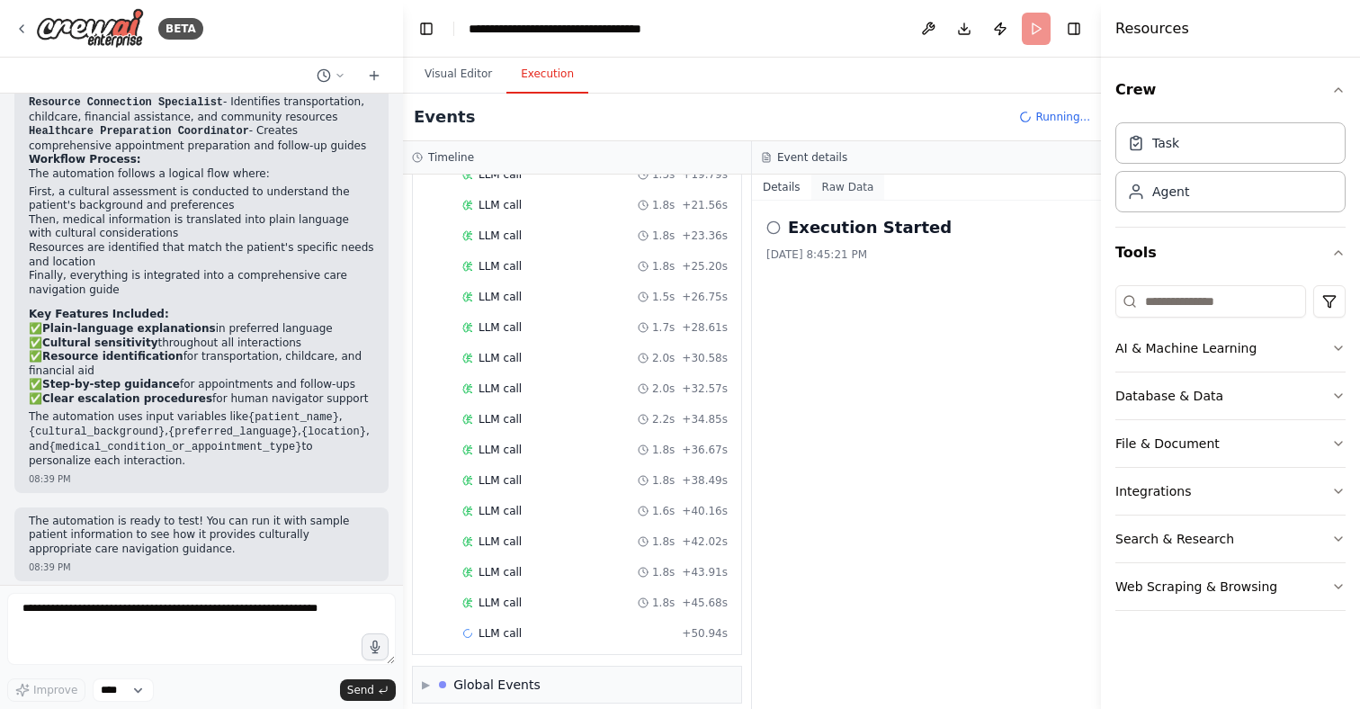
click at [839, 187] on button "Raw Data" at bounding box center [848, 186] width 74 height 25
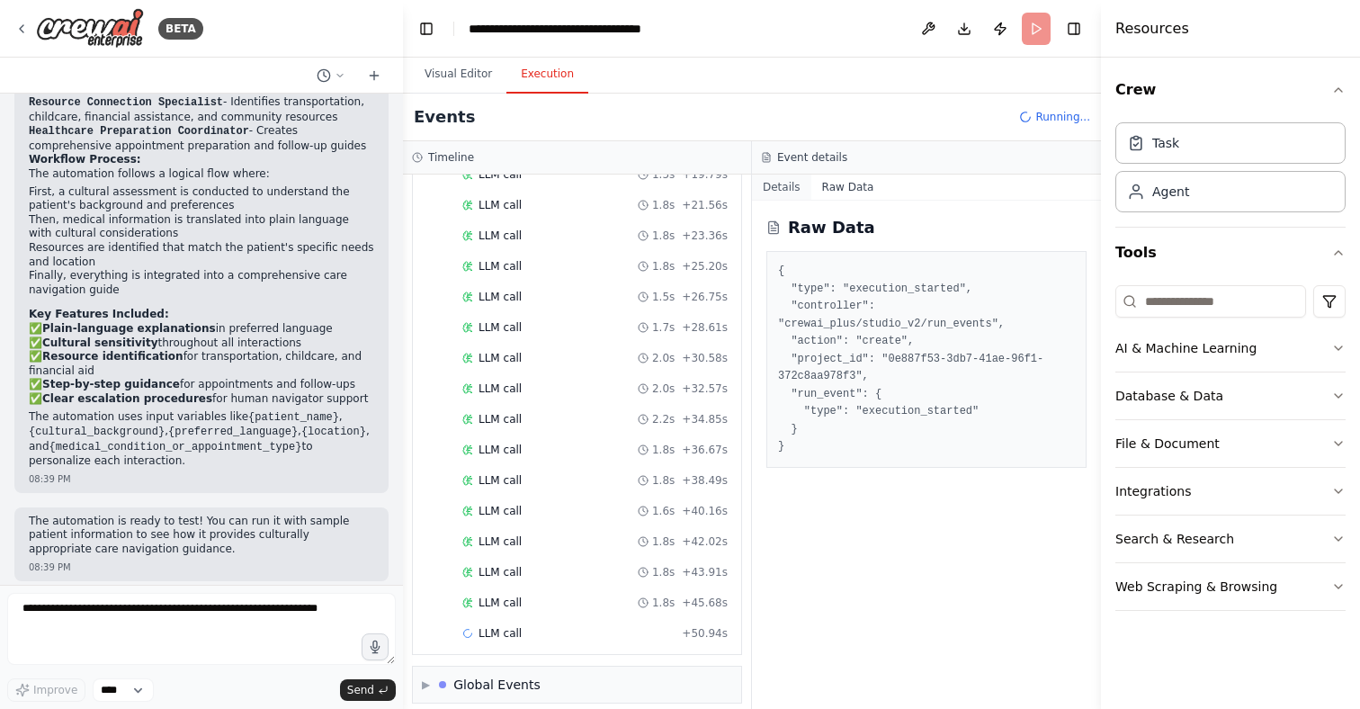
click at [789, 186] on button "Details" at bounding box center [781, 186] width 59 height 25
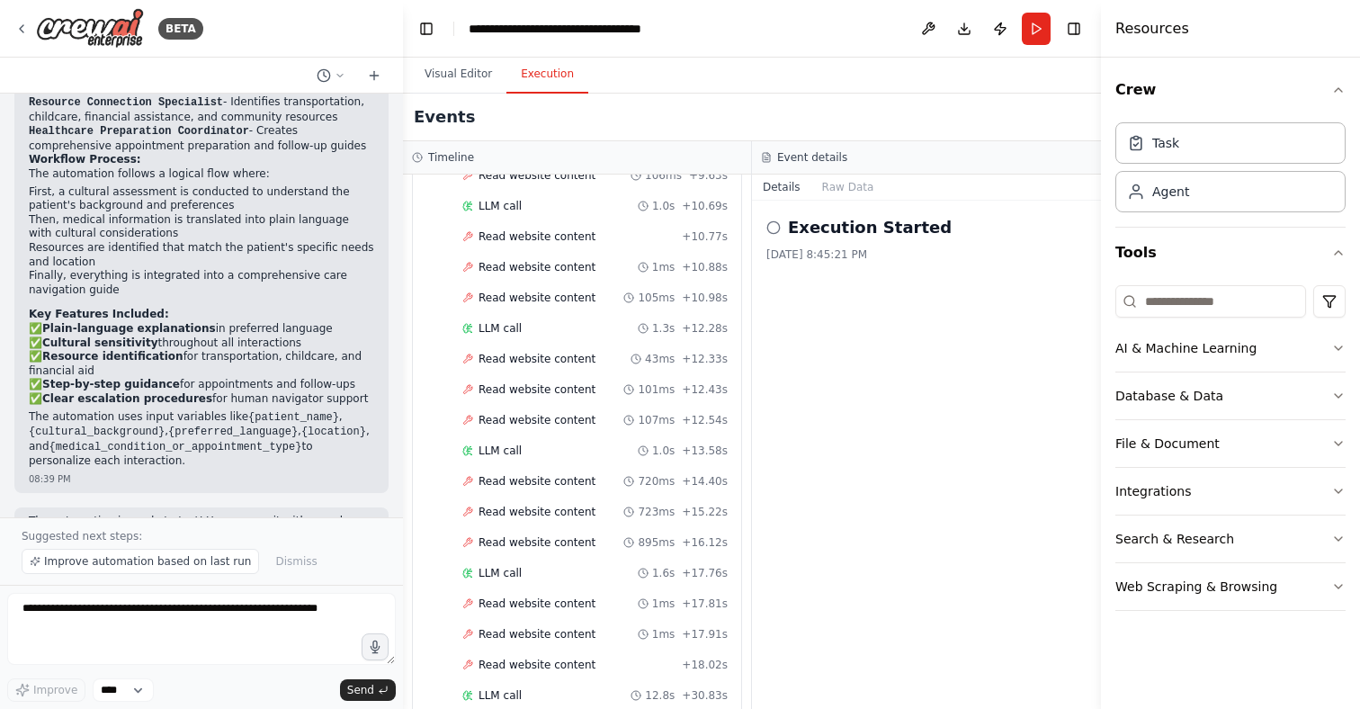
scroll to position [5803, 0]
click at [843, 190] on button "Raw Data" at bounding box center [848, 186] width 74 height 25
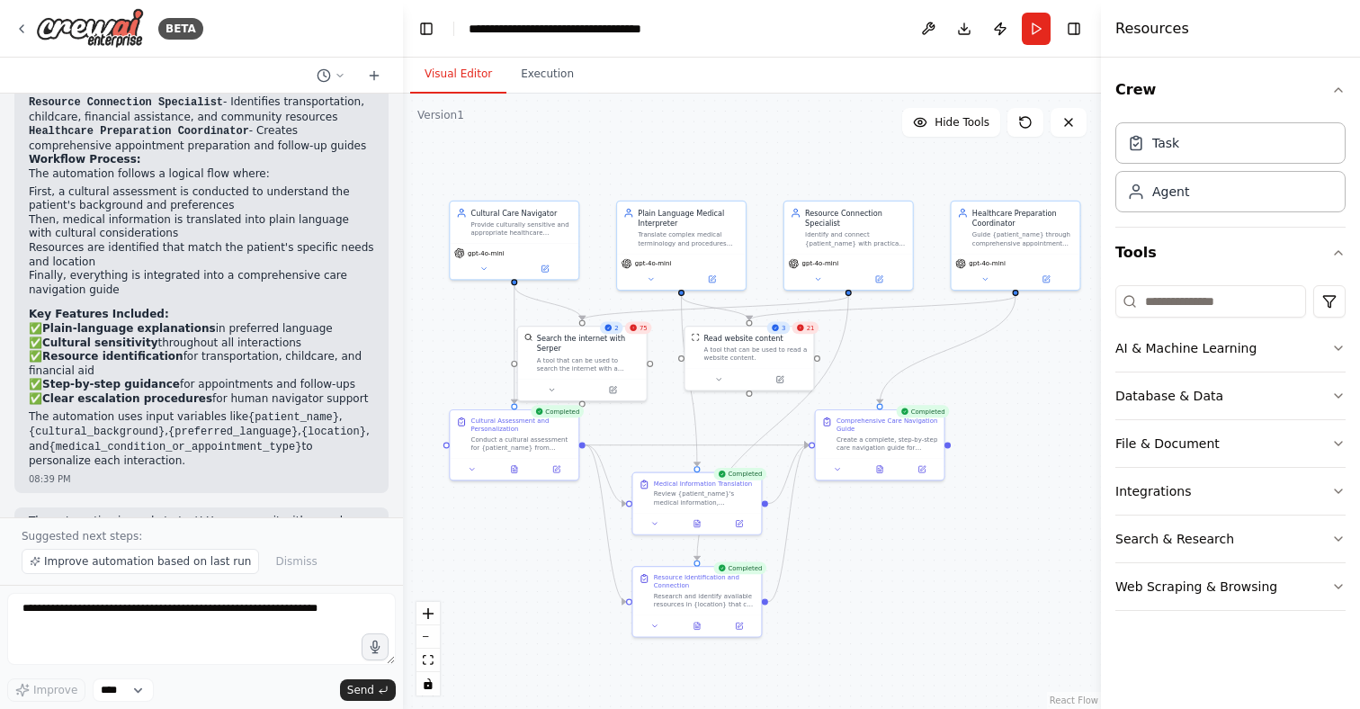
click at [466, 75] on button "Visual Editor" at bounding box center [458, 75] width 96 height 38
click at [1327, 500] on button "Integrations" at bounding box center [1230, 491] width 230 height 47
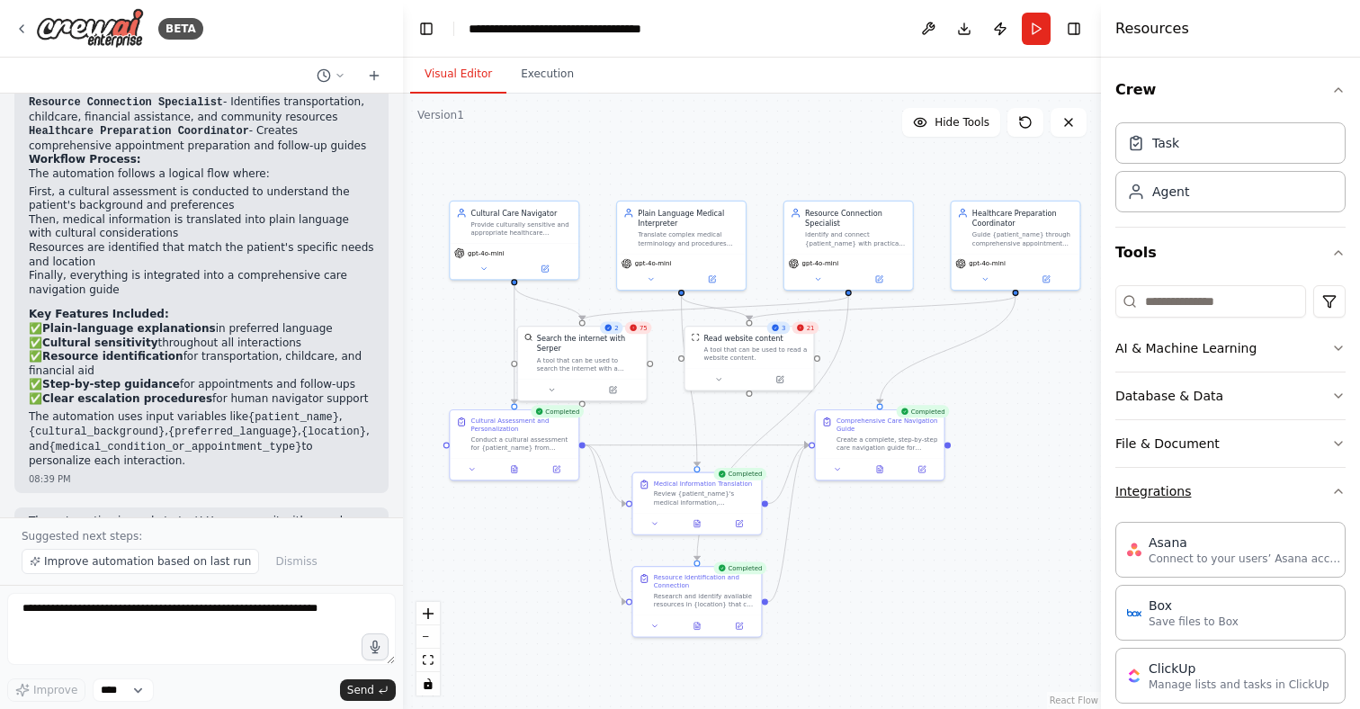
click at [1337, 487] on icon "button" at bounding box center [1338, 491] width 14 height 14
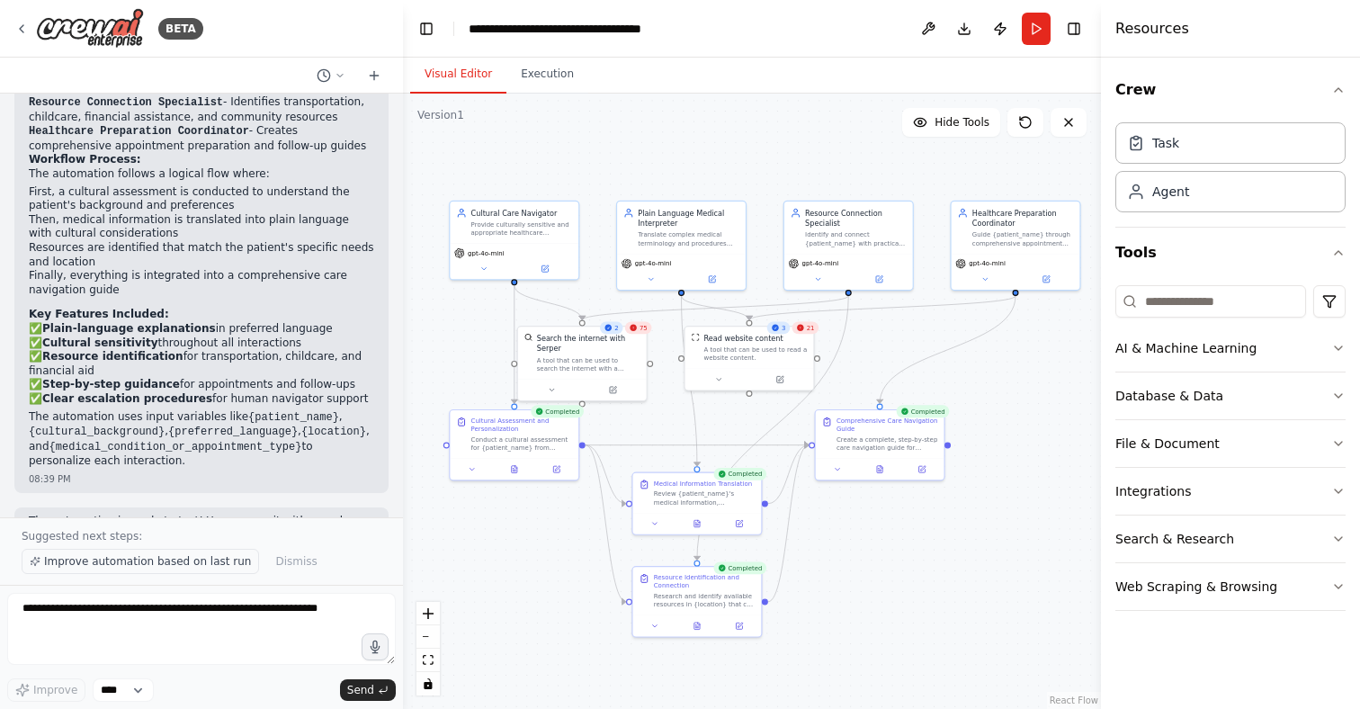
click at [188, 564] on span "Improve automation based on last run" at bounding box center [147, 561] width 207 height 14
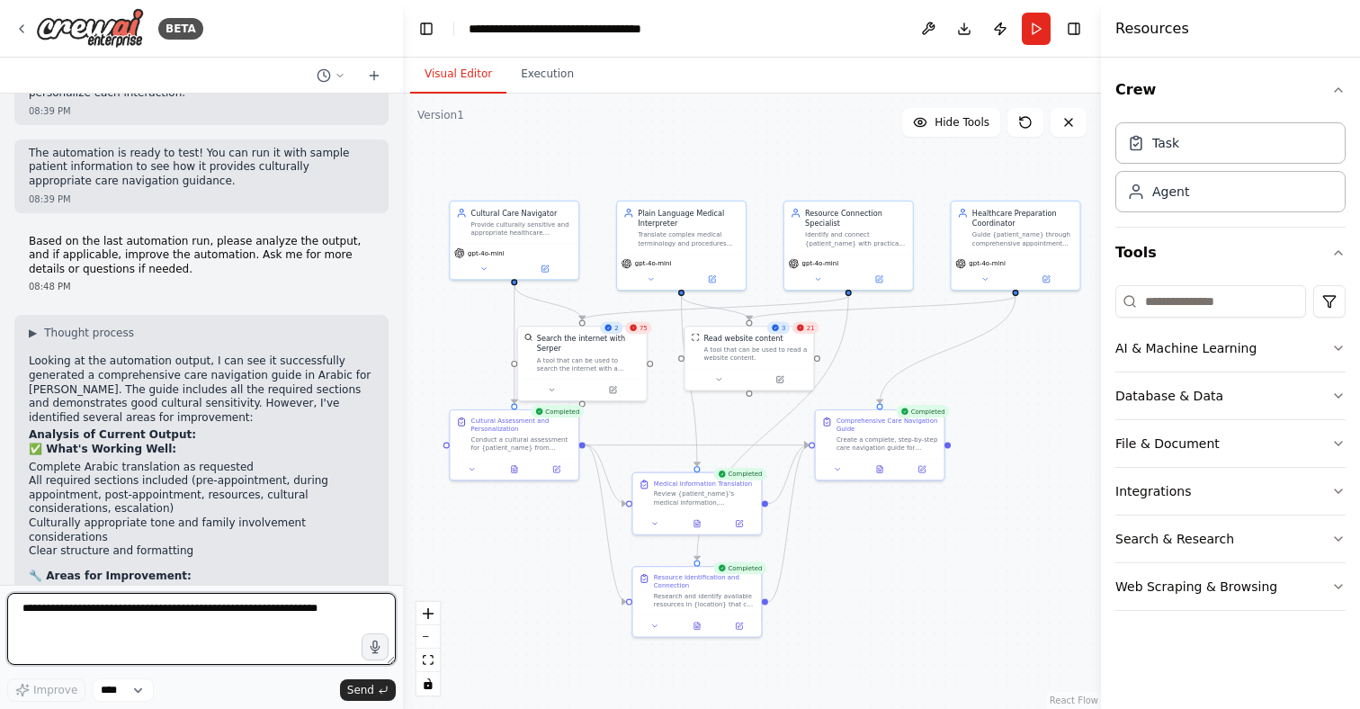
scroll to position [1964, 0]
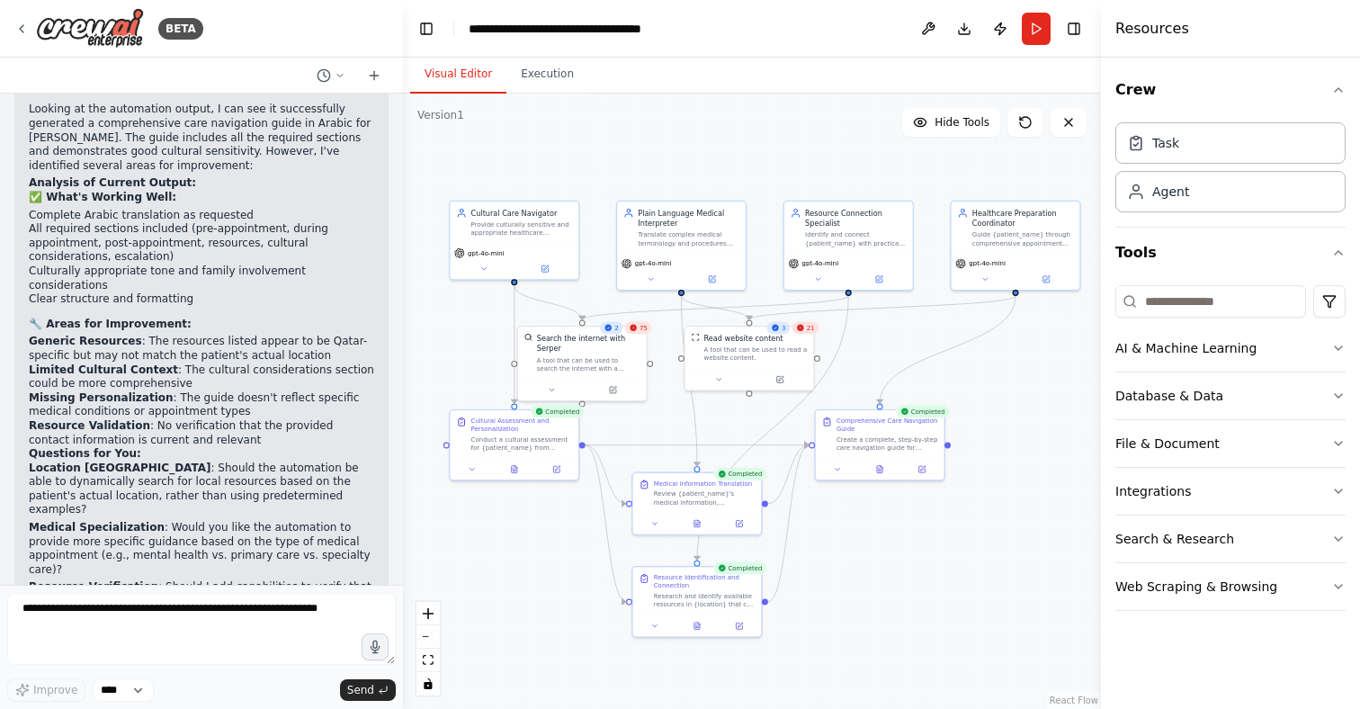
click at [241, 521] on p "Medical Specialization : Would you like the automation to provide more specific…" at bounding box center [201, 549] width 345 height 56
